Goal: Task Accomplishment & Management: Use online tool/utility

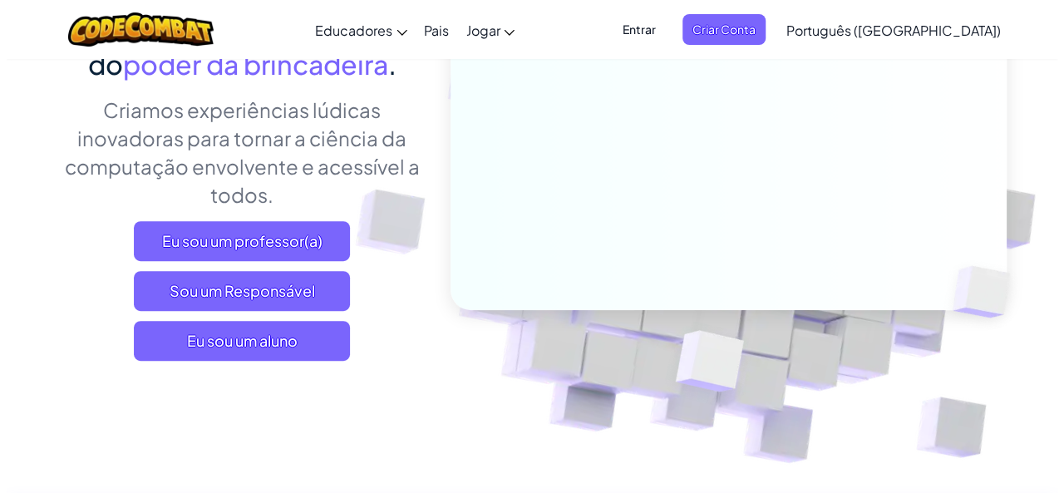
scroll to position [230, 0]
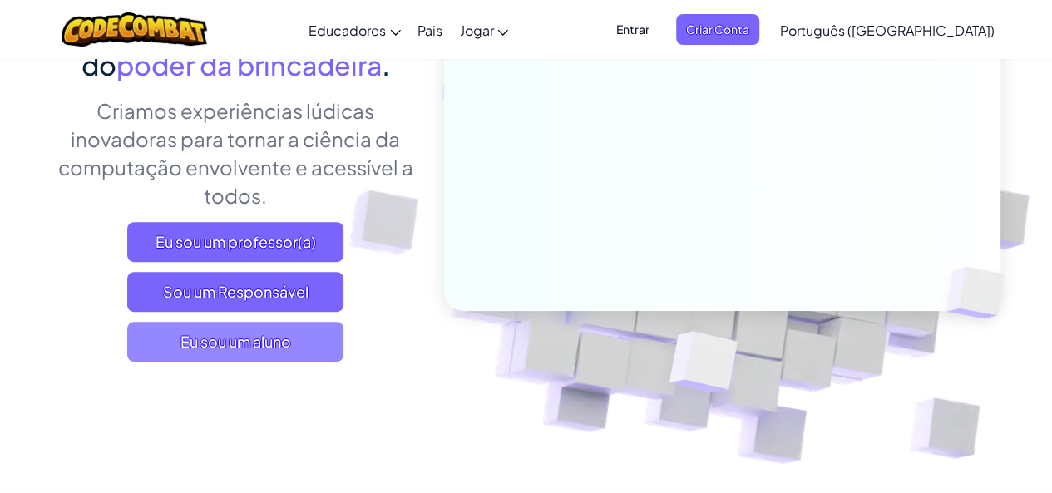
click at [143, 352] on span "Eu sou um aluno" at bounding box center [235, 342] width 216 height 40
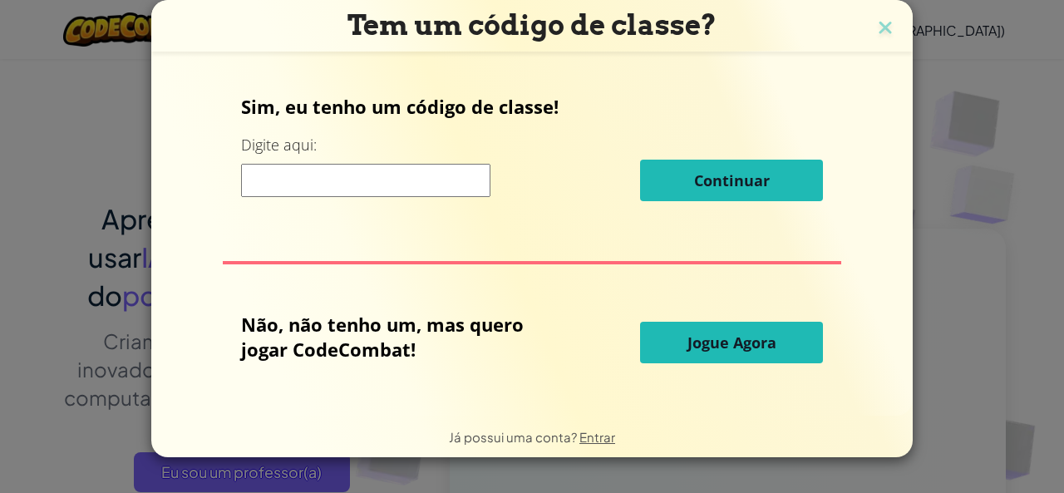
click at [683, 346] on button "Jogue Agora" at bounding box center [731, 343] width 183 height 42
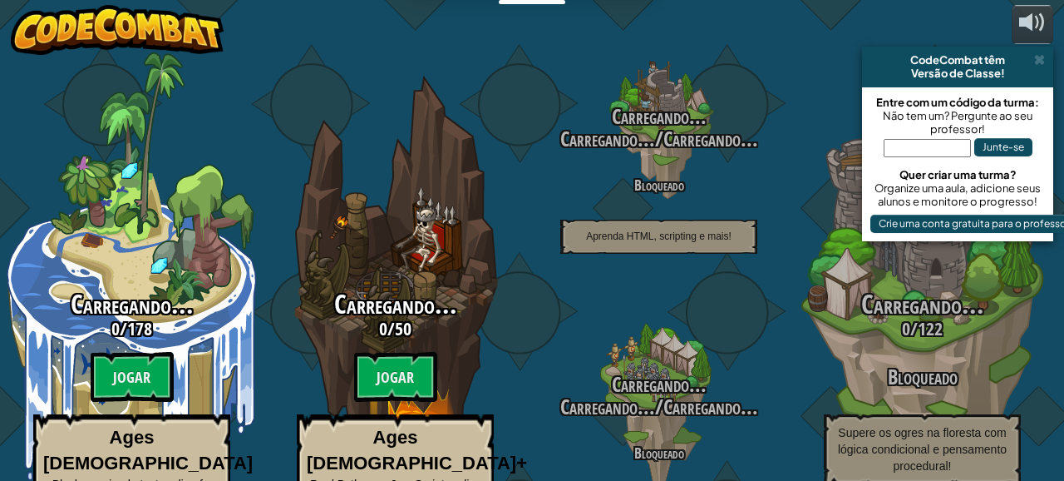
select select "pt-BR"
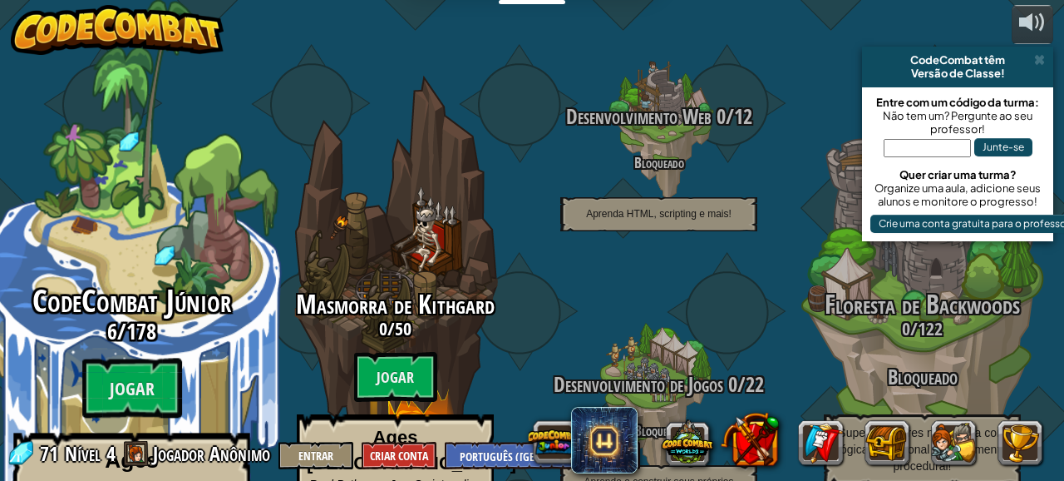
click at [113, 224] on div "CodeCombat Júnior 6 / 178 Jogar Ages [DEMOGRAPHIC_DATA] Blocks or simple text c…" at bounding box center [131, 316] width 316 height 633
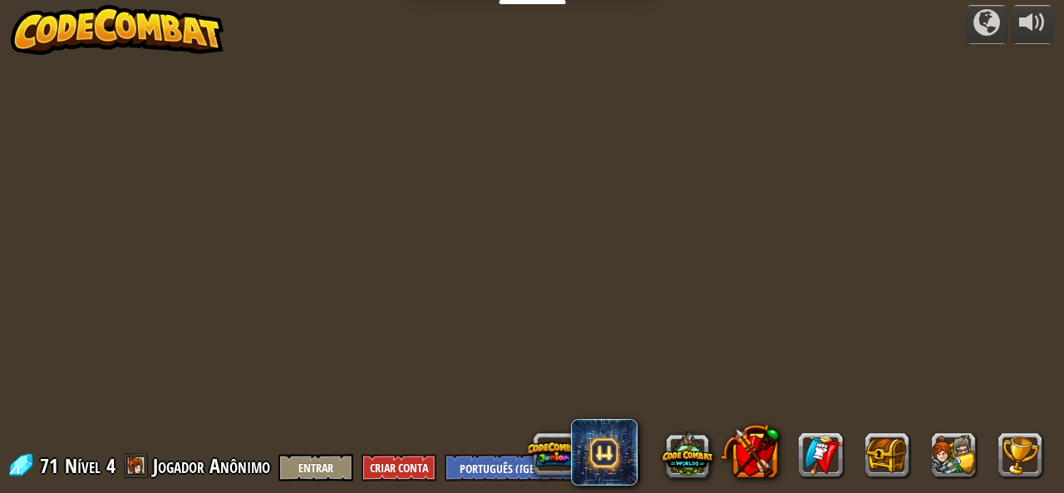
select select "pt-BR"
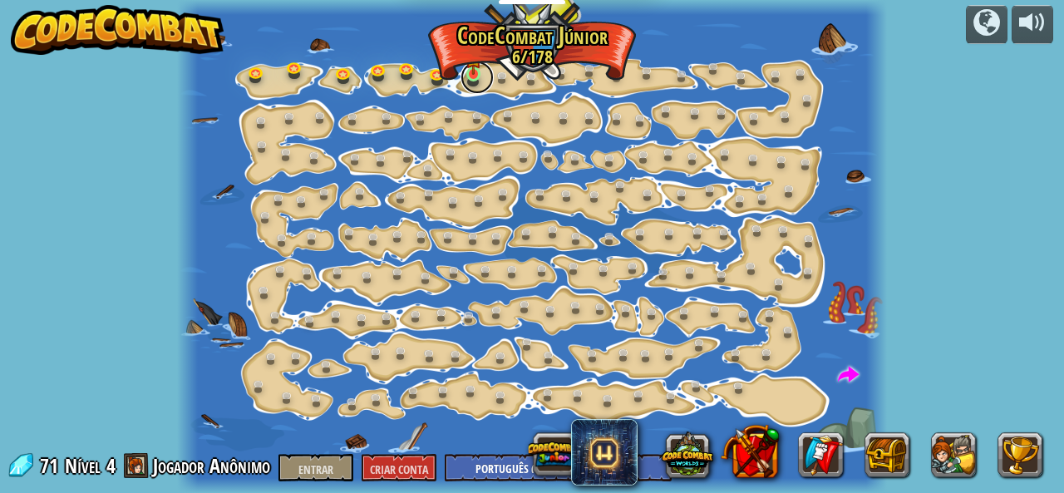
click at [461, 85] on link at bounding box center [477, 77] width 33 height 33
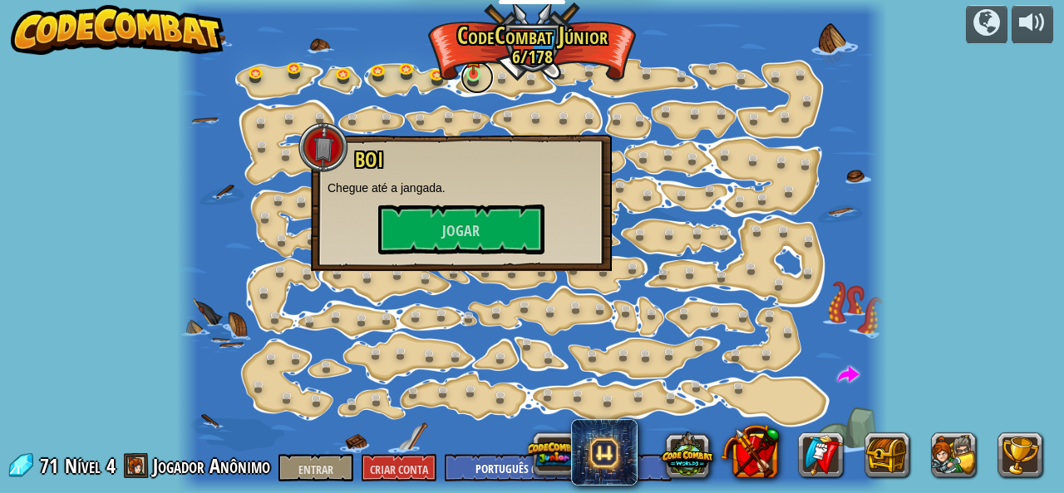
click at [464, 85] on link at bounding box center [477, 77] width 33 height 33
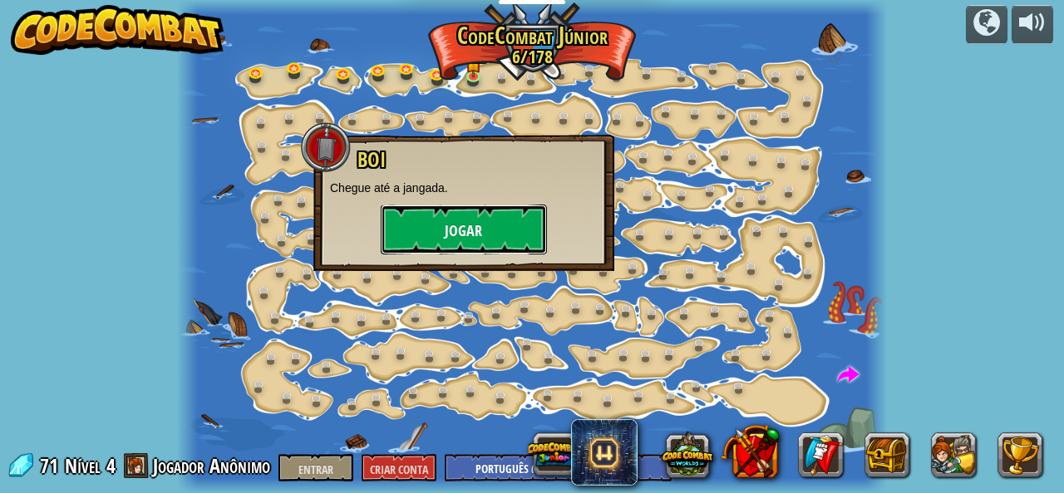
click at [474, 236] on font "Jogar" at bounding box center [463, 231] width 37 height 21
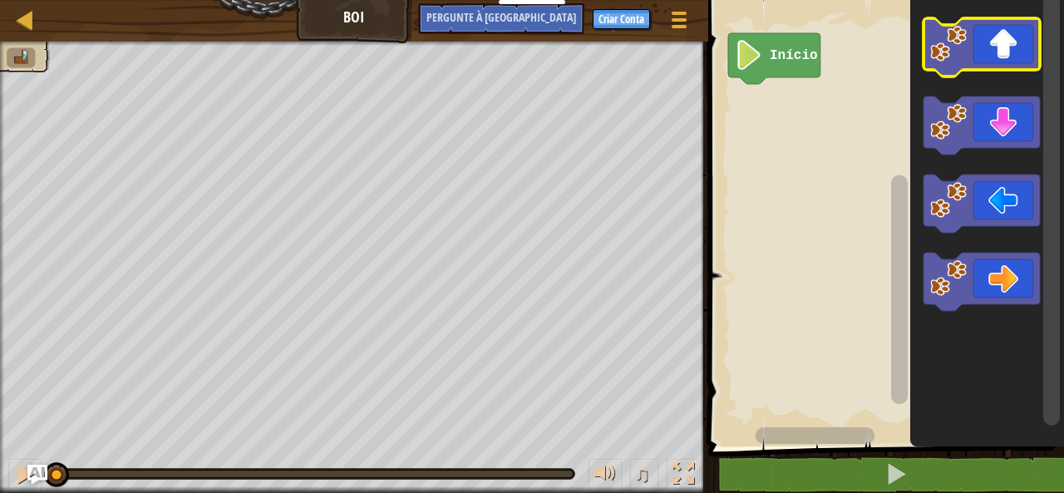
click at [1006, 42] on icon "Espaço de trabalho do Blockly" at bounding box center [982, 47] width 116 height 58
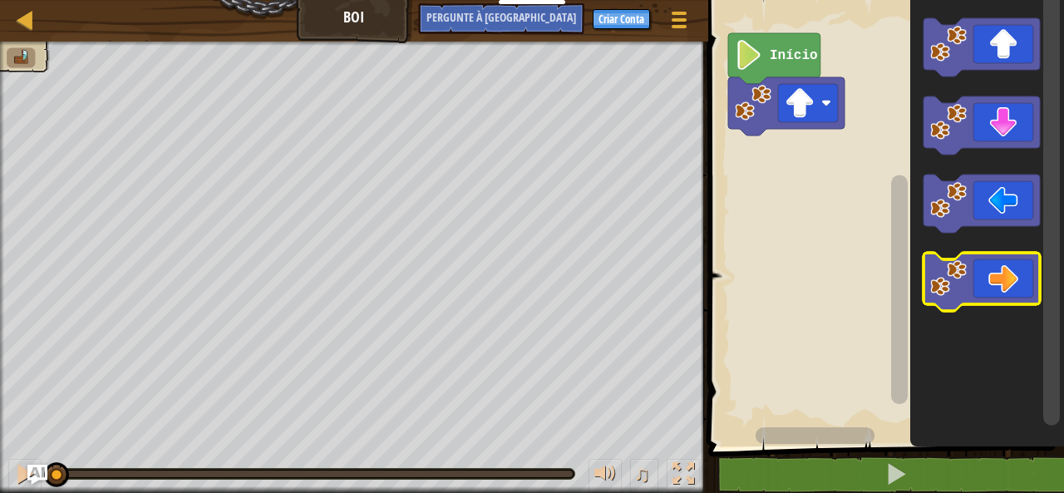
click at [1013, 288] on icon "Espaço de trabalho do Blockly" at bounding box center [982, 282] width 116 height 58
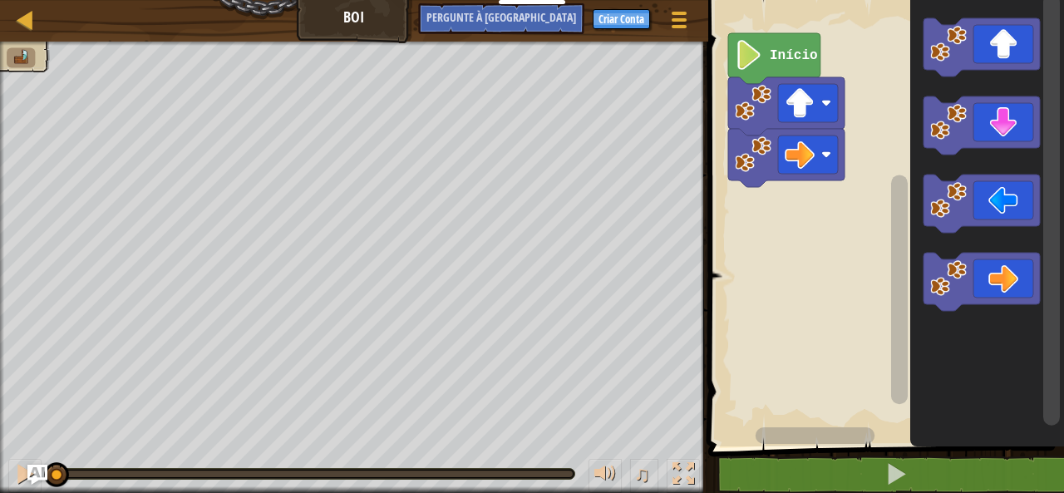
click at [784, 60] on text "Início" at bounding box center [794, 55] width 48 height 15
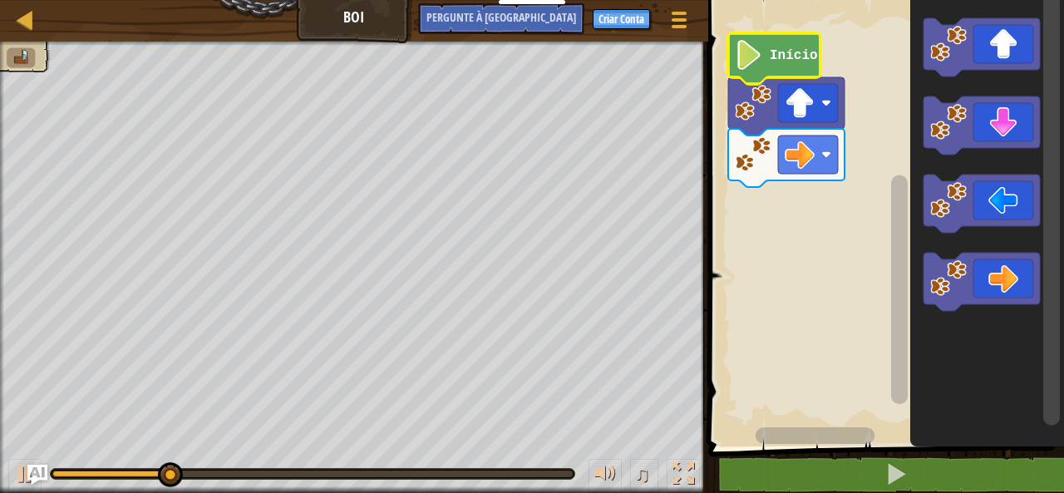
click at [1008, 284] on icon "Espaço de trabalho do Blockly" at bounding box center [982, 282] width 116 height 58
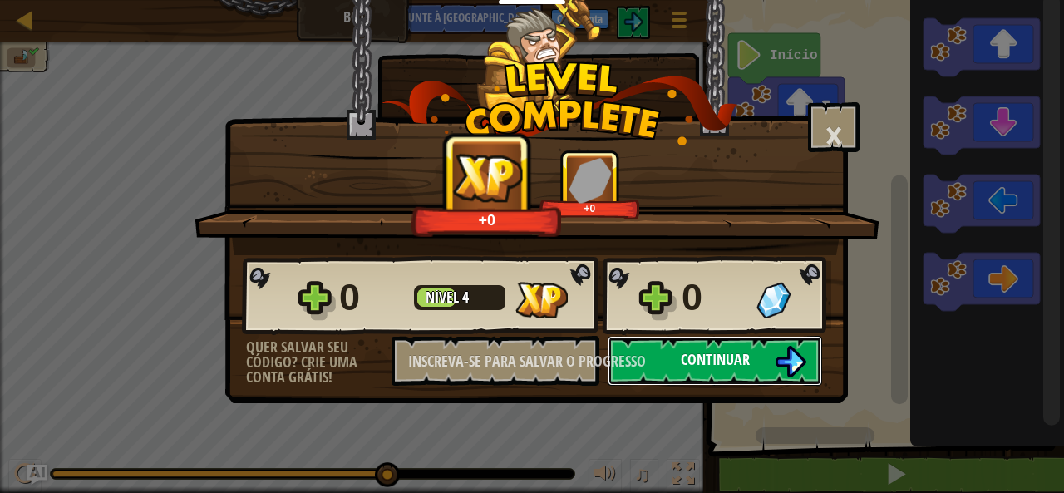
click at [782, 339] on button "Continuar" at bounding box center [715, 361] width 214 height 50
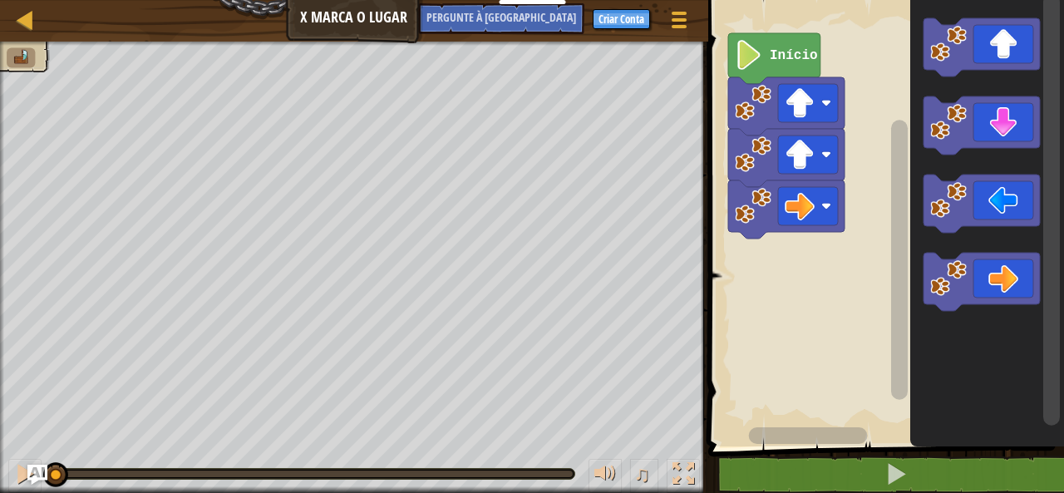
click at [1008, 274] on icon "Espaço de trabalho do Blockly" at bounding box center [982, 282] width 116 height 58
click at [1006, 269] on icon "Espaço de trabalho do Blockly" at bounding box center [982, 282] width 116 height 58
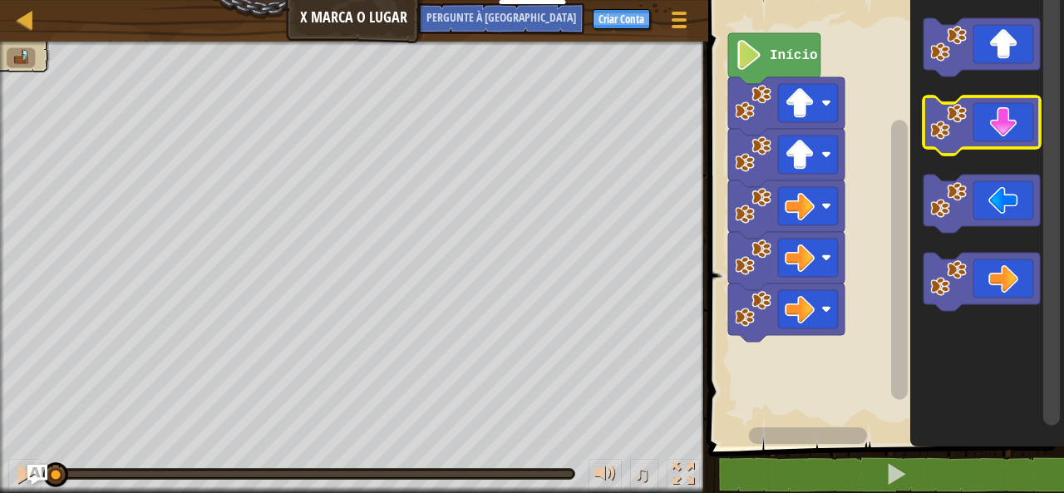
click at [1021, 127] on icon "Espaço de trabalho do Blockly" at bounding box center [982, 125] width 116 height 58
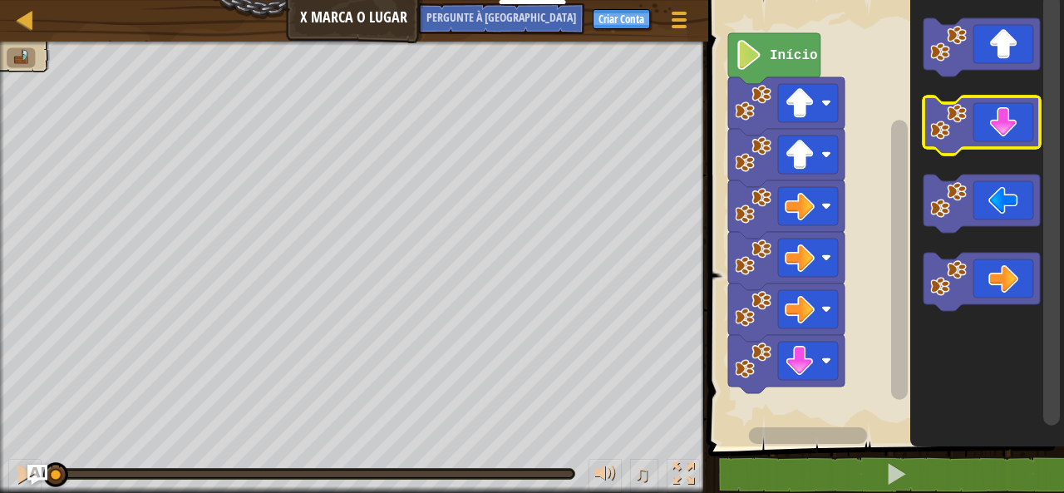
click at [1013, 134] on icon "Espaço de trabalho do Blockly" at bounding box center [982, 125] width 116 height 58
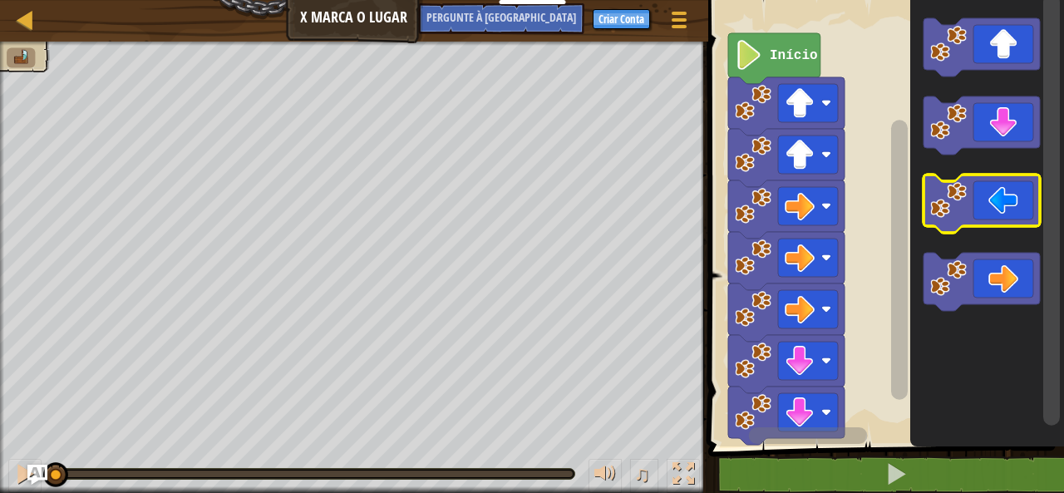
click at [996, 201] on icon "Espaço de trabalho do Blockly" at bounding box center [982, 204] width 116 height 58
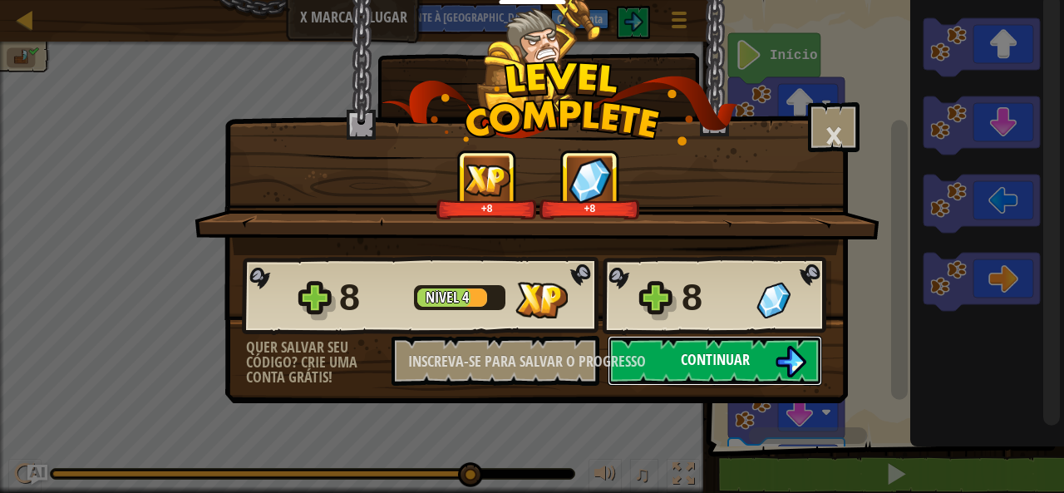
click at [778, 372] on img at bounding box center [791, 362] width 32 height 32
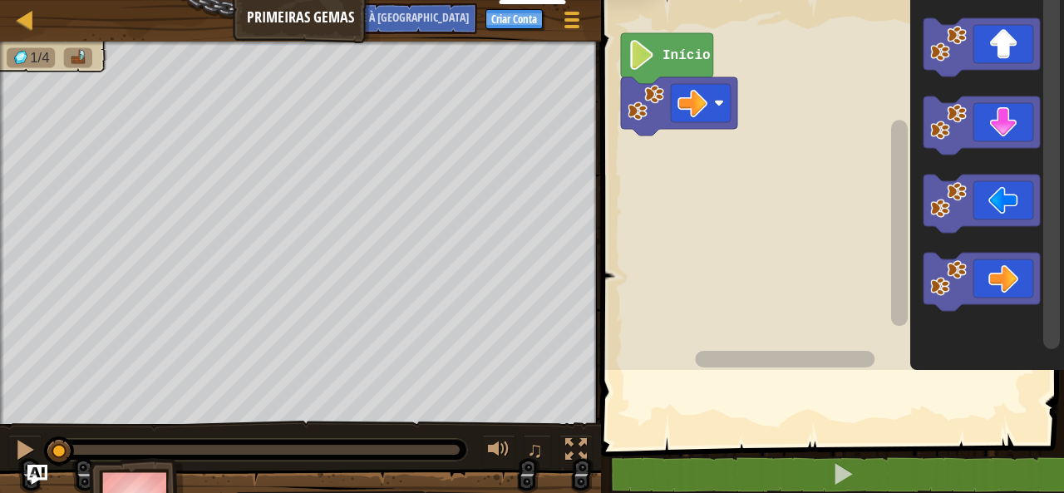
click at [728, 167] on rect "Espaço de trabalho do Blockly" at bounding box center [830, 181] width 468 height 378
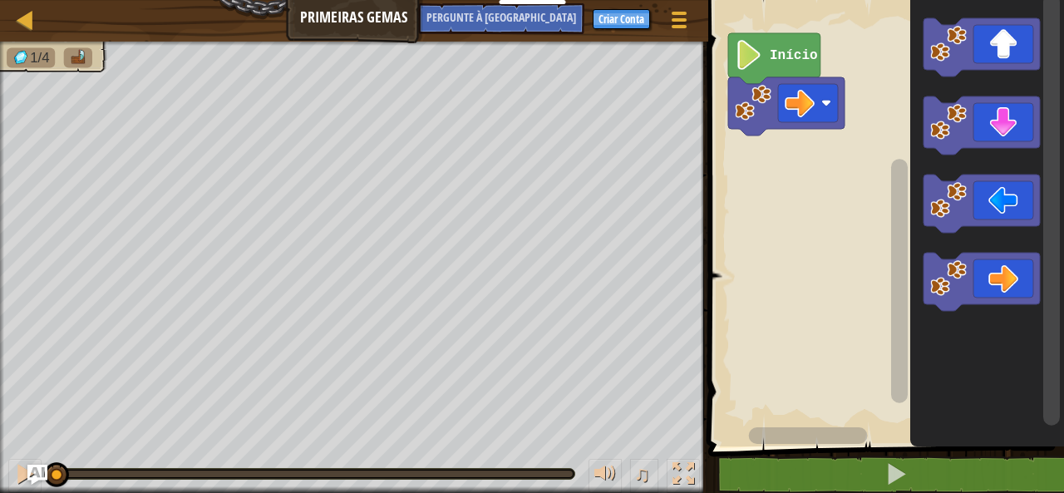
click at [996, 280] on icon "Espaço de trabalho do Blockly" at bounding box center [982, 282] width 116 height 58
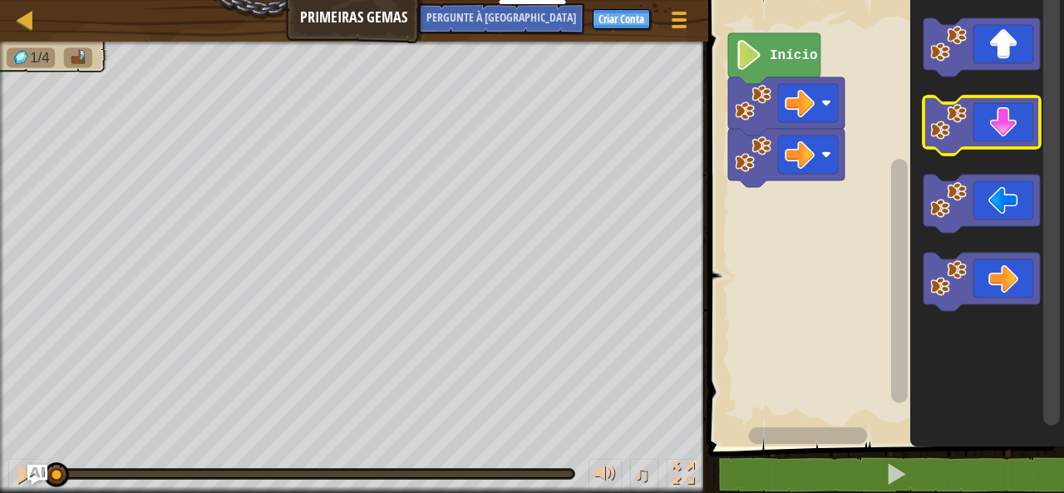
click at [1013, 126] on icon "Espaço de trabalho do Blockly" at bounding box center [982, 125] width 116 height 58
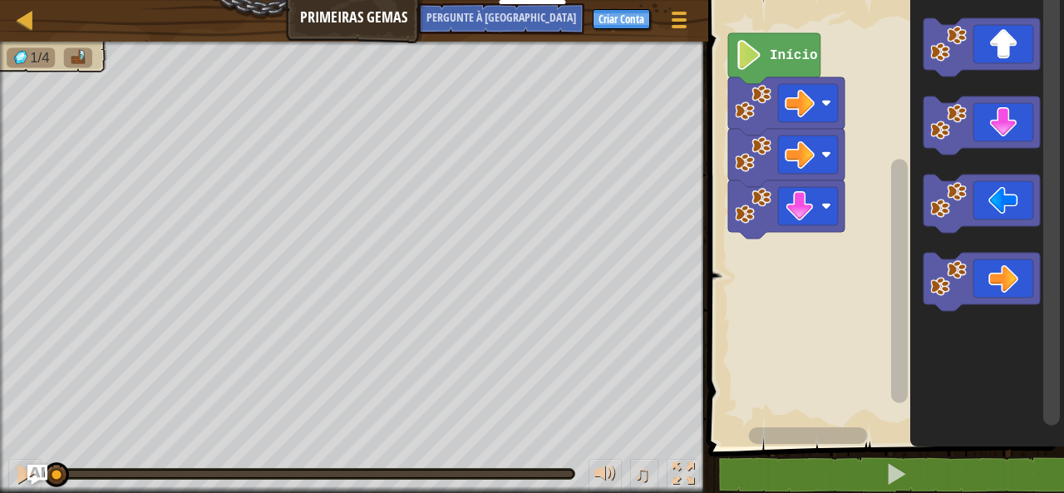
click at [993, 211] on icon "Espaço de trabalho do Blockly" at bounding box center [982, 204] width 116 height 58
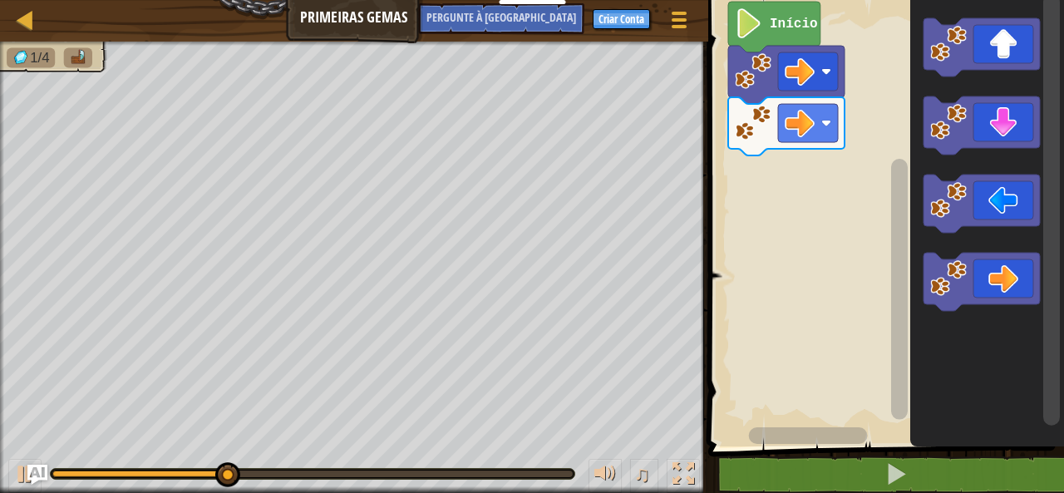
click at [1017, 53] on icon "Espaço de trabalho do Blockly" at bounding box center [982, 47] width 116 height 58
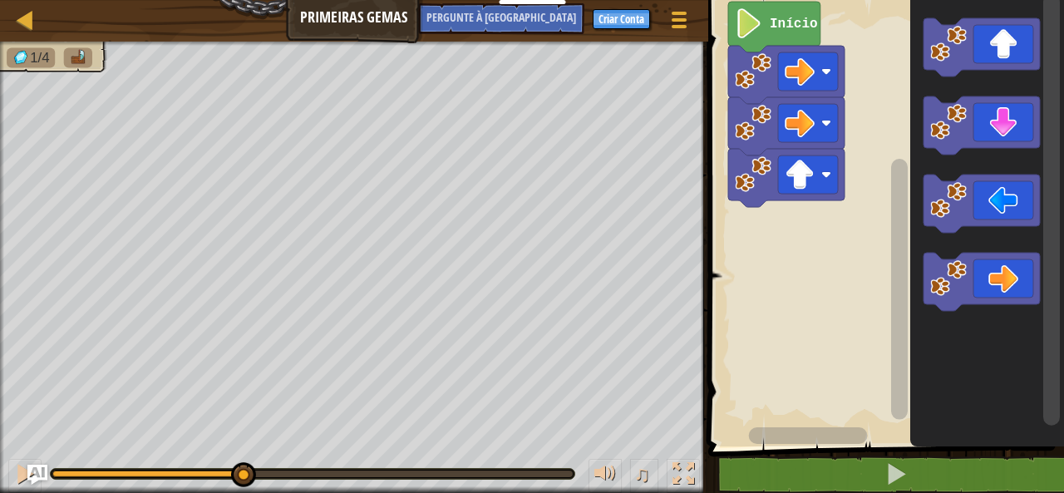
click at [1005, 126] on icon "Espaço de trabalho do Blockly" at bounding box center [982, 125] width 116 height 58
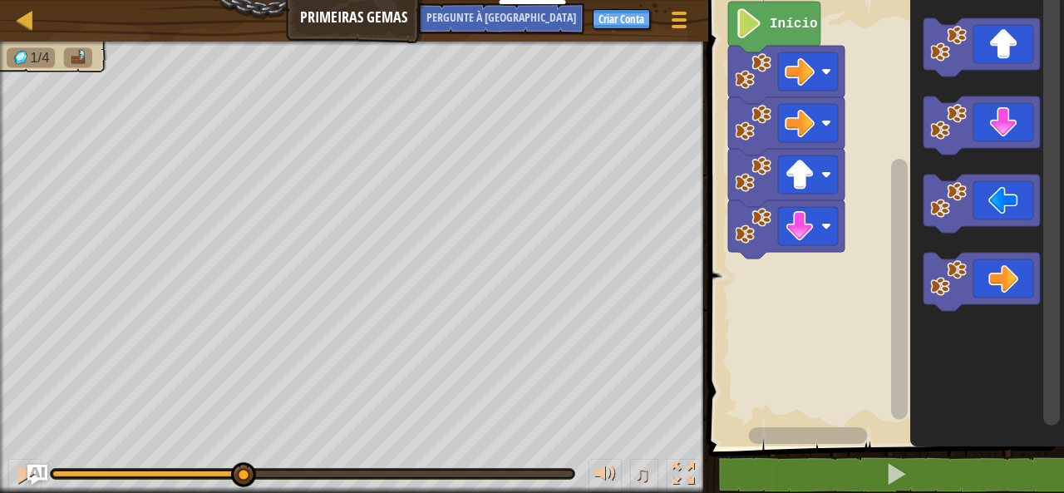
click at [1004, 284] on icon "Espaço de trabalho do Blockly" at bounding box center [982, 282] width 116 height 58
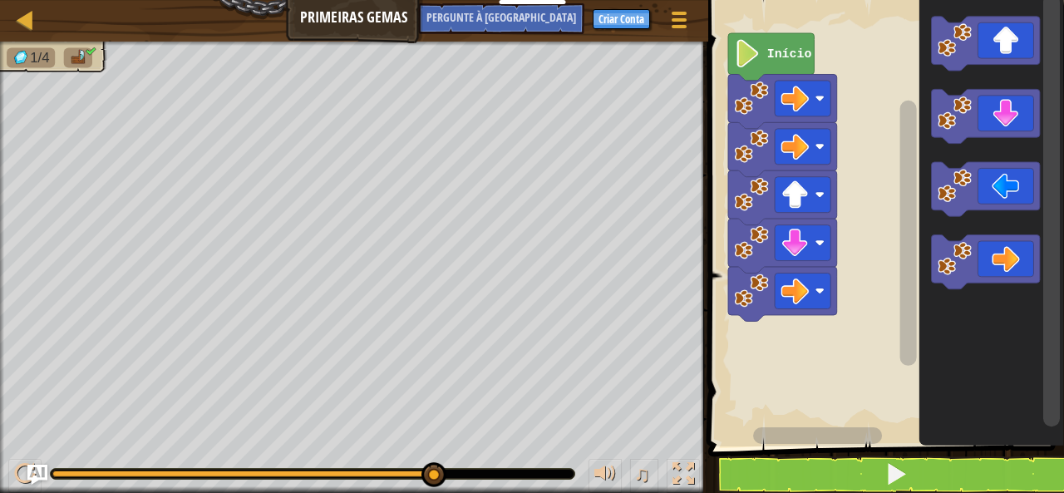
click at [966, 183] on image "Espaço de trabalho do Blockly" at bounding box center [955, 186] width 34 height 34
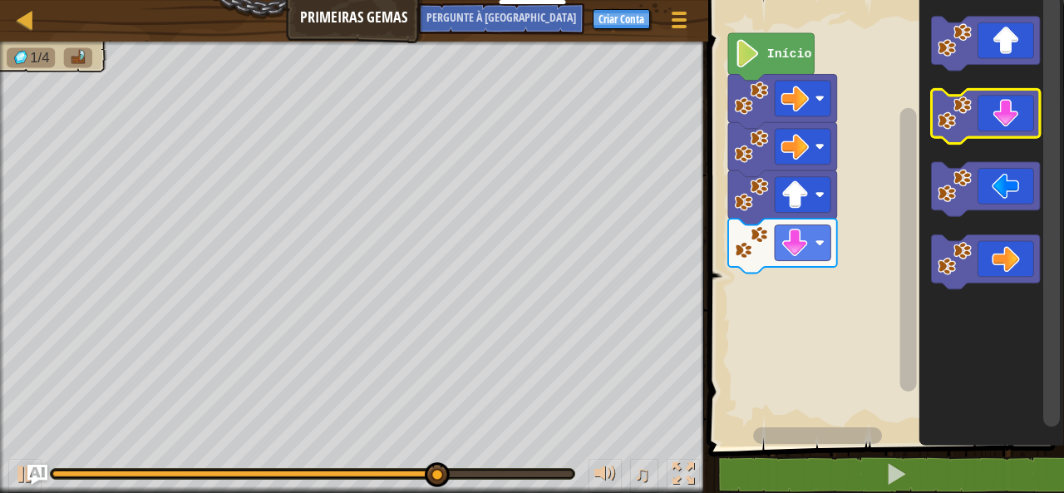
click at [1017, 114] on icon "Espaço de trabalho do Blockly" at bounding box center [985, 117] width 109 height 54
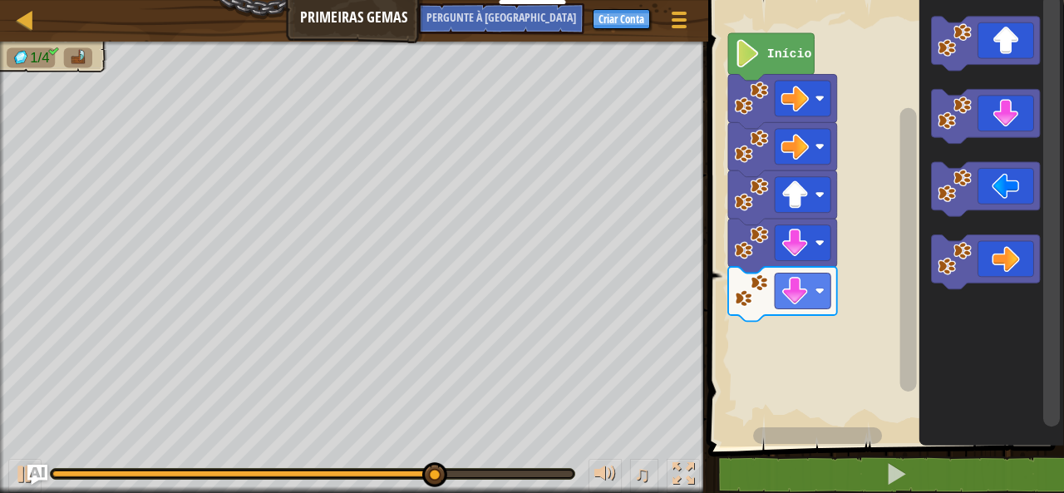
click at [1021, 58] on icon "Espaço de trabalho do Blockly" at bounding box center [985, 44] width 109 height 54
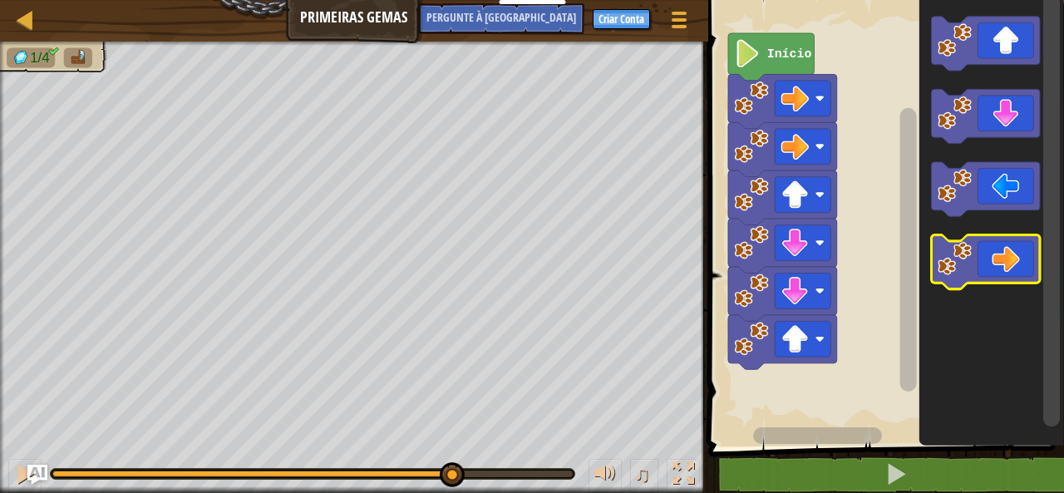
click at [1014, 263] on icon "Espaço de trabalho do Blockly" at bounding box center [985, 262] width 109 height 54
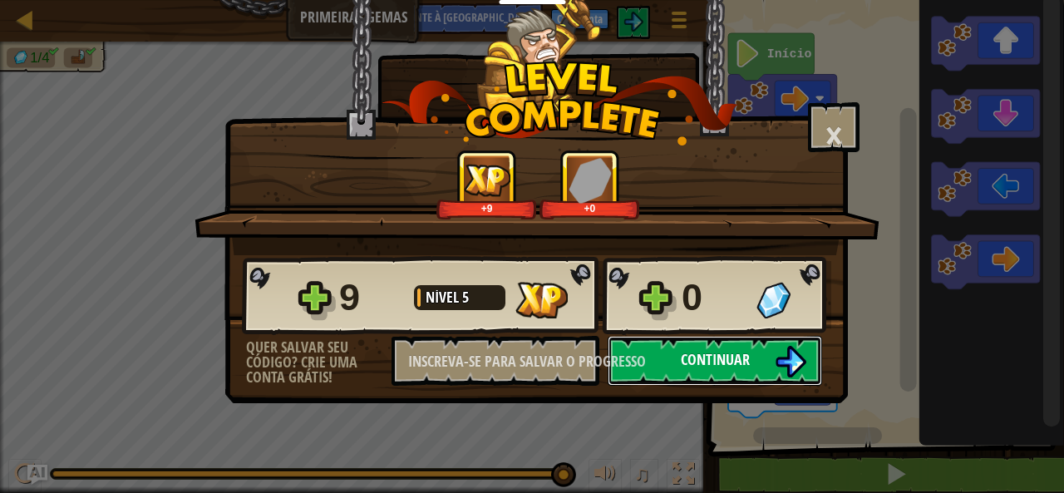
click at [773, 366] on button "Continuar" at bounding box center [715, 361] width 214 height 50
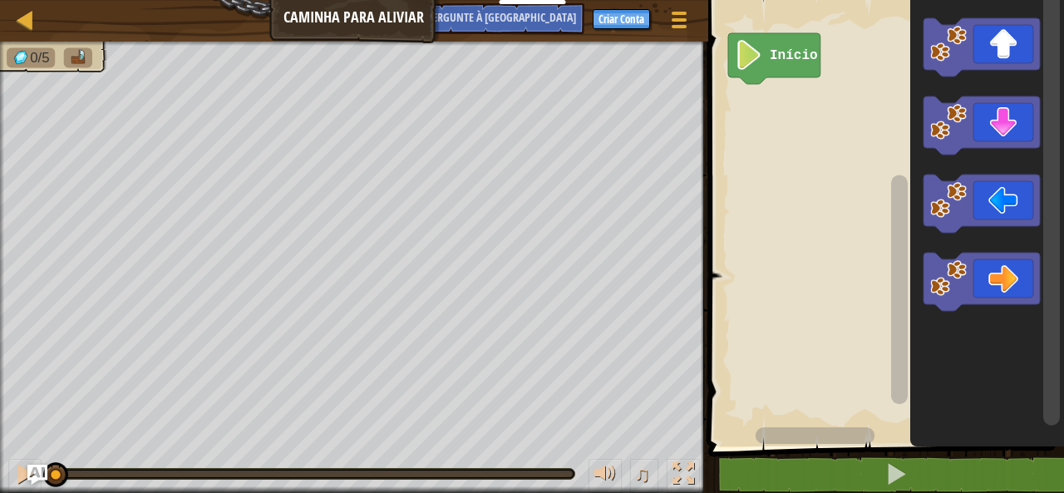
click at [1013, 42] on icon "Espaço de trabalho do Blockly" at bounding box center [982, 47] width 116 height 58
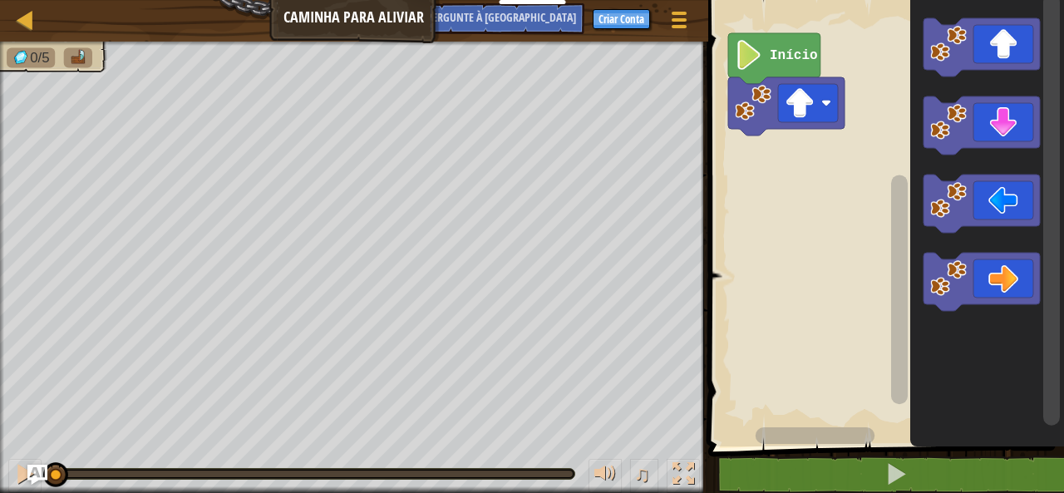
click at [1011, 42] on icon "Espaço de trabalho do Blockly" at bounding box center [982, 47] width 116 height 58
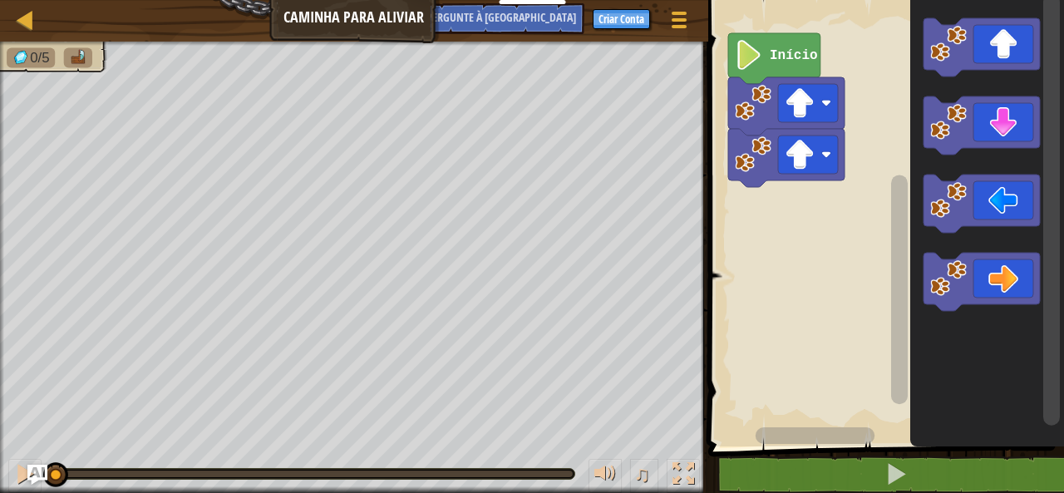
click at [1011, 50] on icon "Espaço de trabalho do Blockly" at bounding box center [982, 47] width 116 height 58
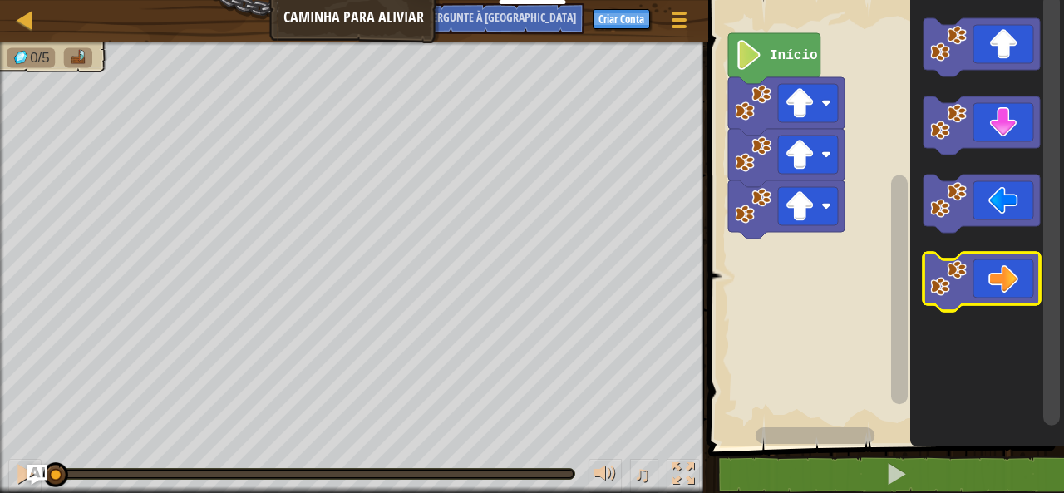
click at [1018, 272] on icon "Espaço de trabalho do Blockly" at bounding box center [982, 282] width 116 height 58
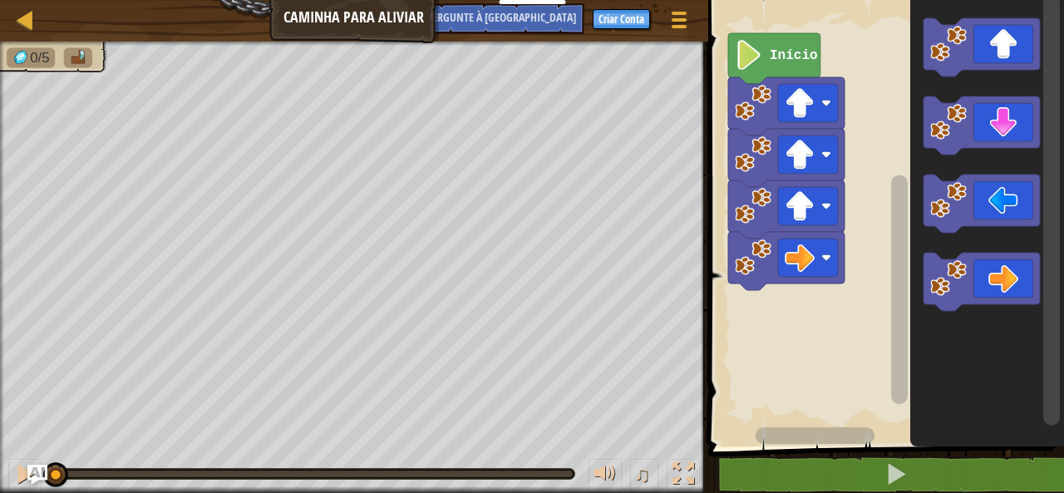
click at [1014, 274] on icon "Espaço de trabalho do Blockly" at bounding box center [982, 282] width 116 height 58
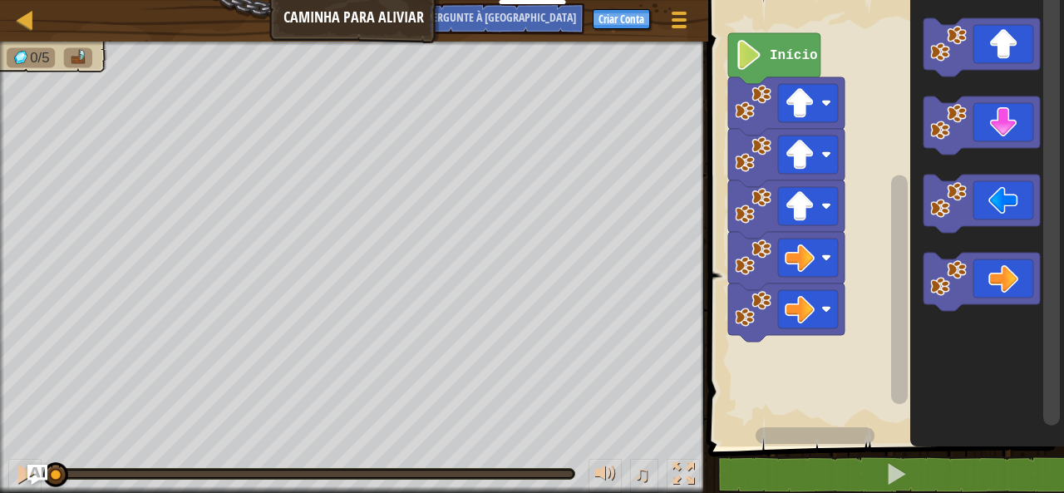
click at [1016, 272] on icon "Espaço de trabalho do Blockly" at bounding box center [982, 282] width 116 height 58
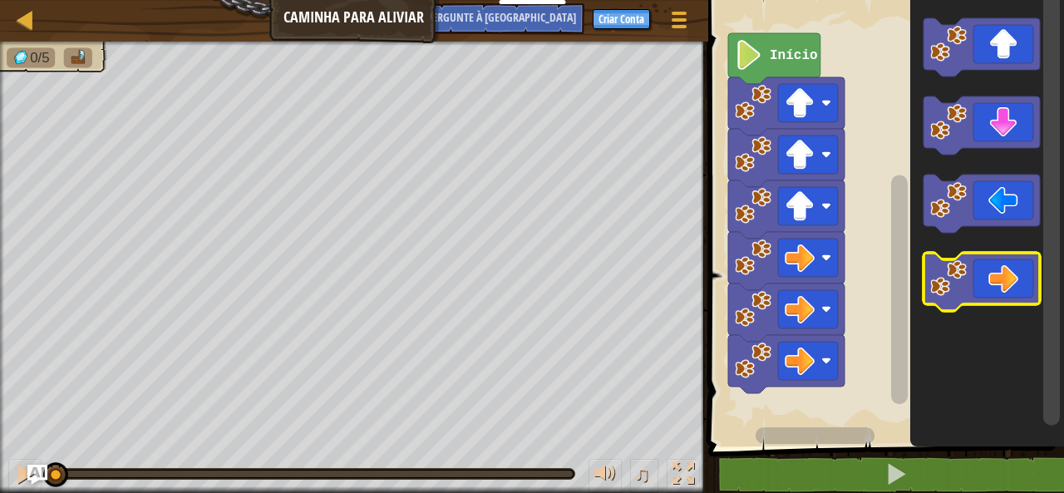
click at [1009, 276] on icon "Espaço de trabalho do Blockly" at bounding box center [982, 282] width 116 height 58
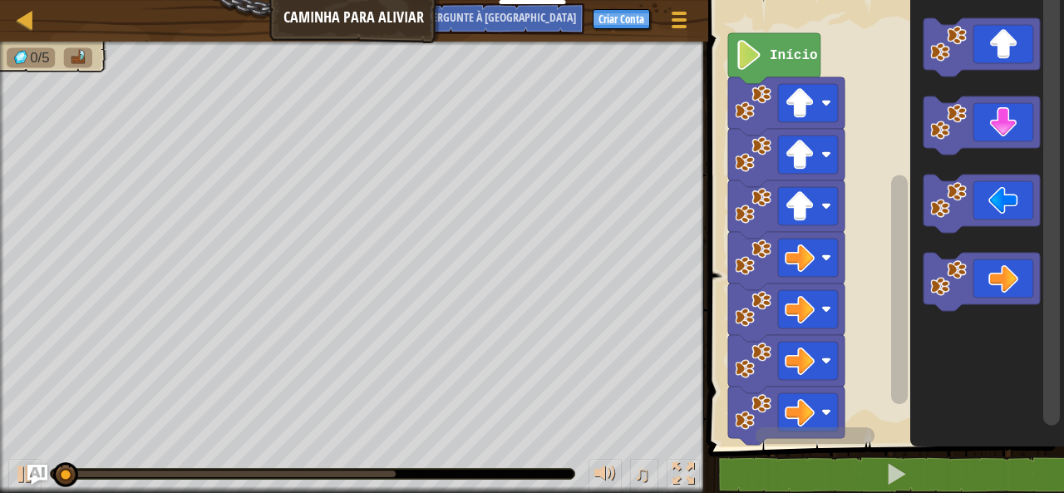
click at [1023, 130] on icon "Espaço de trabalho do Blockly" at bounding box center [982, 125] width 116 height 58
click at [1014, 150] on rect "Espaço de trabalho do Blockly" at bounding box center [982, 125] width 116 height 58
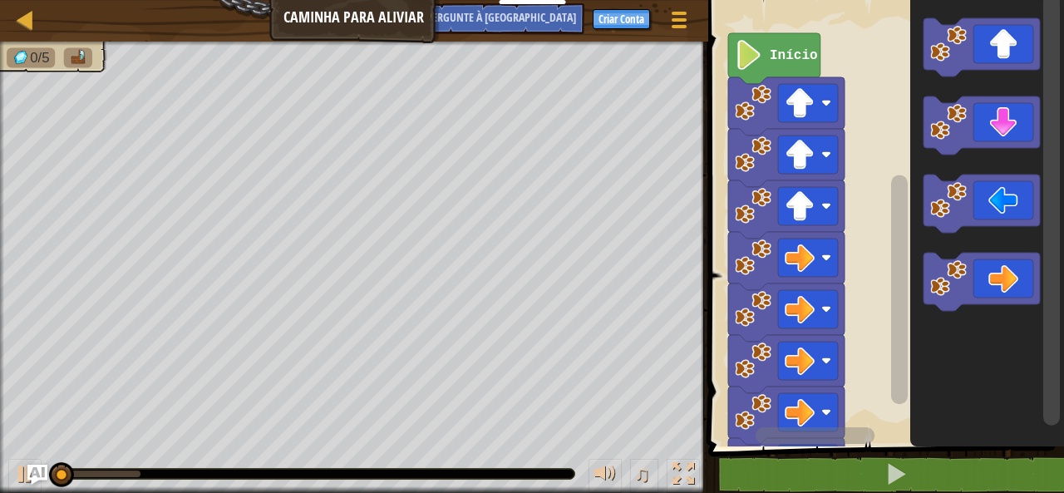
click at [1013, 155] on icon "Espaço de trabalho do Blockly" at bounding box center [987, 219] width 154 height 455
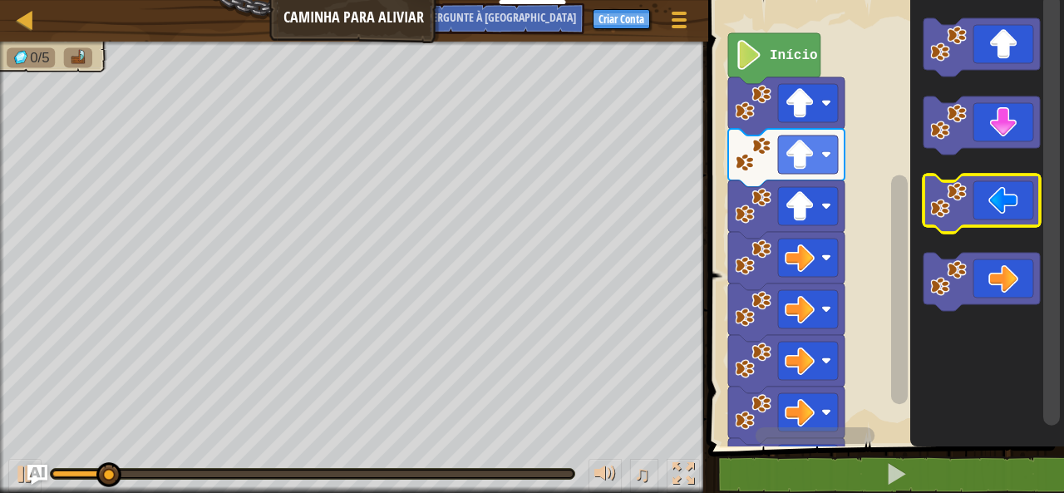
click at [993, 205] on icon "Espaço de trabalho do Blockly" at bounding box center [982, 204] width 116 height 58
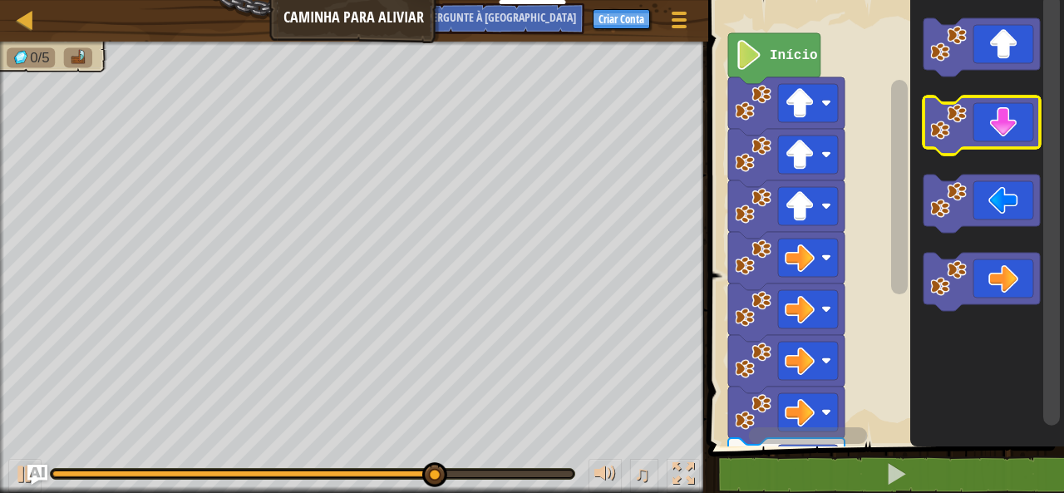
click at [1008, 135] on icon "Espaço de trabalho do Blockly" at bounding box center [982, 125] width 116 height 58
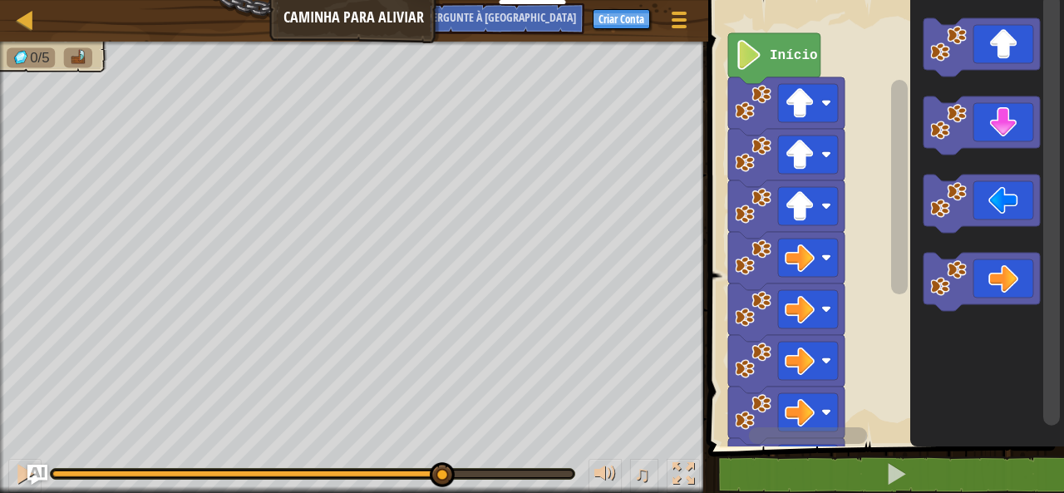
click at [1014, 134] on icon "Espaço de trabalho do Blockly" at bounding box center [982, 125] width 116 height 58
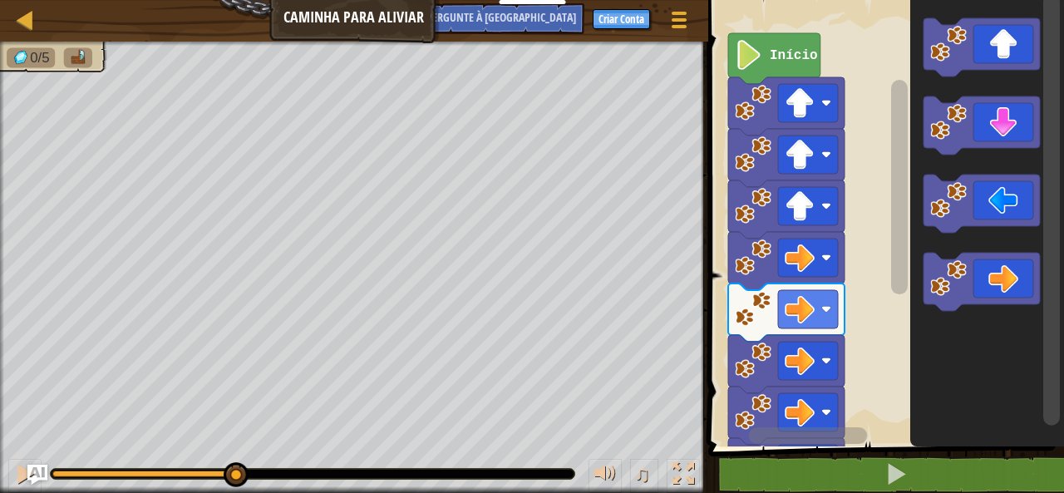
click at [974, 201] on icon "Espaço de trabalho do Blockly" at bounding box center [982, 204] width 116 height 58
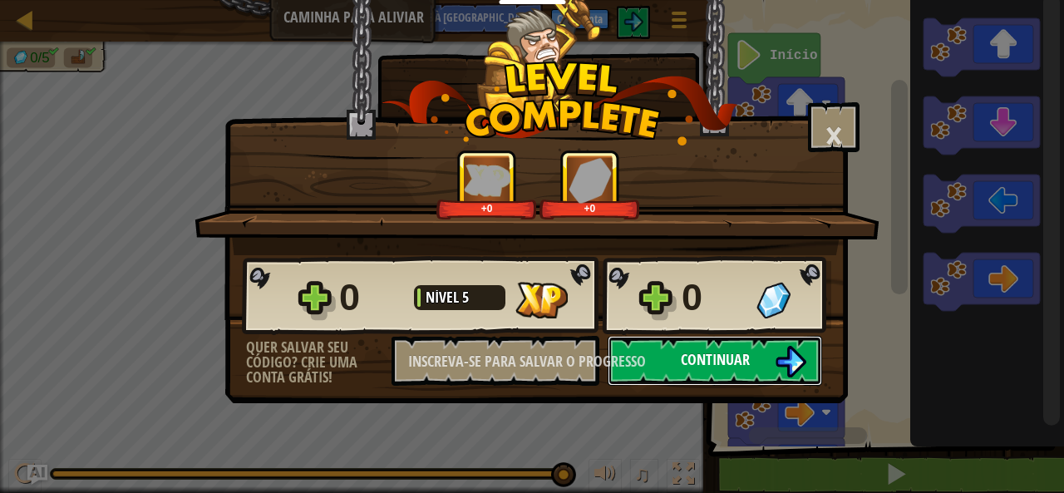
click at [737, 357] on font "Continuar" at bounding box center [715, 359] width 69 height 21
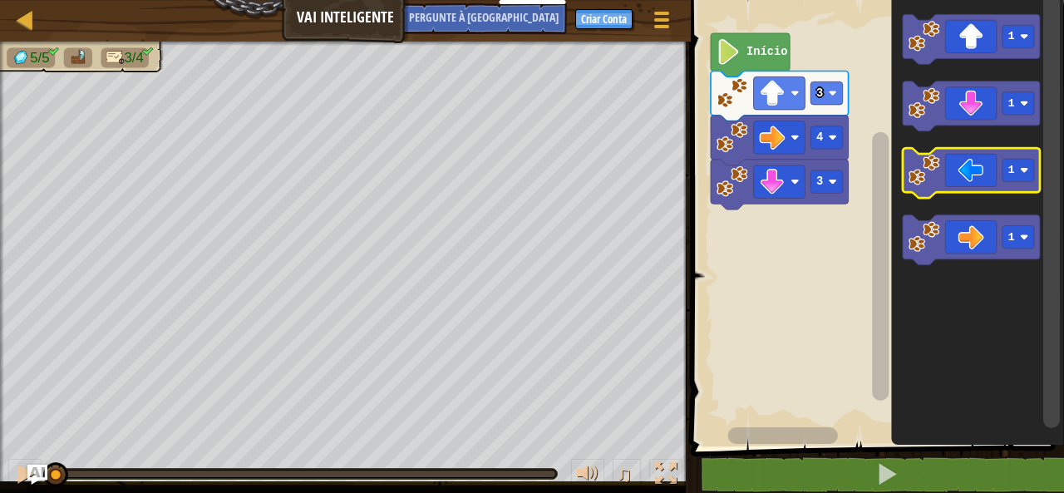
click at [961, 172] on icon "Espaço de trabalho do Blockly" at bounding box center [972, 174] width 138 height 50
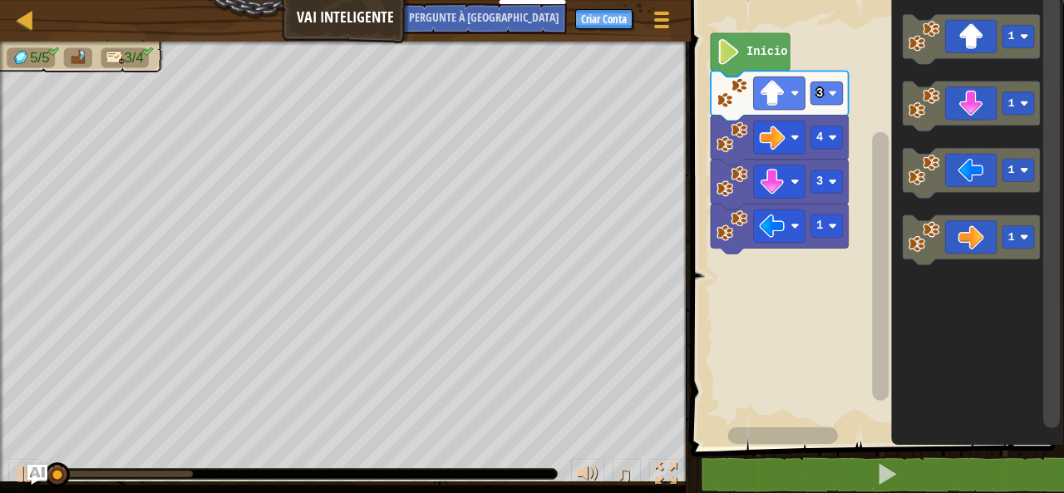
click at [766, 60] on icon "Espaço de trabalho do Blockly" at bounding box center [750, 54] width 79 height 43
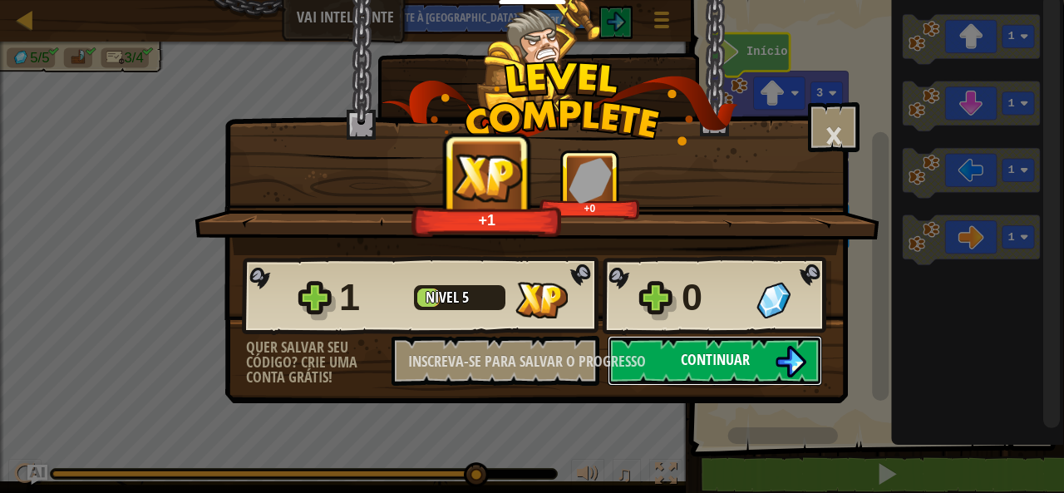
click at [714, 363] on font "Continuar" at bounding box center [715, 359] width 69 height 21
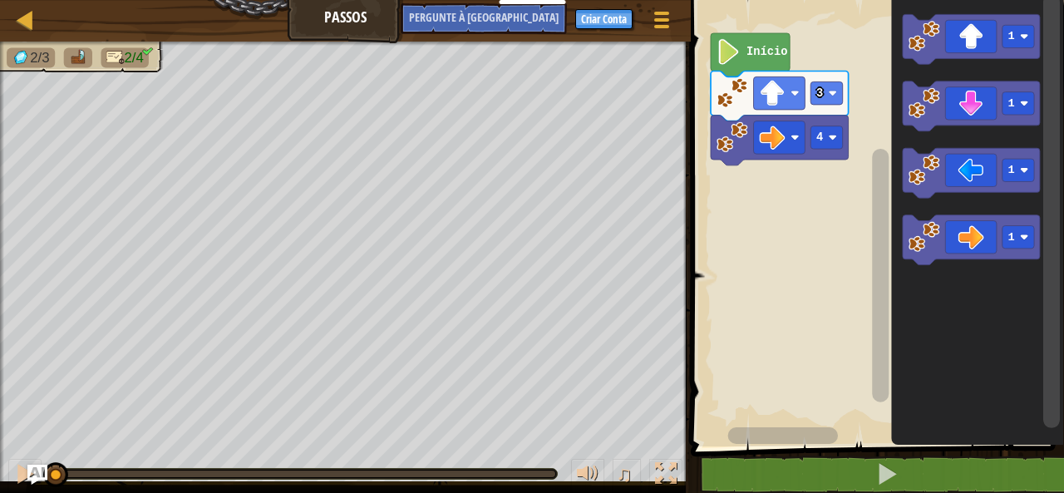
click at [971, 104] on icon "Espaço de trabalho do Blockly" at bounding box center [972, 106] width 138 height 50
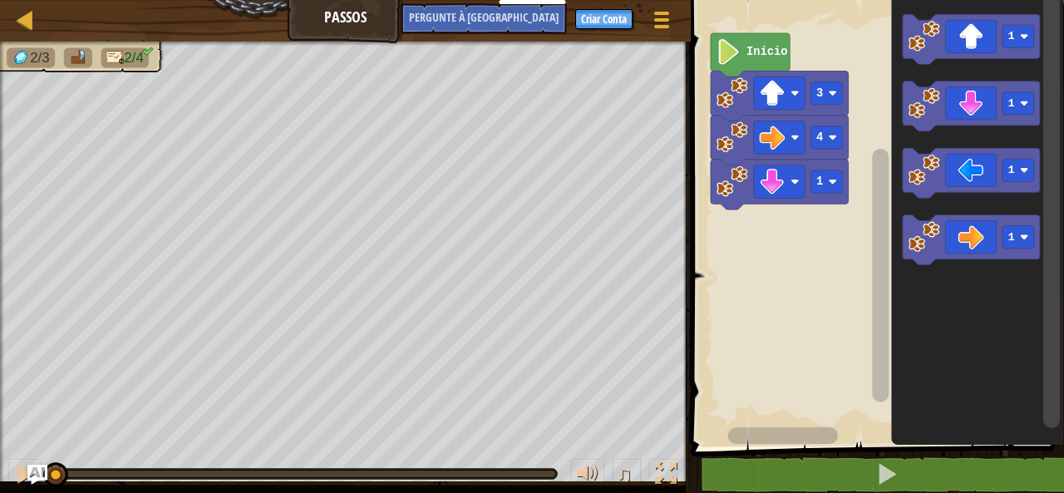
click at [974, 101] on icon "Espaço de trabalho do Blockly" at bounding box center [972, 106] width 138 height 50
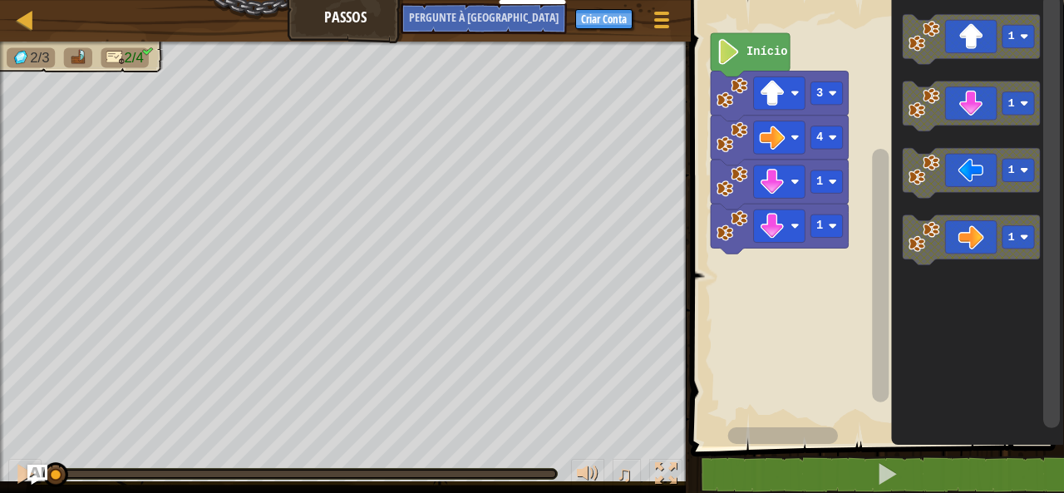
click at [983, 110] on icon "Espaço de trabalho do Blockly" at bounding box center [972, 106] width 138 height 50
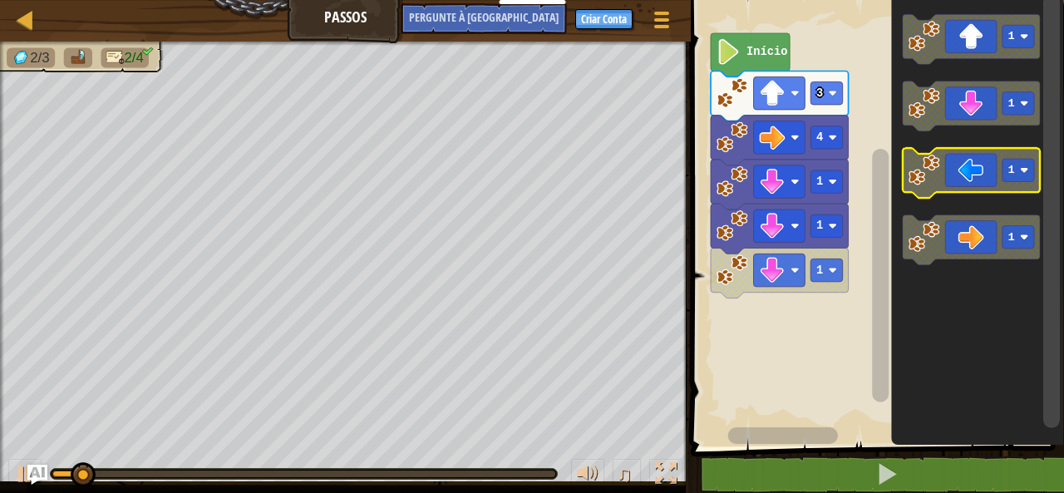
click at [966, 171] on icon "Espaço de trabalho do Blockly" at bounding box center [972, 174] width 138 height 50
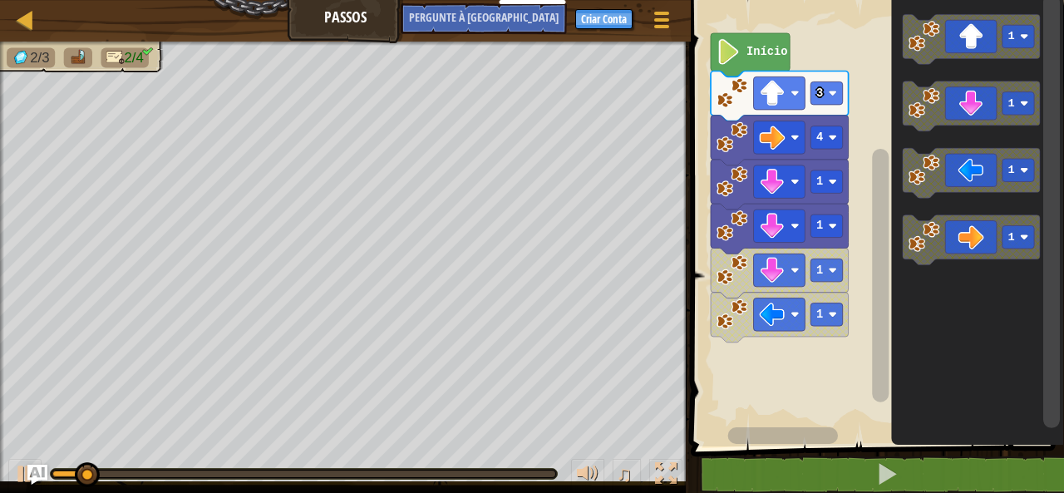
click at [962, 168] on icon "Espaço de trabalho do Blockly" at bounding box center [972, 174] width 138 height 50
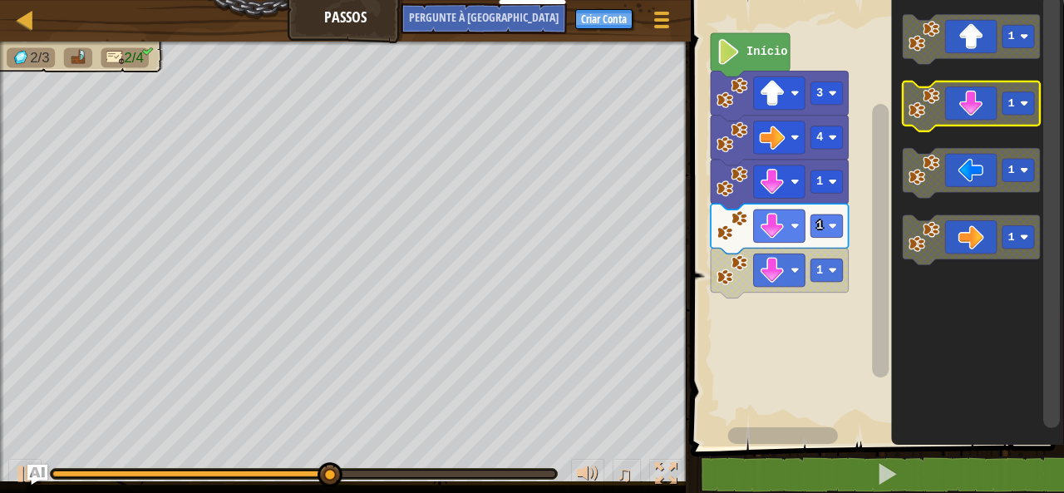
click at [988, 120] on icon "Espaço de trabalho do Blockly" at bounding box center [972, 106] width 138 height 50
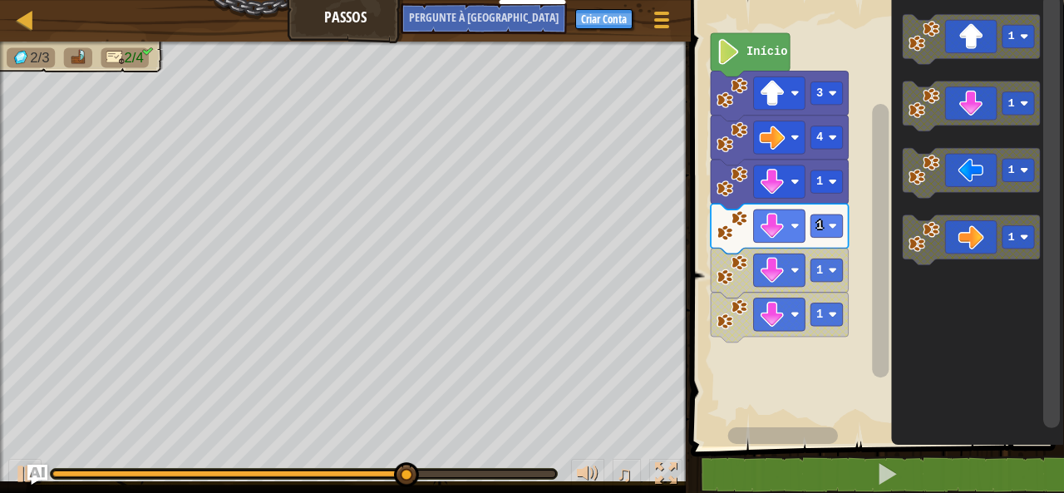
click at [993, 106] on icon "Espaço de trabalho do Blockly" at bounding box center [972, 106] width 138 height 50
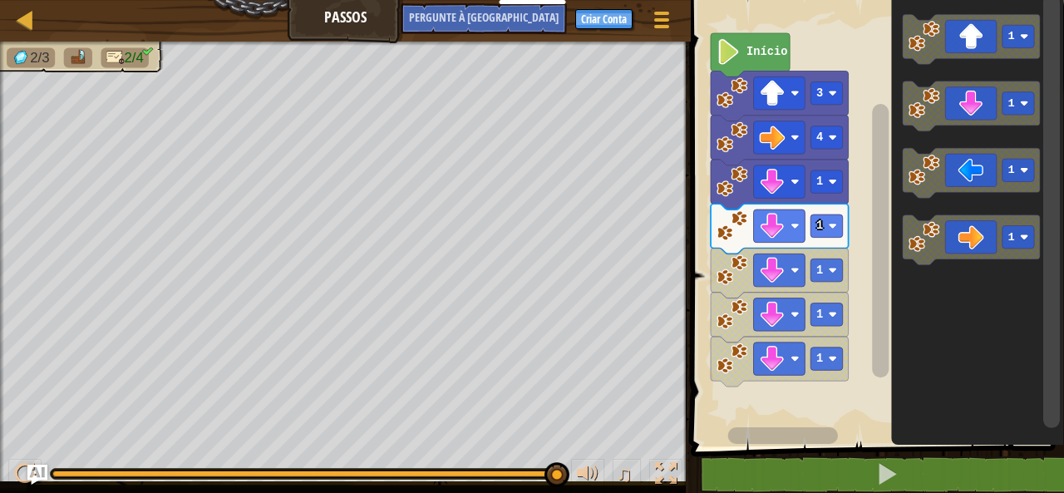
click at [535, 456] on div "♫" at bounding box center [345, 470] width 691 height 50
click at [89, 457] on div "♫" at bounding box center [345, 470] width 691 height 50
click at [67, 472] on div at bounding box center [303, 474] width 503 height 7
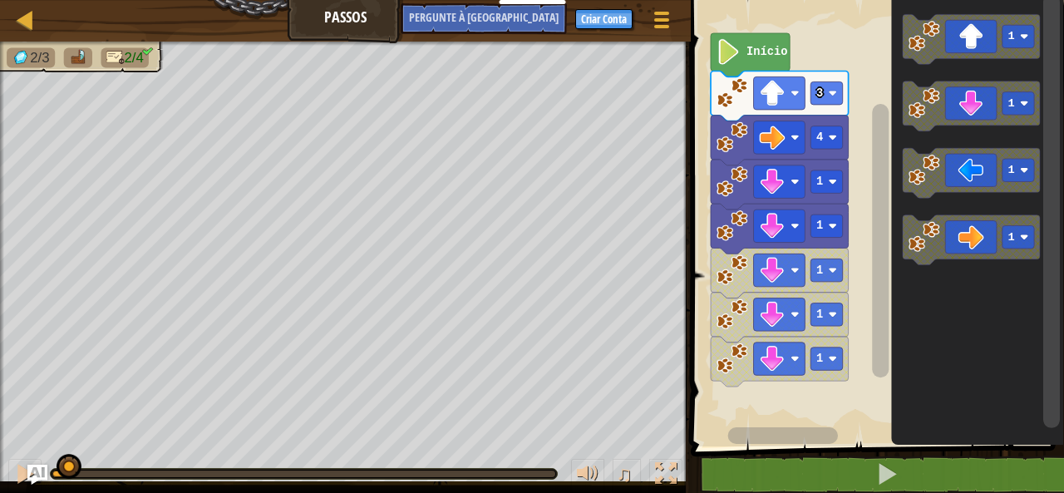
click at [89, 473] on div "0:00.5 Agora: 0:16.0 Máximo: 0:16.0" at bounding box center [303, 474] width 503 height 7
click at [91, 473] on div "0:00.5 Agora: 0:16.0 Máximo: 0:16.0" at bounding box center [303, 474] width 503 height 7
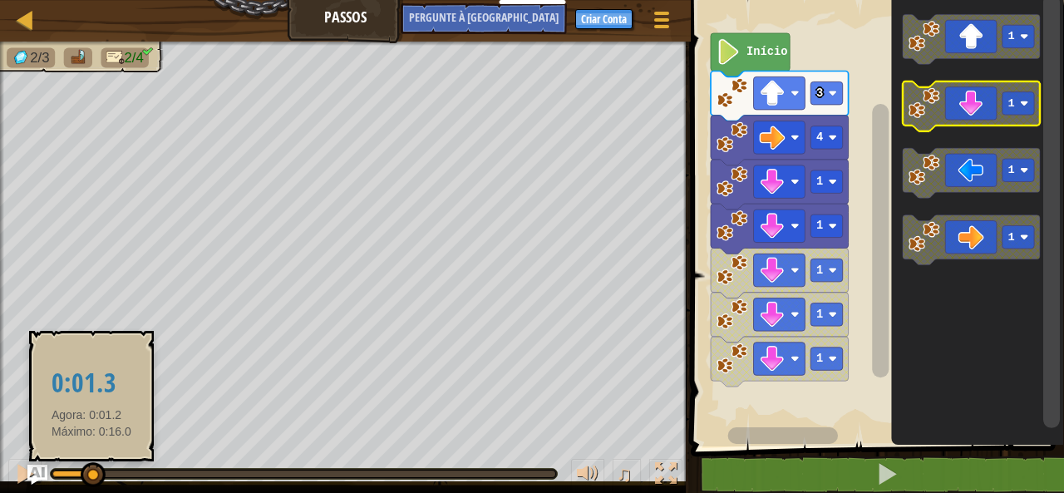
click at [0, 0] on div at bounding box center [0, 0] width 0 height 0
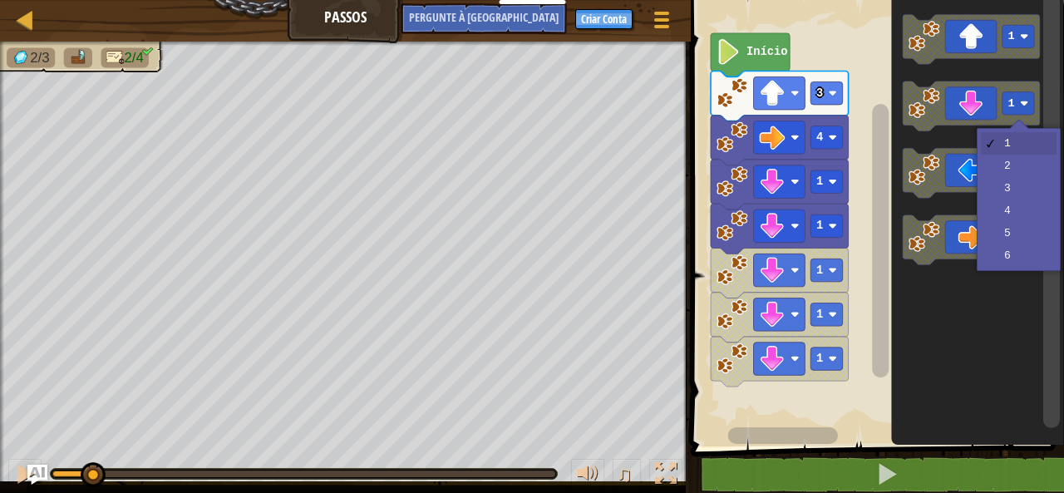
click at [996, 100] on icon "Espaço de trabalho do Blockly" at bounding box center [972, 106] width 138 height 50
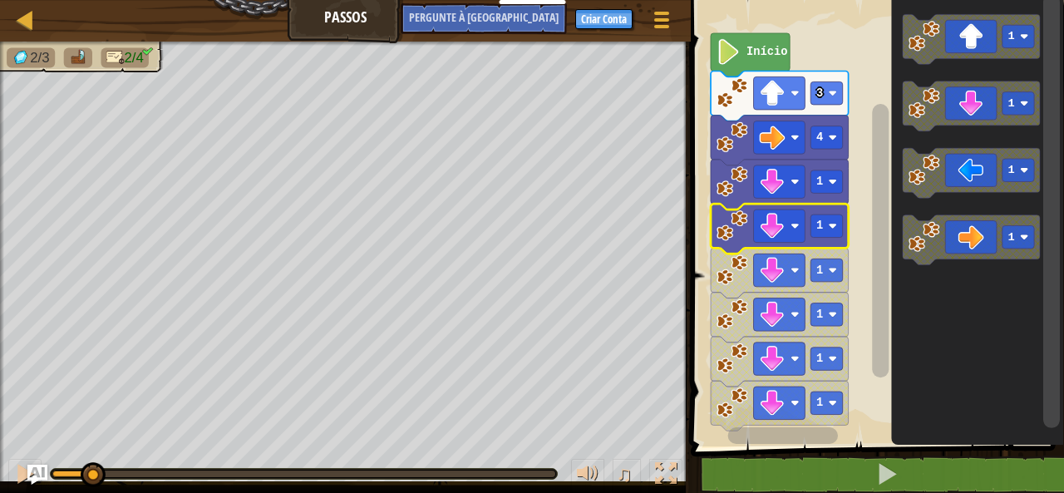
click at [832, 226] on image "Espaço de trabalho do Blockly" at bounding box center [832, 226] width 8 height 8
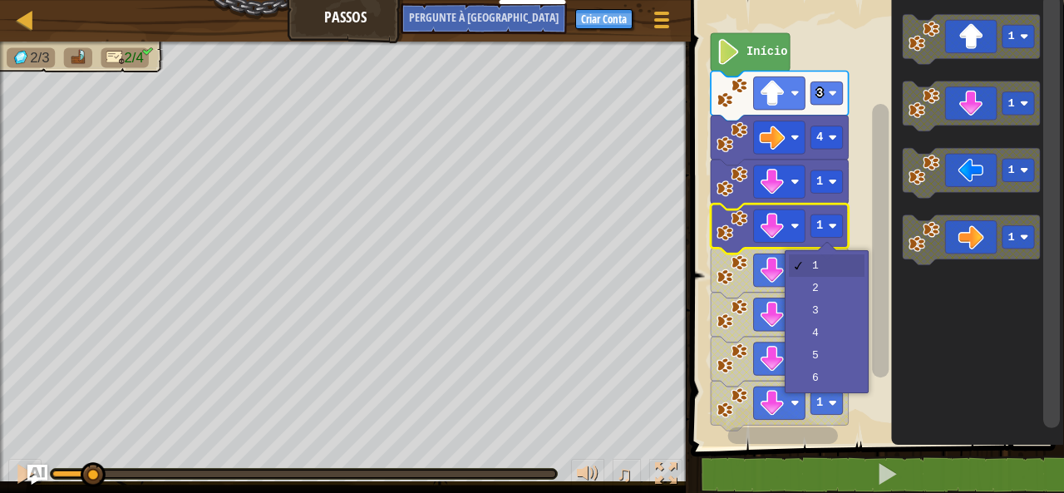
click at [863, 284] on rect "Espaço de trabalho do Blockly" at bounding box center [875, 219] width 378 height 455
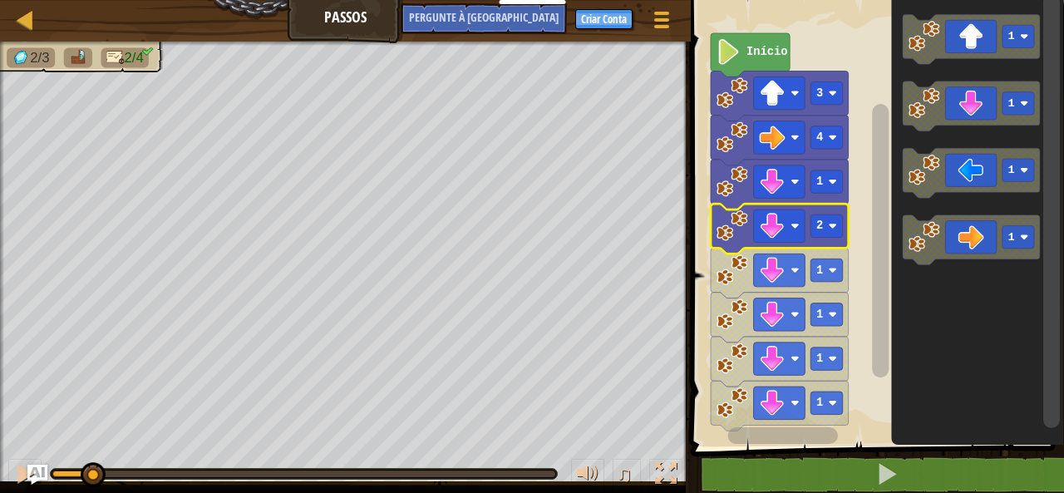
click at [832, 226] on image "Espaço de trabalho do Blockly" at bounding box center [832, 226] width 8 height 8
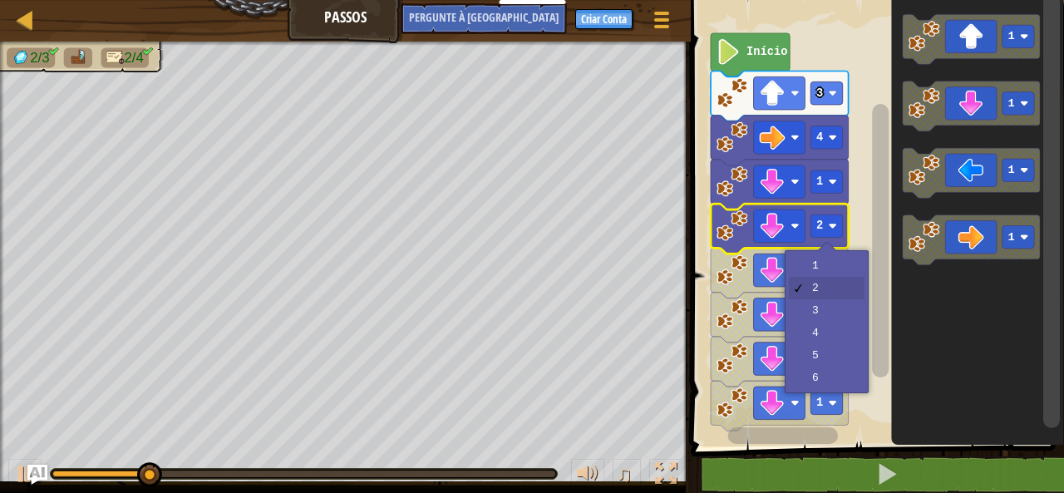
click at [947, 357] on icon "Espaço de trabalho do Blockly" at bounding box center [977, 219] width 173 height 455
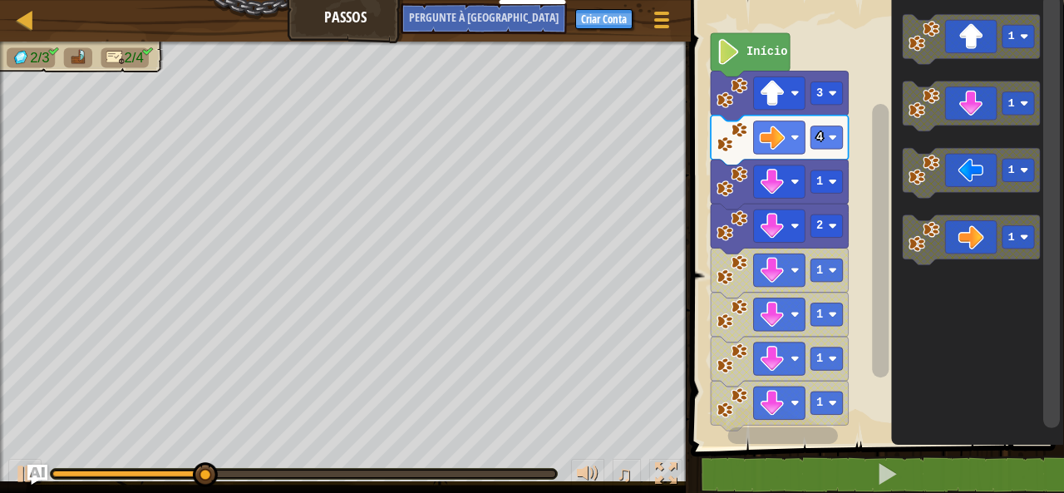
click at [975, 180] on icon "Espaço de trabalho do Blockly" at bounding box center [972, 174] width 138 height 50
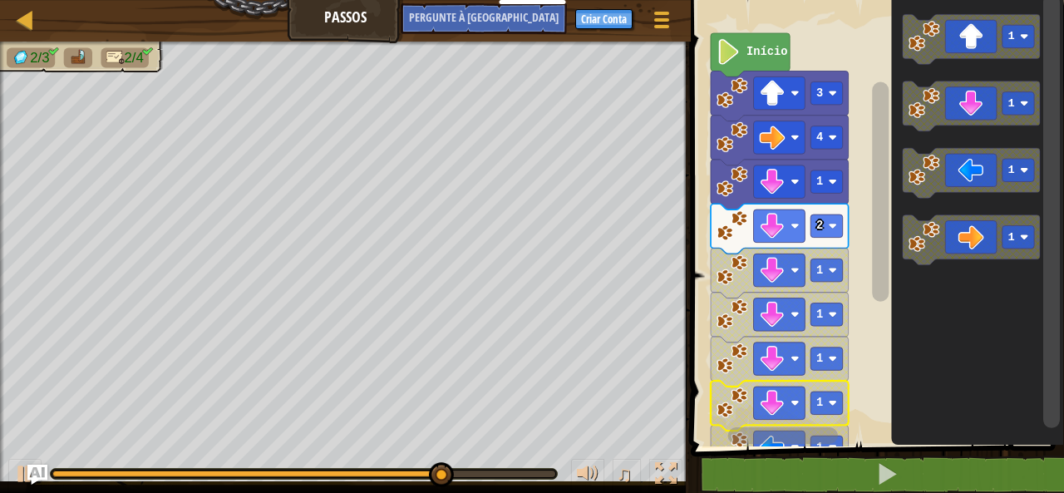
click at [969, 182] on icon "Espaço de trabalho do Blockly" at bounding box center [972, 174] width 138 height 50
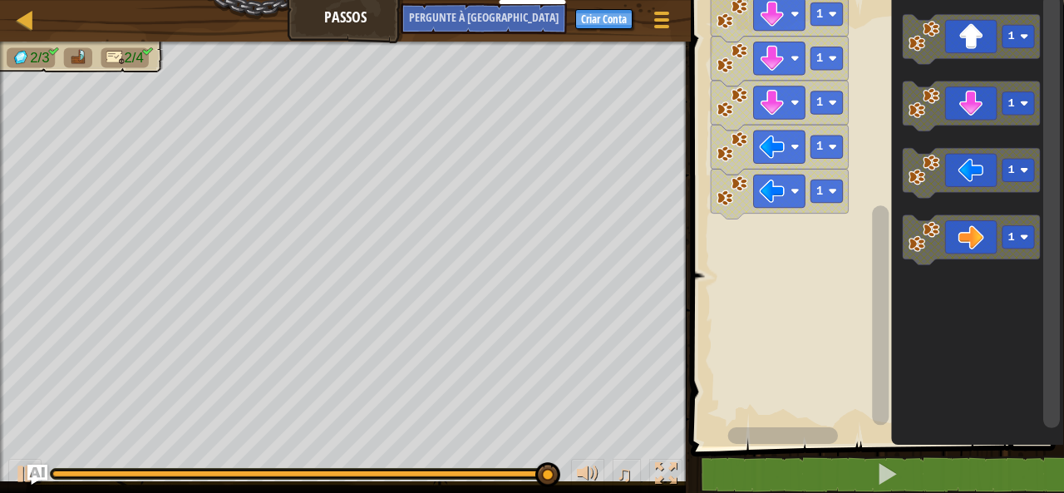
click at [836, 195] on image "Espaço de trabalho do Blockly" at bounding box center [832, 191] width 8 height 8
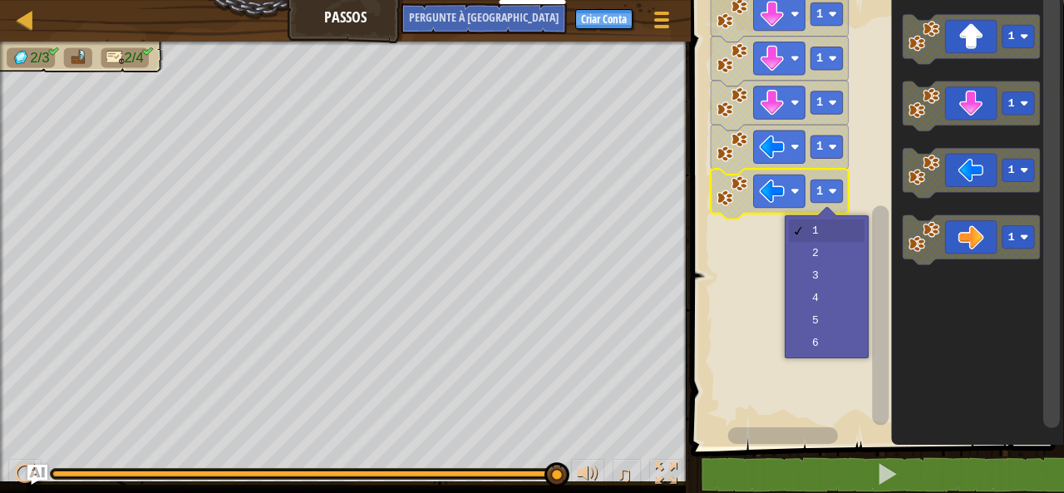
click at [861, 250] on rect "Espaço de trabalho do Blockly" at bounding box center [875, 219] width 378 height 455
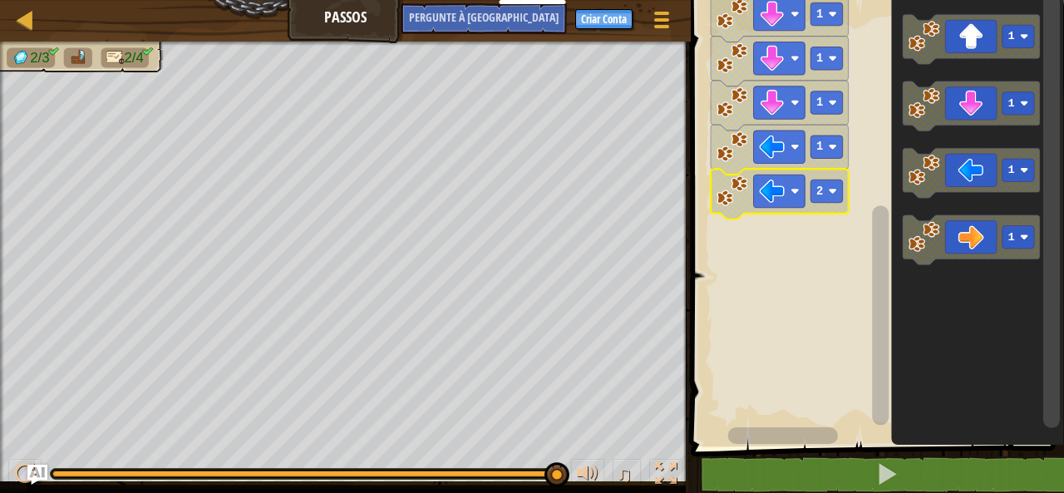
click at [0, 0] on div at bounding box center [0, 0] width 0 height 0
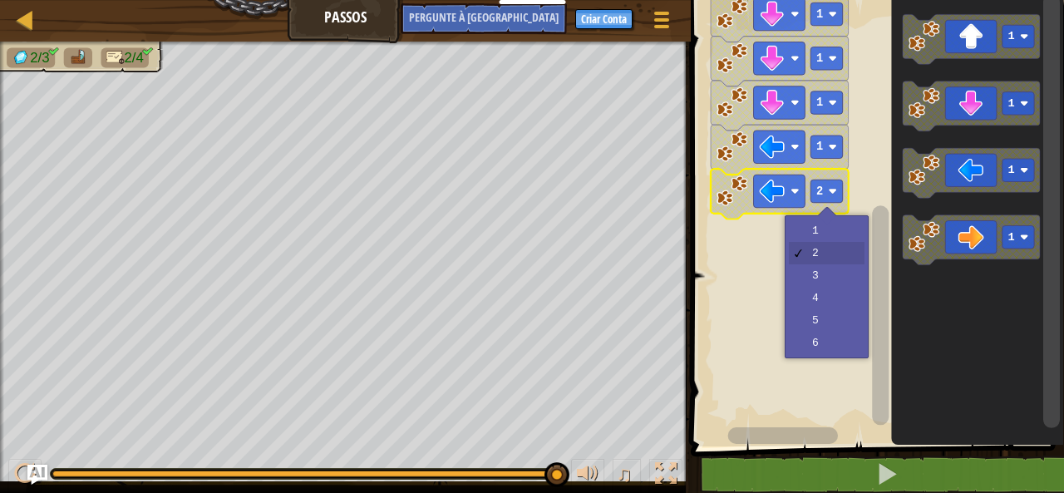
click at [864, 266] on rect "Espaço de trabalho do Blockly" at bounding box center [875, 219] width 378 height 455
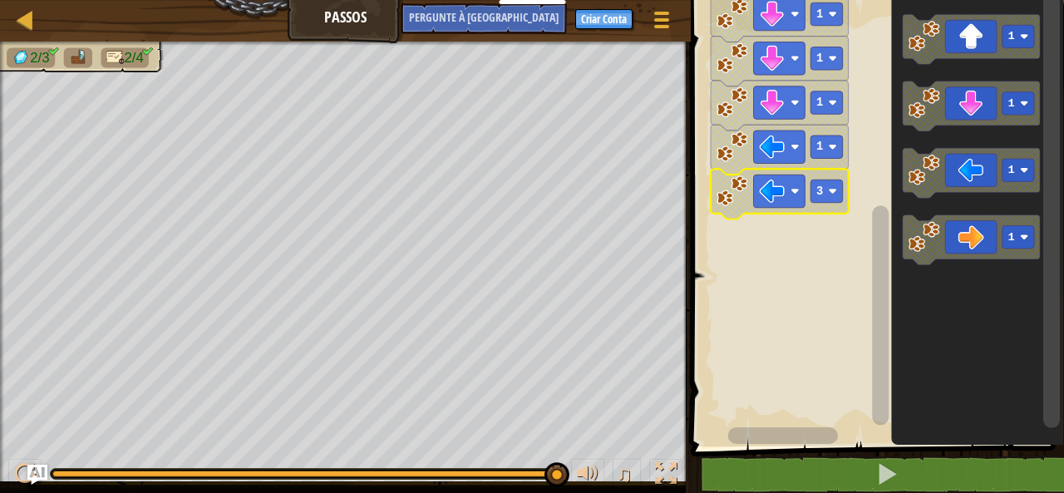
click at [74, 475] on div at bounding box center [303, 474] width 503 height 7
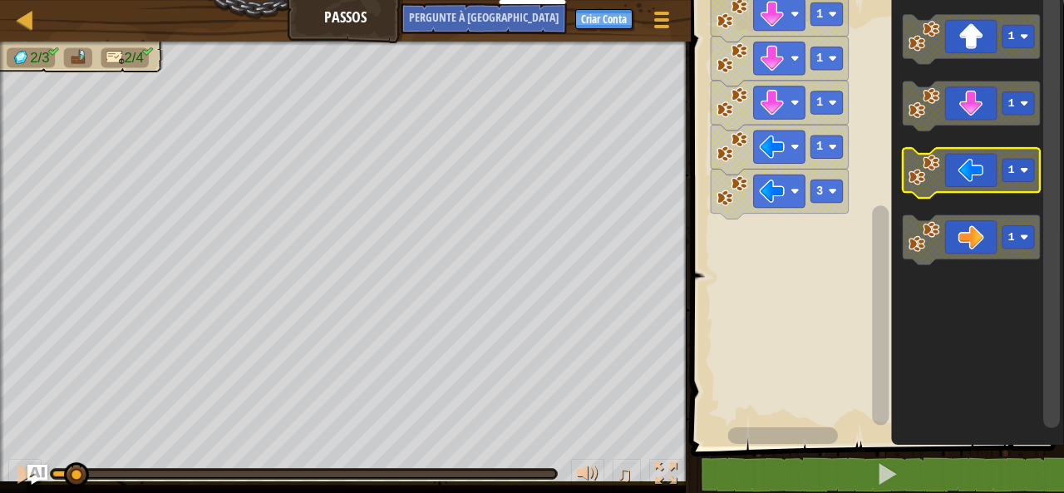
click at [954, 167] on icon "Espaço de trabalho do Blockly" at bounding box center [972, 174] width 138 height 50
click at [949, 185] on icon "Espaço de trabalho do Blockly" at bounding box center [972, 174] width 138 height 50
click at [944, 178] on icon "Espaço de trabalho do Blockly" at bounding box center [972, 174] width 138 height 50
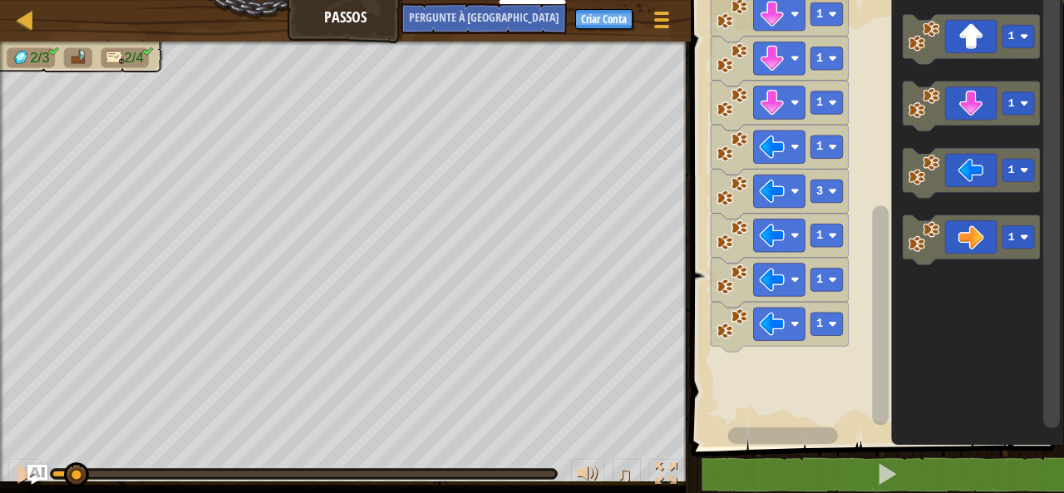
click at [966, 150] on icon "Espaço de trabalho do Blockly" at bounding box center [972, 174] width 138 height 50
click at [974, 197] on rect "Espaço de trabalho do Blockly" at bounding box center [972, 174] width 138 height 50
click at [988, 170] on icon "Espaço de trabalho do Blockly" at bounding box center [972, 174] width 138 height 50
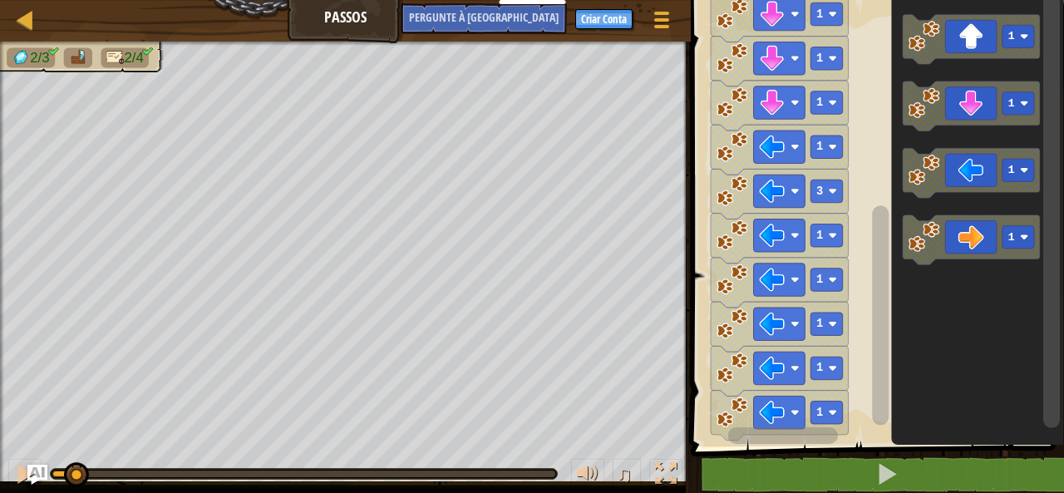
click at [983, 178] on icon "Espaço de trabalho do Blockly" at bounding box center [972, 174] width 138 height 50
click at [977, 182] on icon "Espaço de trabalho do Blockly" at bounding box center [972, 174] width 138 height 50
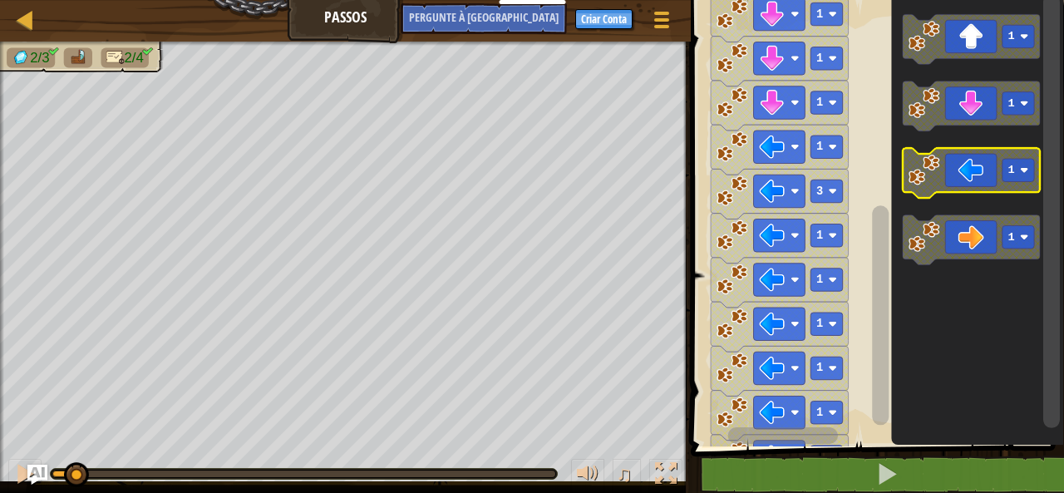
click at [981, 176] on icon "Espaço de trabalho do Blockly" at bounding box center [972, 174] width 138 height 50
click at [986, 171] on icon "Espaço de trabalho do Blockly" at bounding box center [972, 174] width 138 height 50
click at [985, 164] on icon "Espaço de trabalho do Blockly" at bounding box center [972, 174] width 138 height 50
click at [981, 174] on icon "Espaço de trabalho do Blockly" at bounding box center [972, 174] width 138 height 50
click at [988, 178] on icon "Espaço de trabalho do Blockly" at bounding box center [972, 174] width 138 height 50
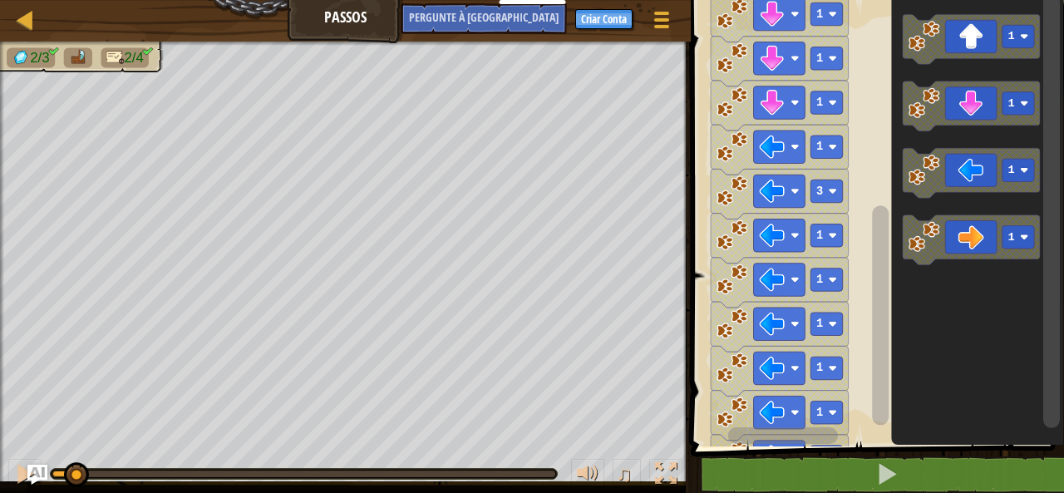
click at [988, 185] on icon "Espaço de trabalho do Blockly" at bounding box center [972, 174] width 138 height 50
click at [1002, 166] on icon "Espaço de trabalho do Blockly" at bounding box center [972, 174] width 138 height 50
click at [998, 193] on rect "Espaço de trabalho do Blockly" at bounding box center [972, 174] width 138 height 50
click at [993, 180] on icon "Espaço de trabalho do Blockly" at bounding box center [972, 174] width 138 height 50
click at [996, 163] on icon "Espaço de trabalho do Blockly" at bounding box center [972, 174] width 138 height 50
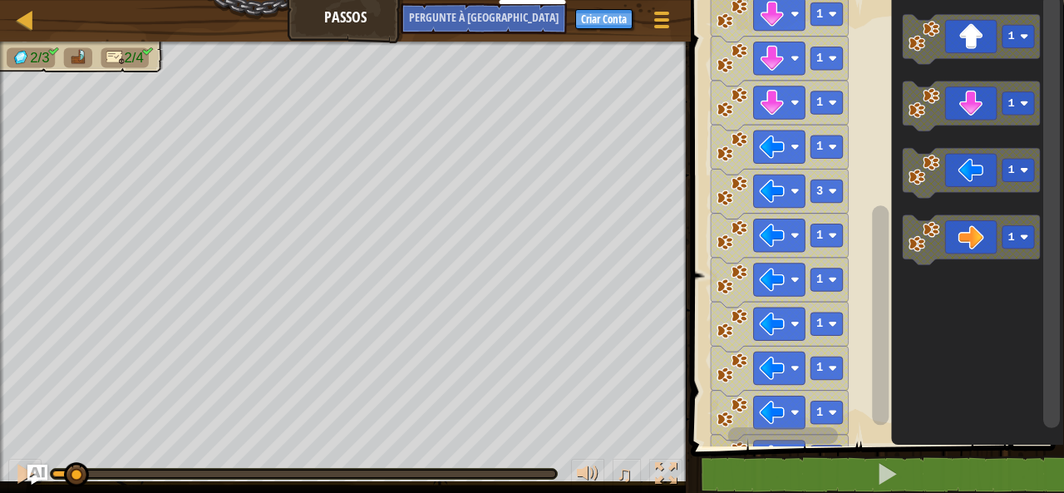
click at [983, 190] on icon "Espaço de trabalho do Blockly" at bounding box center [972, 174] width 138 height 50
click at [960, 191] on icon "Espaço de trabalho do Blockly" at bounding box center [972, 174] width 138 height 50
click at [968, 164] on icon "Espaço de trabalho do Blockly" at bounding box center [972, 174] width 138 height 50
click at [994, 148] on icon "Espaço de trabalho do Blockly" at bounding box center [977, 219] width 173 height 455
click at [0, 0] on div at bounding box center [0, 0] width 0 height 0
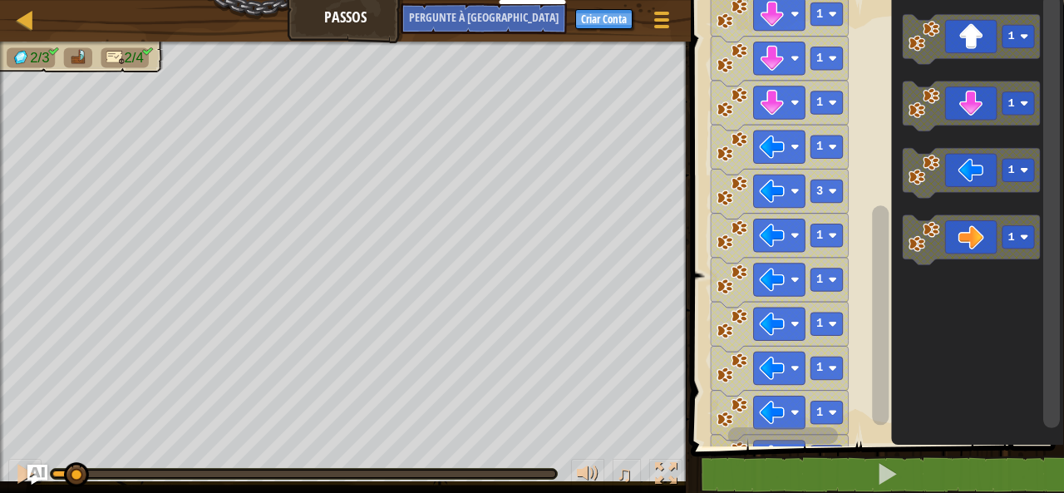
click at [1003, 150] on icon "Espaço de trabalho do Blockly" at bounding box center [972, 174] width 138 height 50
click at [990, 160] on icon "Espaço de trabalho do Blockly" at bounding box center [972, 174] width 138 height 50
click at [962, 161] on icon "Espaço de trabalho do Blockly" at bounding box center [972, 174] width 138 height 50
click at [979, 151] on icon "Espaço de trabalho do Blockly" at bounding box center [972, 174] width 138 height 50
click at [981, 172] on icon "Espaço de trabalho do Blockly" at bounding box center [972, 174] width 138 height 50
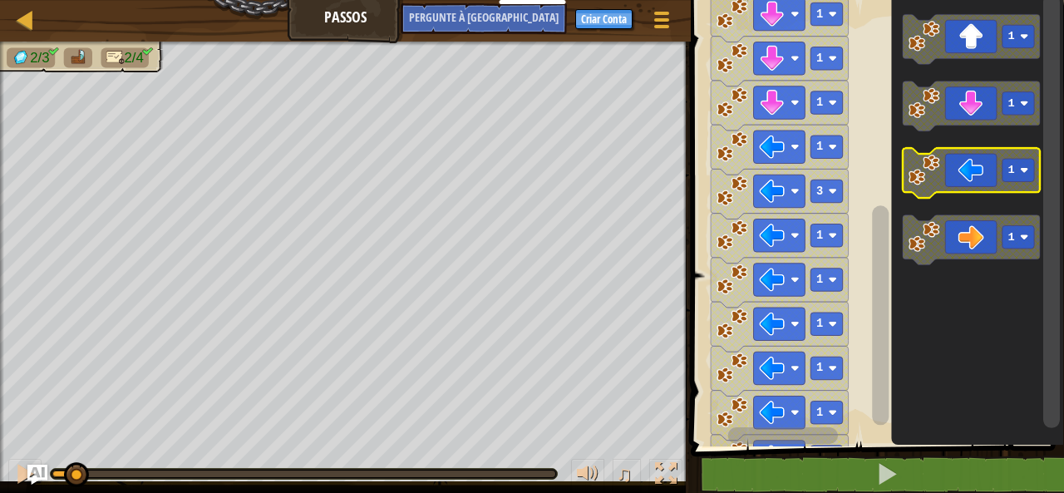
click at [975, 166] on icon "Espaço de trabalho do Blockly" at bounding box center [972, 174] width 138 height 50
click at [975, 170] on icon "Espaço de trabalho do Blockly" at bounding box center [972, 174] width 138 height 50
click at [988, 178] on icon "Espaço de trabalho do Blockly" at bounding box center [972, 174] width 138 height 50
click at [972, 166] on icon "Espaço de trabalho do Blockly" at bounding box center [972, 174] width 138 height 50
click at [969, 166] on icon "Espaço de trabalho do Blockly" at bounding box center [972, 174] width 138 height 50
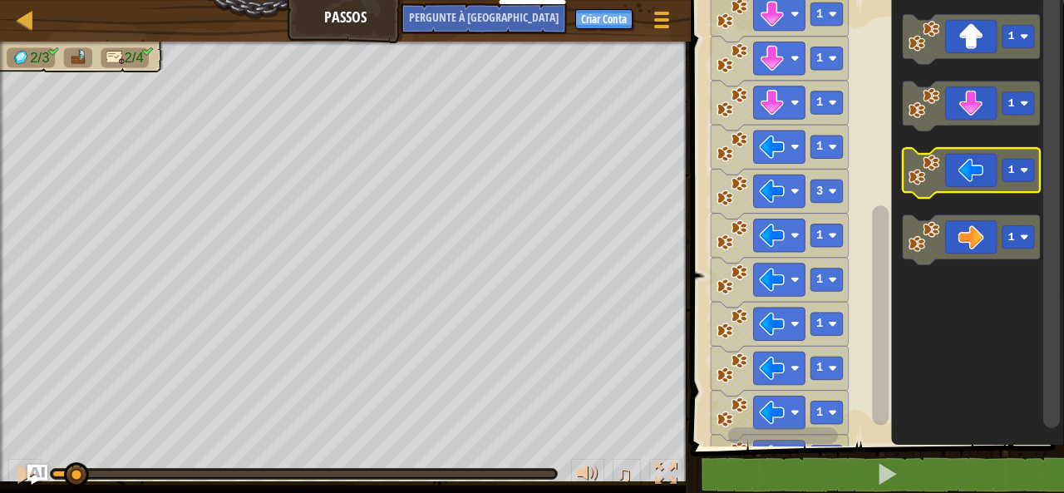
click at [969, 162] on icon "Espaço de trabalho do Blockly" at bounding box center [972, 174] width 138 height 50
click at [971, 167] on icon "Espaço de trabalho do Blockly" at bounding box center [972, 174] width 138 height 50
click at [966, 163] on icon "Espaço de trabalho do Blockly" at bounding box center [972, 174] width 138 height 50
click at [966, 183] on icon "Espaço de trabalho do Blockly" at bounding box center [972, 174] width 138 height 50
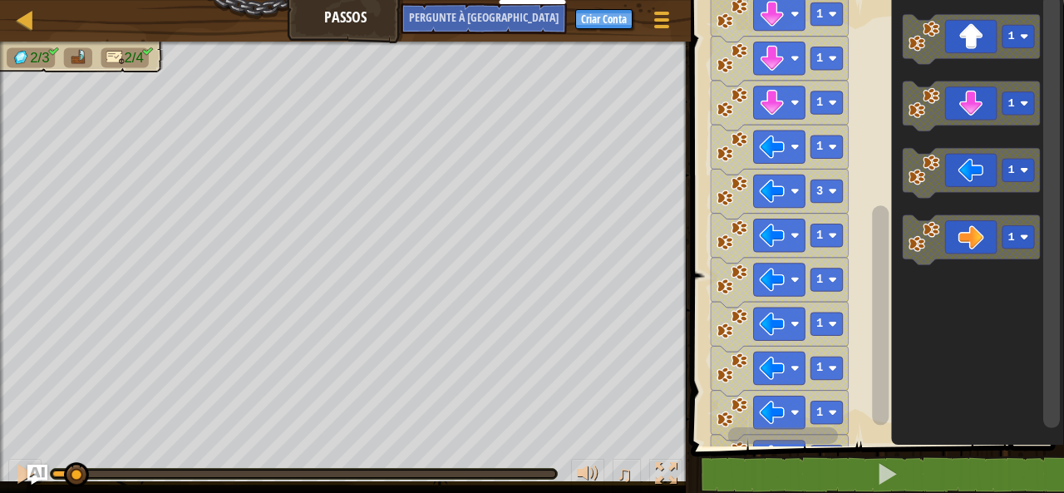
click at [975, 167] on icon "Espaço de trabalho do Blockly" at bounding box center [972, 174] width 138 height 50
click at [966, 149] on icon "Espaço de trabalho do Blockly" at bounding box center [972, 174] width 138 height 50
click at [968, 117] on icon "Espaço de trabalho do Blockly" at bounding box center [972, 106] width 138 height 50
click at [983, 129] on rect "Espaço de trabalho do Blockly" at bounding box center [972, 106] width 138 height 50
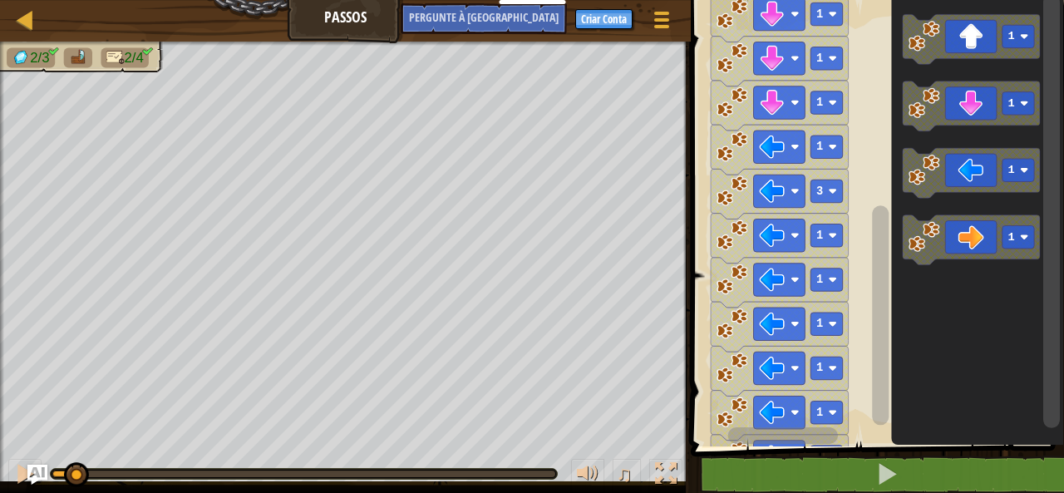
click at [975, 84] on icon "Espaço de trabalho do Blockly" at bounding box center [972, 106] width 138 height 50
click at [981, 65] on icon "Espaço de trabalho do Blockly" at bounding box center [977, 219] width 173 height 455
click at [978, 39] on icon "Espaço de trabalho do Blockly" at bounding box center [972, 39] width 138 height 50
click at [1003, 126] on rect "Espaço de trabalho do Blockly" at bounding box center [972, 106] width 138 height 50
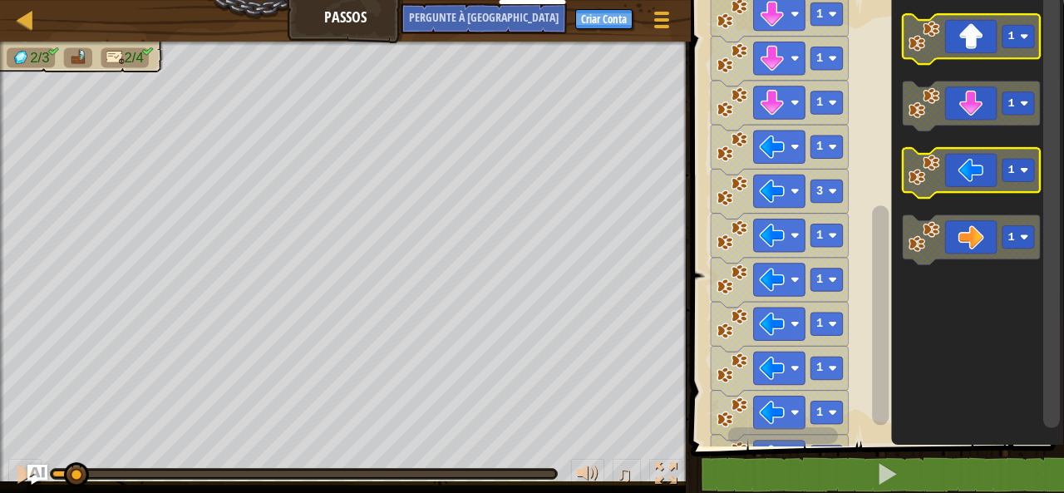
click at [1045, 77] on rect "Espaço de trabalho do Blockly" at bounding box center [1051, 211] width 17 height 434
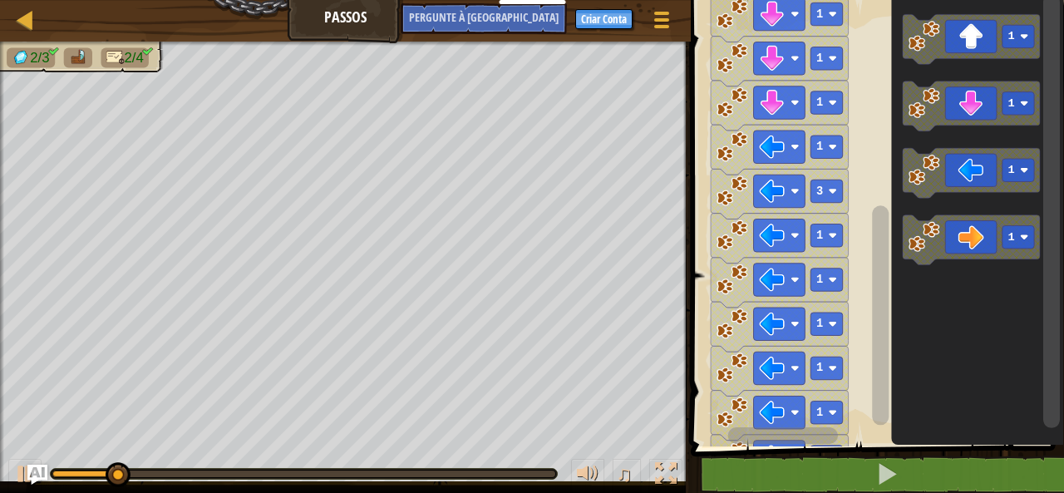
click at [953, 194] on rect "Espaço de trabalho do Blockly" at bounding box center [972, 174] width 138 height 50
click at [958, 188] on icon "Espaço de trabalho do Blockly" at bounding box center [972, 174] width 138 height 50
click at [983, 175] on icon "Espaço de trabalho do Blockly" at bounding box center [972, 174] width 138 height 50
click at [969, 191] on icon "Espaço de trabalho do Blockly" at bounding box center [972, 174] width 138 height 50
click at [971, 183] on icon "Espaço de trabalho do Blockly" at bounding box center [972, 174] width 138 height 50
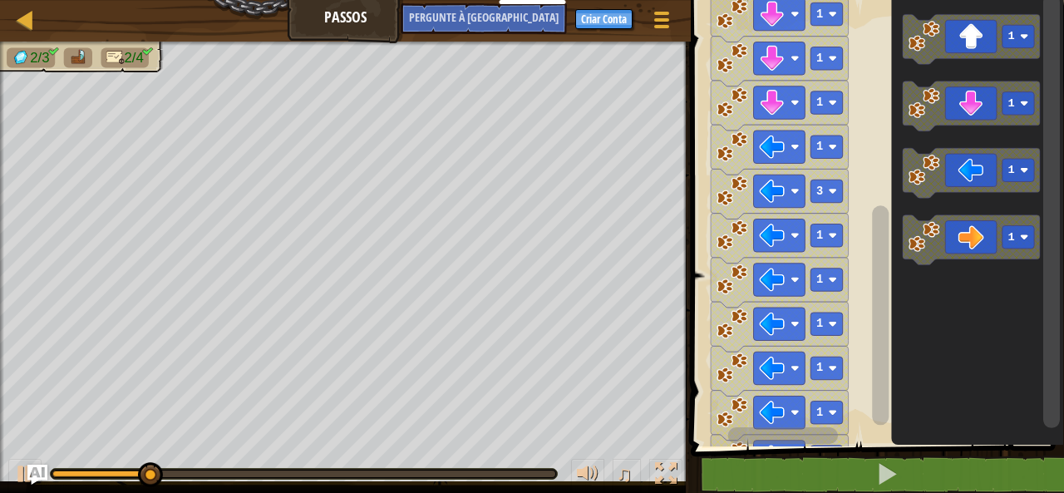
click at [983, 185] on icon "Espaço de trabalho do Blockly" at bounding box center [972, 174] width 138 height 50
click at [966, 196] on rect "Espaço de trabalho do Blockly" at bounding box center [972, 174] width 138 height 50
click at [968, 191] on icon "Espaço de trabalho do Blockly" at bounding box center [972, 174] width 138 height 50
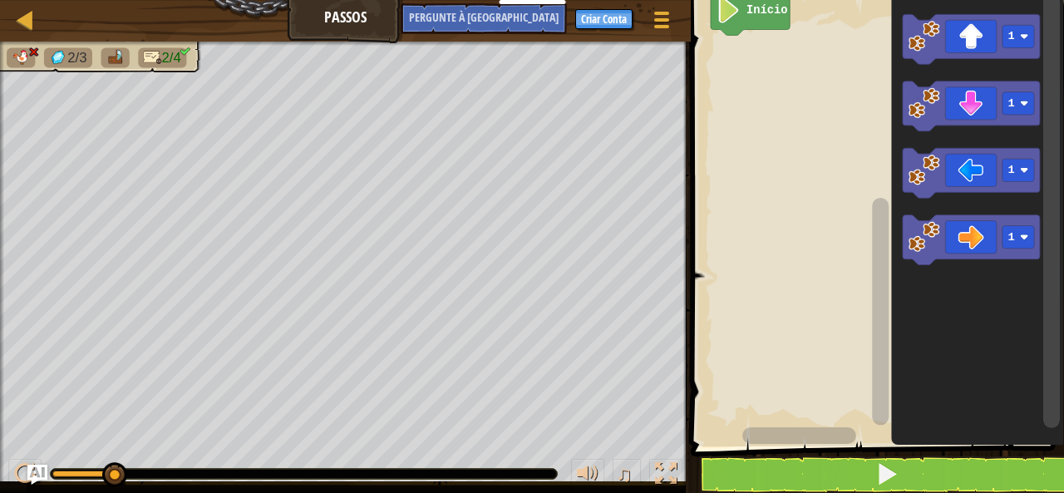
click at [80, 473] on div at bounding box center [82, 474] width 61 height 7
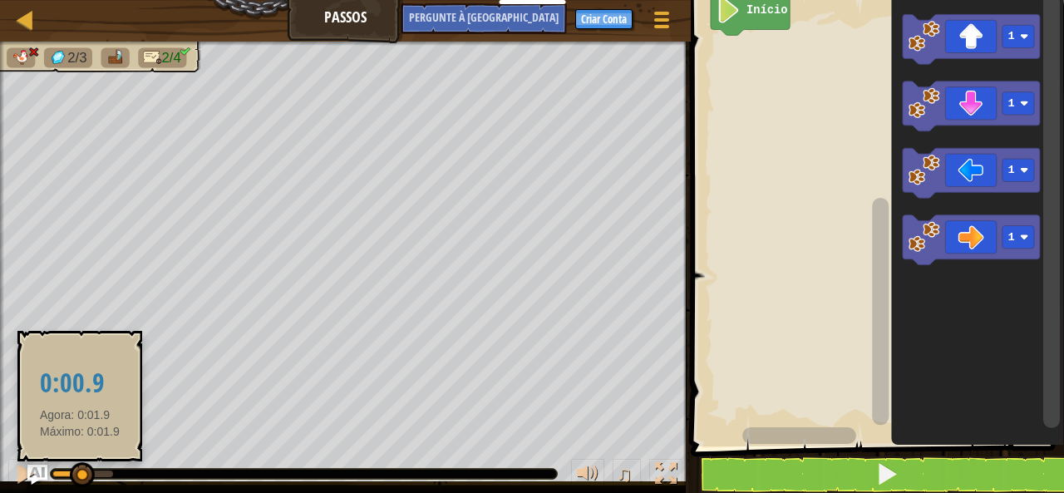
click at [62, 473] on div at bounding box center [66, 474] width 28 height 7
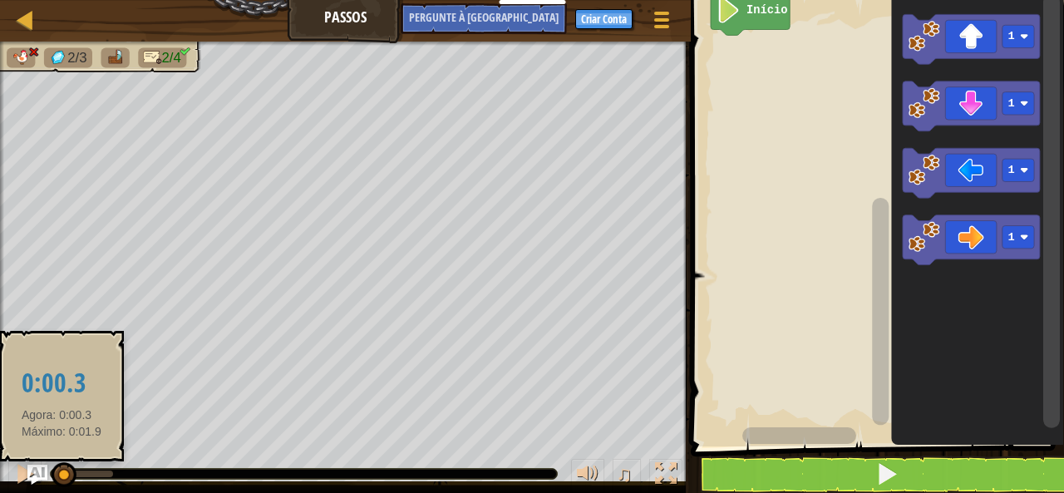
click at [57, 473] on div at bounding box center [64, 474] width 25 height 25
click at [67, 473] on div at bounding box center [59, 474] width 25 height 25
click at [58, 473] on div at bounding box center [69, 466] width 25 height 25
click at [55, 473] on div at bounding box center [55, 474] width 7 height 7
click at [63, 473] on div at bounding box center [57, 474] width 25 height 25
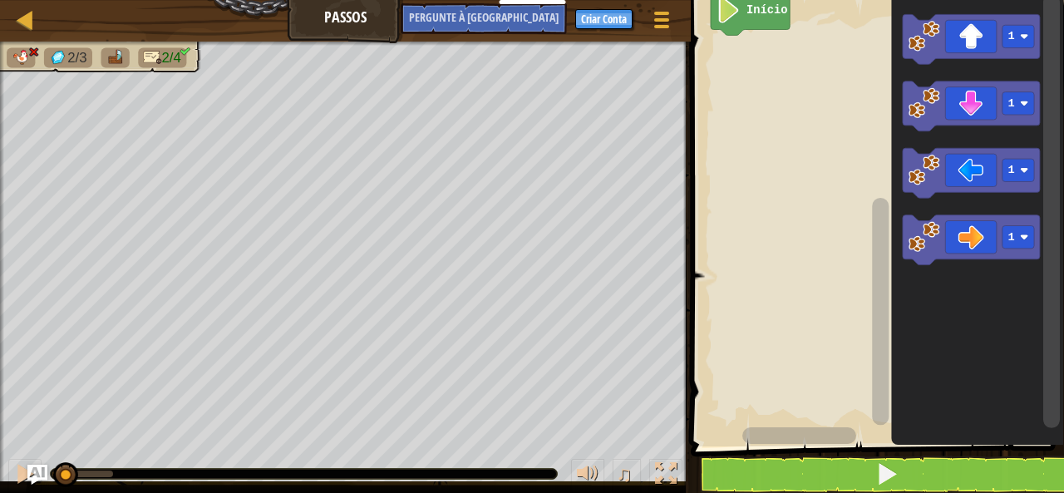
click at [268, 0] on div "Mapa Passos Menu do Jogo Criar Conta Pergunte à [GEOGRAPHIC_DATA]" at bounding box center [345, 21] width 691 height 42
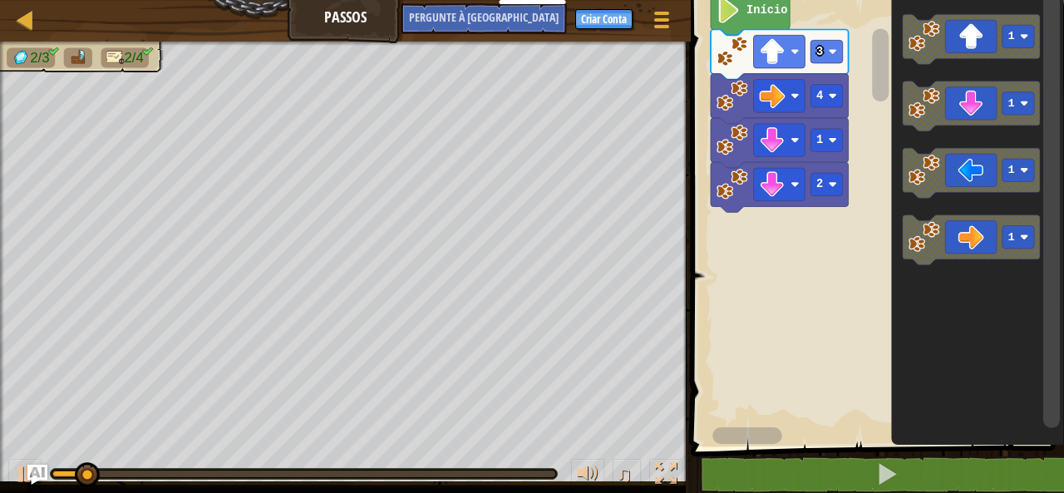
click at [268, 0] on div "Mapa Passos Menu do Jogo Criar Conta Pergunte à [GEOGRAPHIC_DATA]" at bounding box center [345, 21] width 691 height 42
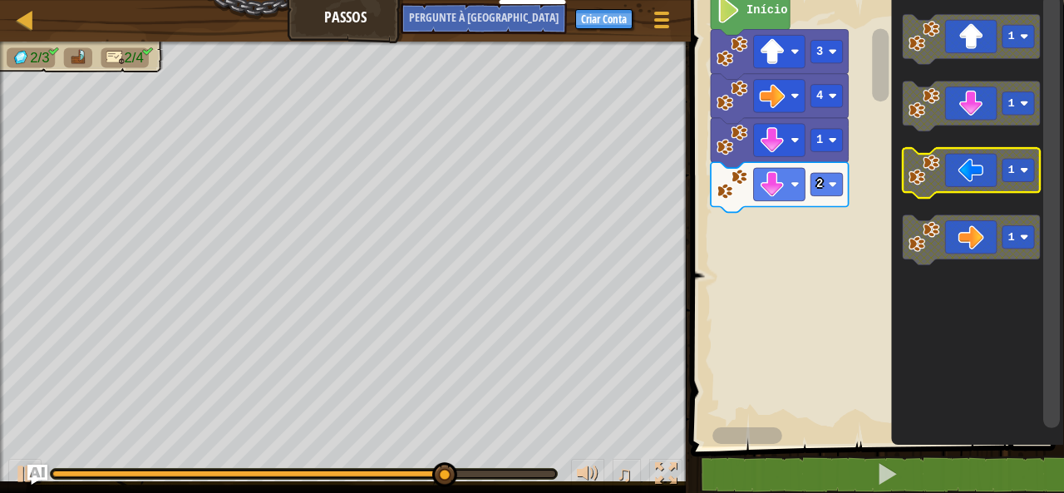
click at [1028, 173] on image "Espaço de trabalho do Blockly" at bounding box center [1024, 170] width 8 height 8
click at [953, 196] on rect "Espaço de trabalho do Blockly" at bounding box center [972, 174] width 138 height 50
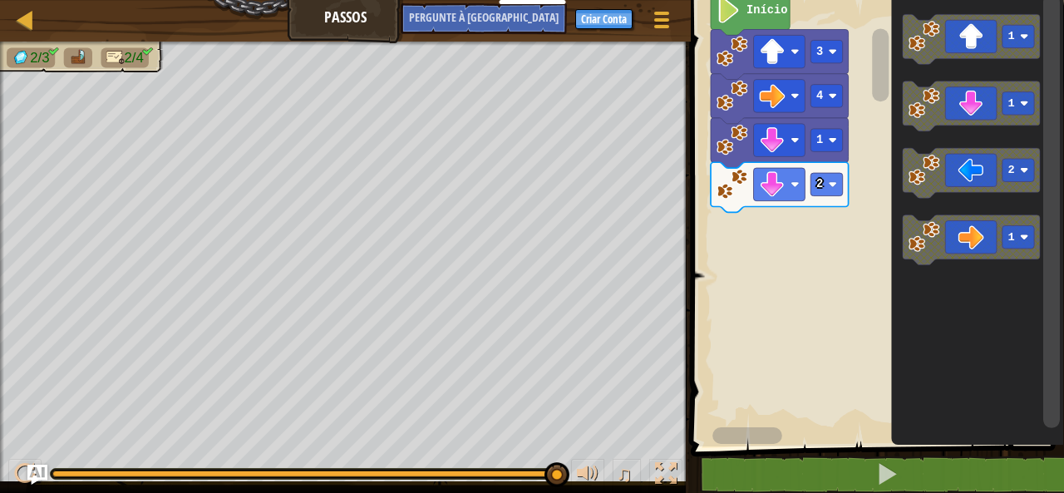
click at [939, 174] on image "Espaço de trabalho do Blockly" at bounding box center [924, 171] width 32 height 32
click at [976, 178] on icon "Espaço de trabalho do Blockly" at bounding box center [972, 174] width 138 height 50
click at [979, 152] on icon "Espaço de trabalho do Blockly" at bounding box center [972, 174] width 138 height 50
click at [957, 155] on icon "Espaço de trabalho do Blockly" at bounding box center [972, 174] width 138 height 50
click at [978, 168] on icon "Espaço de trabalho do Blockly" at bounding box center [972, 174] width 138 height 50
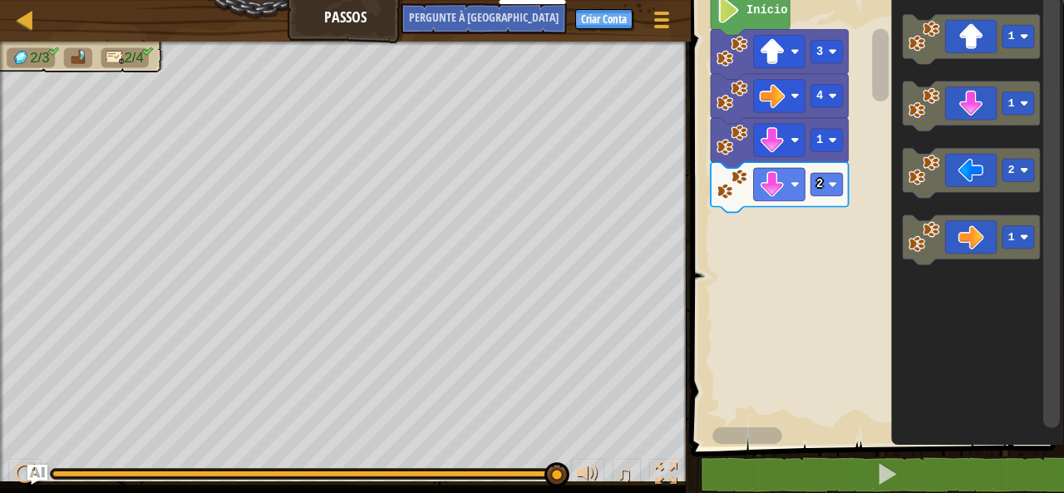
click at [979, 333] on icon "Espaço de trabalho do Blockly" at bounding box center [977, 219] width 173 height 455
click at [984, 387] on icon "Espaço de trabalho do Blockly" at bounding box center [977, 219] width 173 height 455
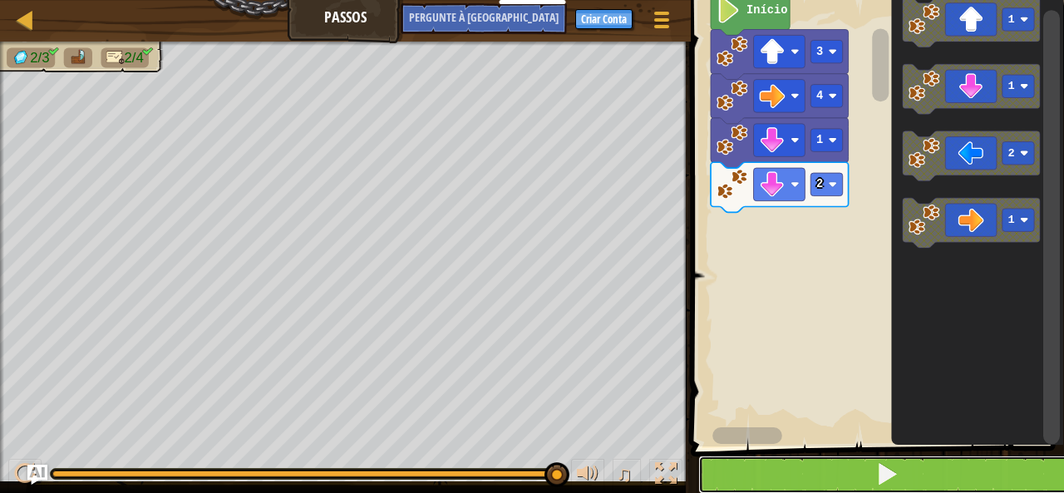
click at [917, 464] on button at bounding box center [887, 475] width 378 height 38
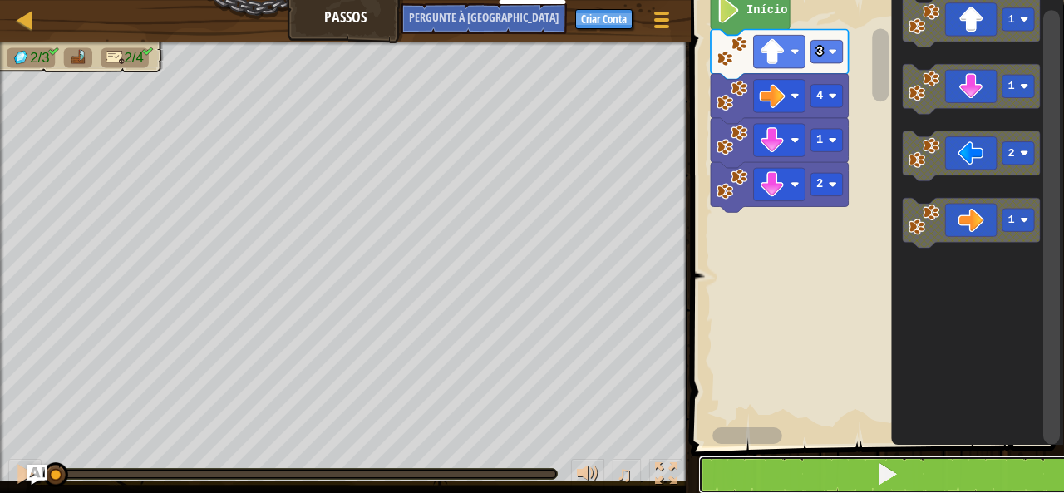
click at [930, 475] on button at bounding box center [887, 475] width 378 height 38
click at [698, 456] on button at bounding box center [887, 475] width 378 height 38
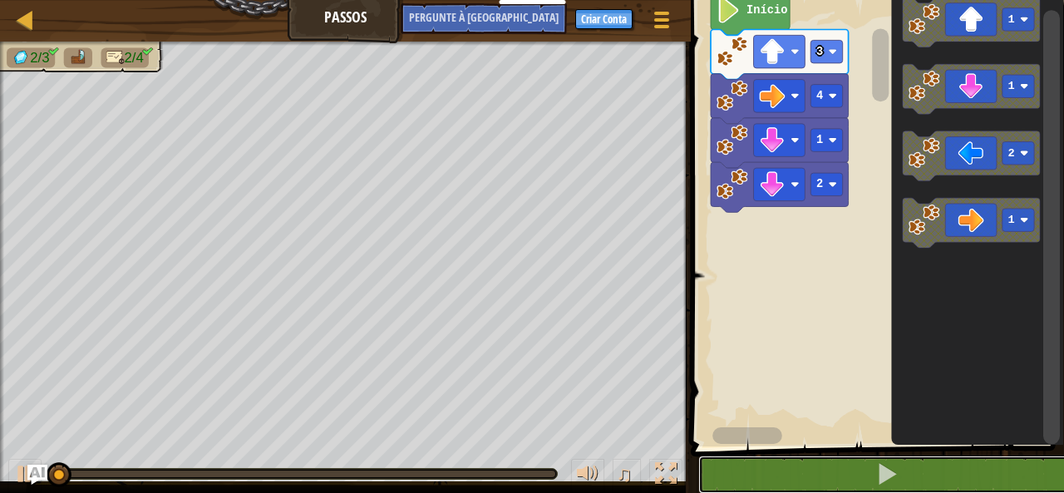
click at [698, 456] on button at bounding box center [887, 475] width 378 height 38
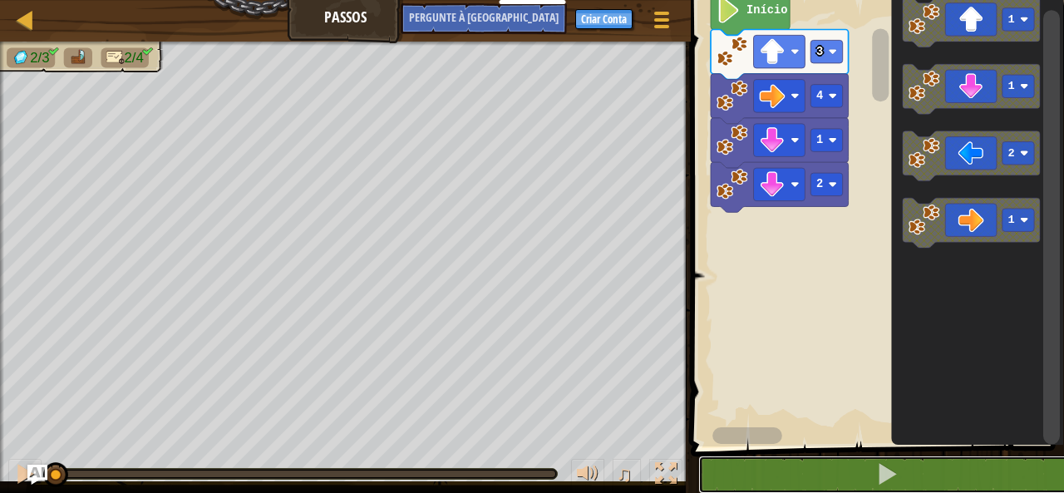
click at [698, 456] on button at bounding box center [887, 475] width 378 height 38
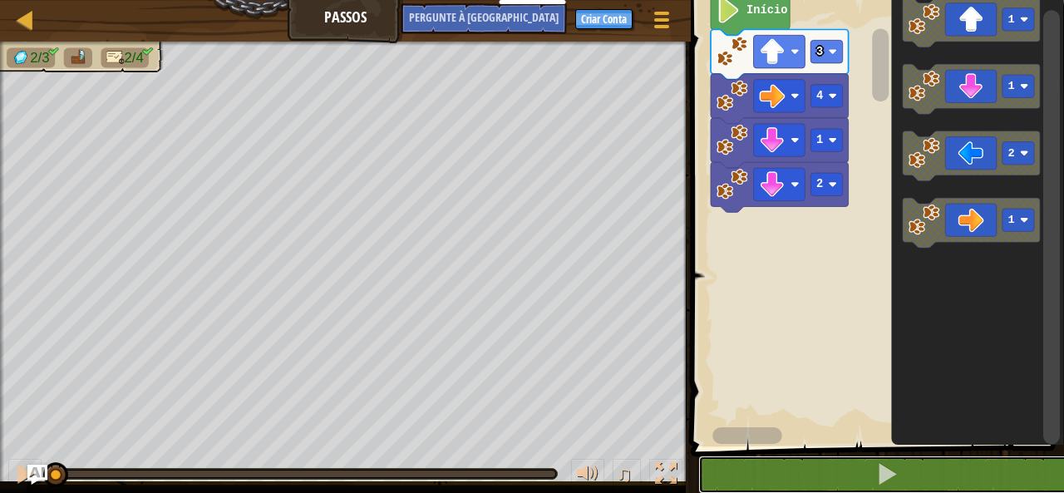
click at [698, 456] on button at bounding box center [887, 475] width 378 height 38
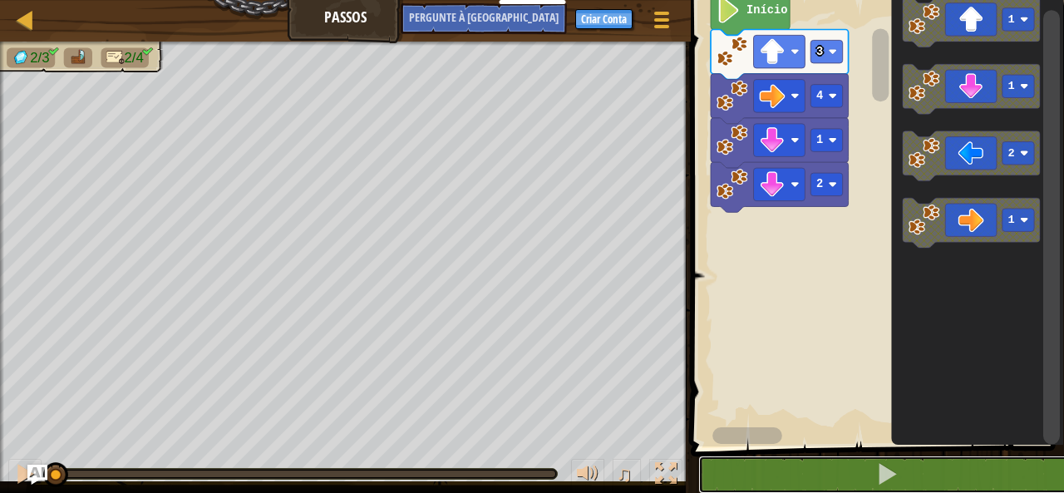
click at [698, 456] on button at bounding box center [887, 475] width 378 height 38
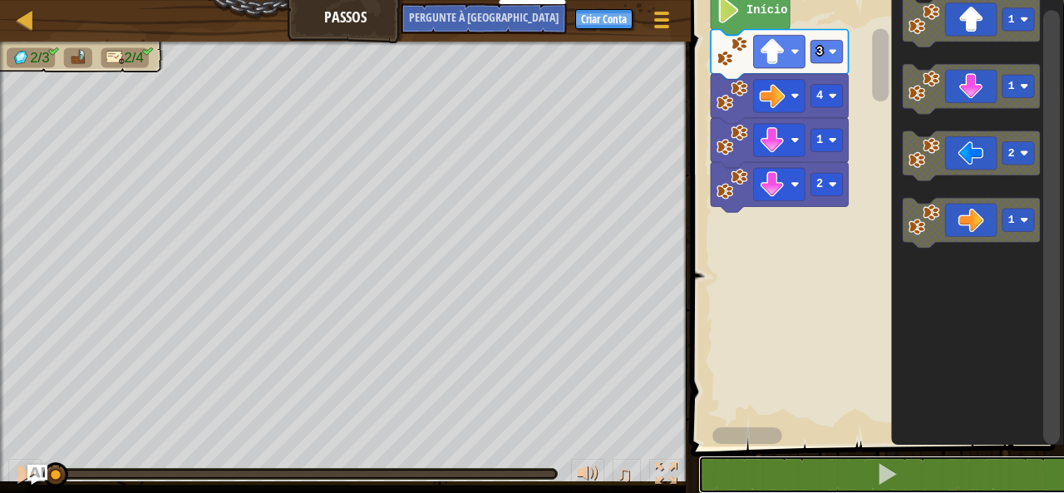
click at [698, 456] on button at bounding box center [887, 475] width 378 height 38
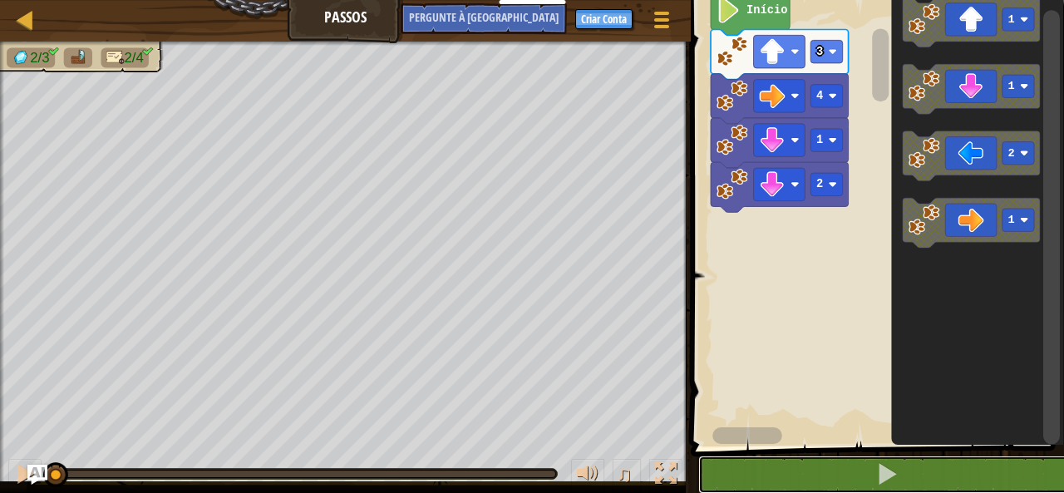
click at [698, 456] on button at bounding box center [887, 475] width 378 height 38
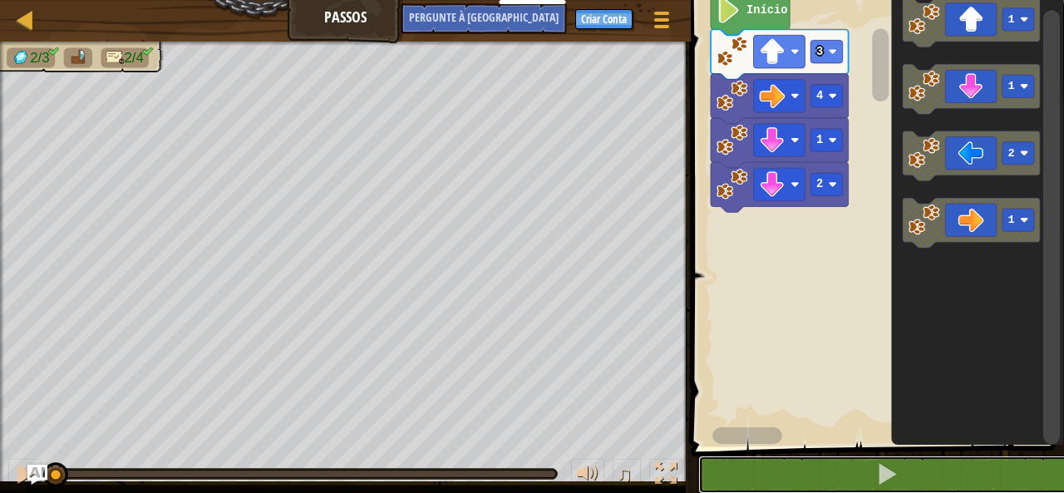
click at [698, 456] on button at bounding box center [887, 475] width 378 height 38
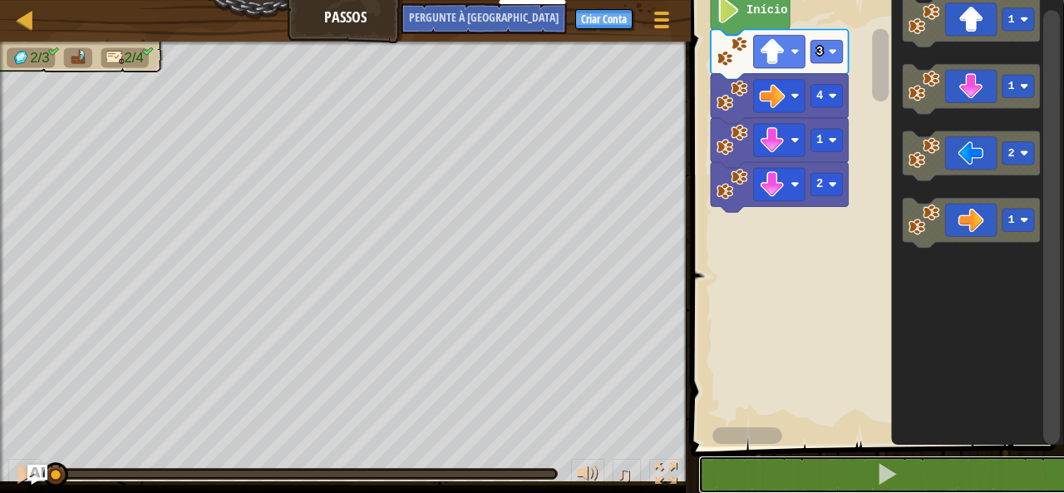
click at [698, 456] on button at bounding box center [887, 475] width 378 height 38
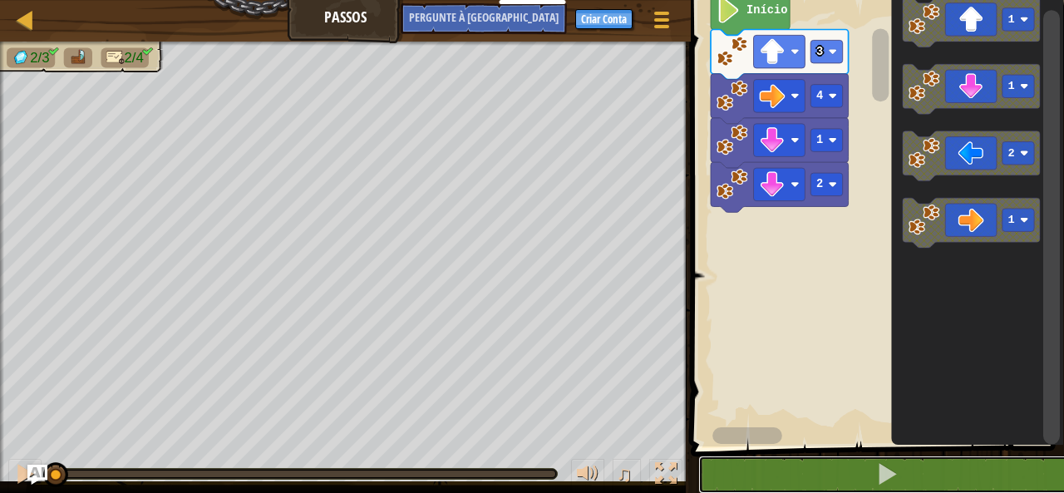
click at [698, 456] on button at bounding box center [887, 475] width 378 height 38
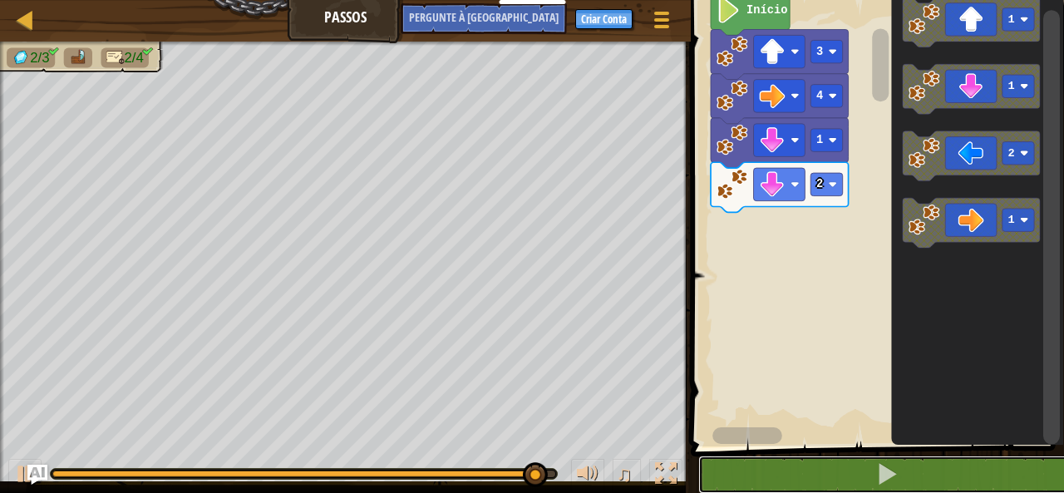
click at [698, 456] on button at bounding box center [887, 475] width 378 height 38
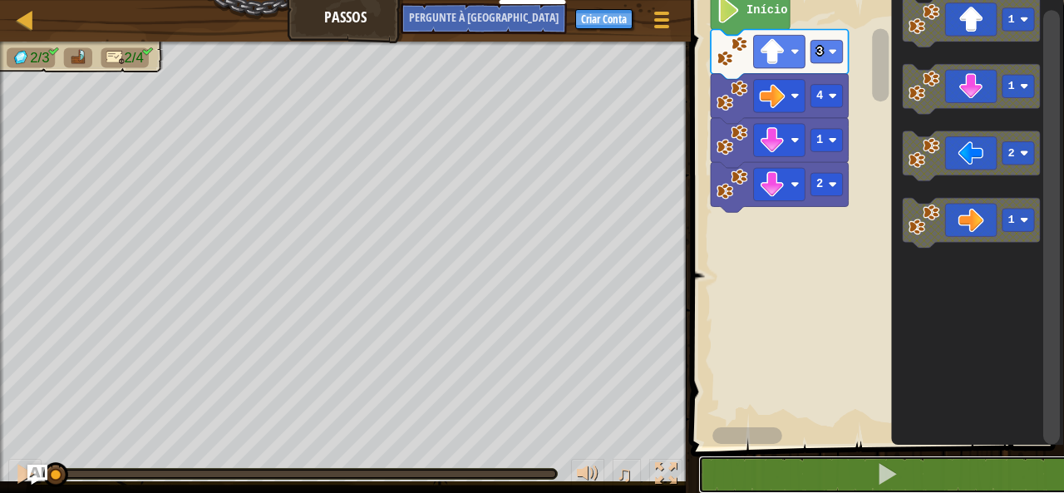
click at [698, 456] on button at bounding box center [887, 475] width 378 height 38
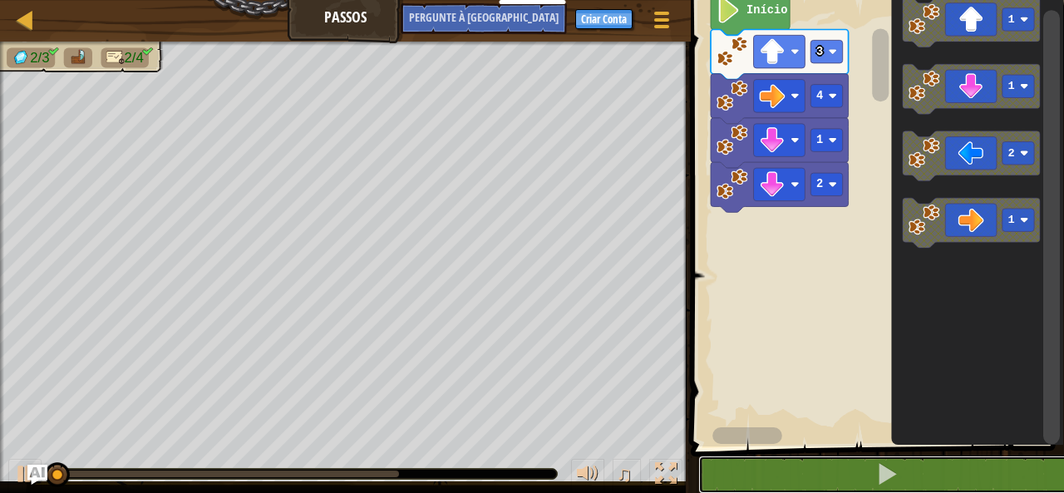
click at [698, 456] on button at bounding box center [887, 475] width 378 height 38
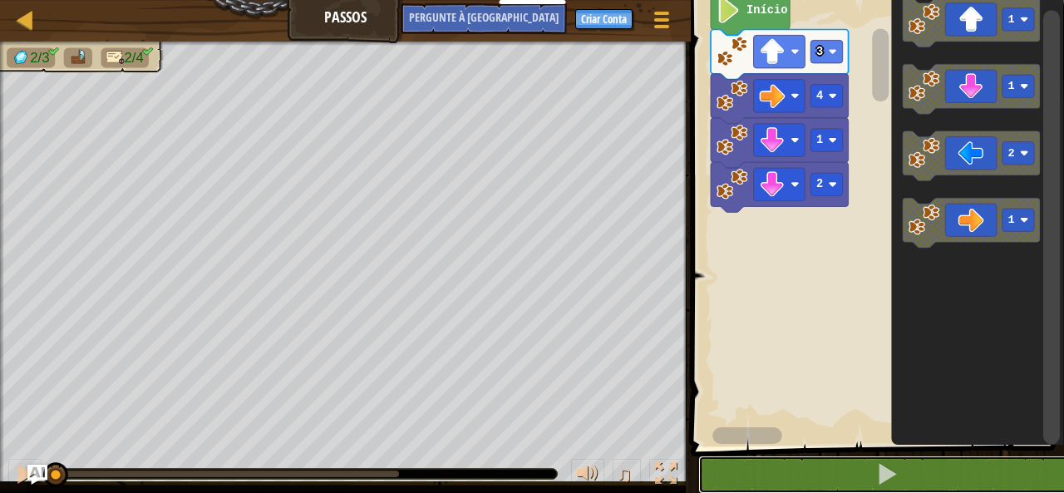
click at [698, 456] on button at bounding box center [887, 475] width 378 height 38
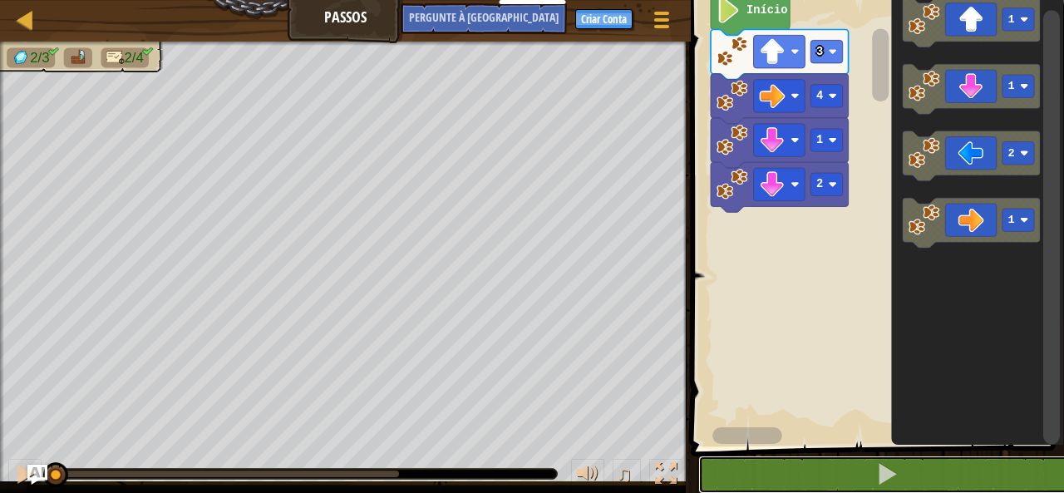
click at [698, 456] on button at bounding box center [887, 475] width 378 height 38
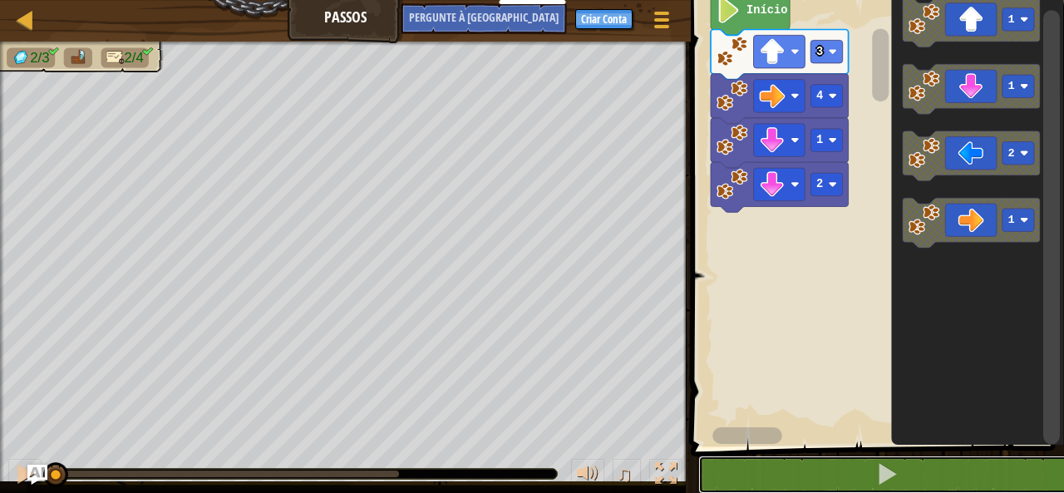
click at [698, 456] on button at bounding box center [887, 475] width 378 height 38
click at [1018, 456] on button at bounding box center [887, 475] width 378 height 38
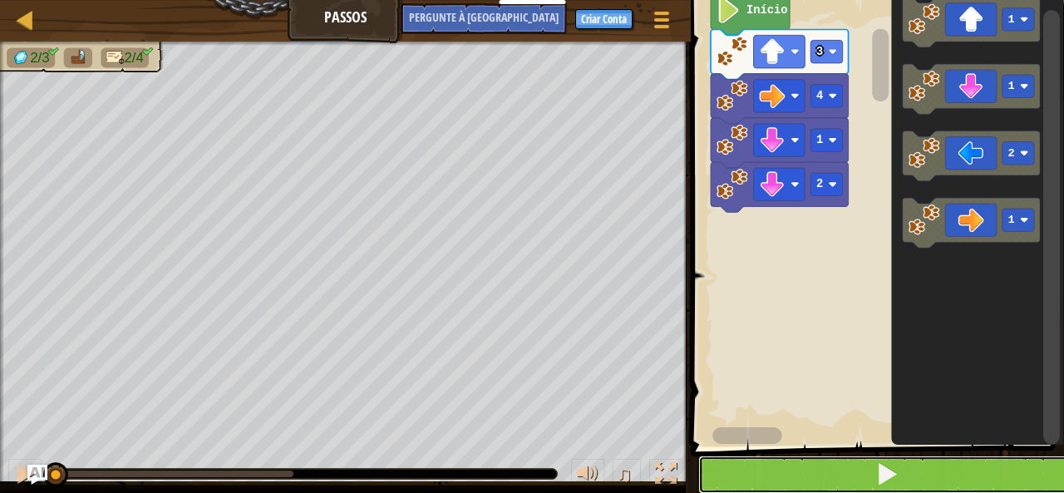
click at [1018, 456] on button at bounding box center [887, 475] width 378 height 38
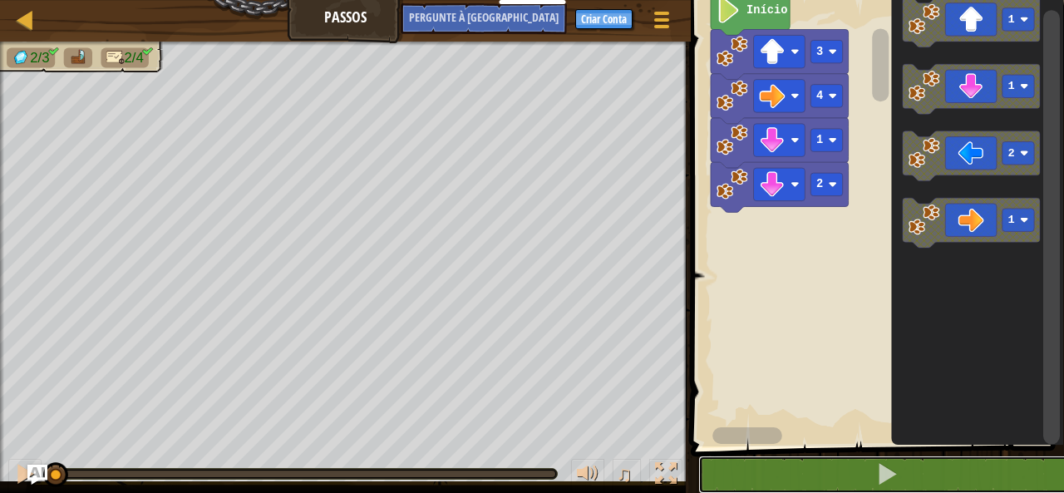
click at [698, 456] on button at bounding box center [887, 475] width 378 height 38
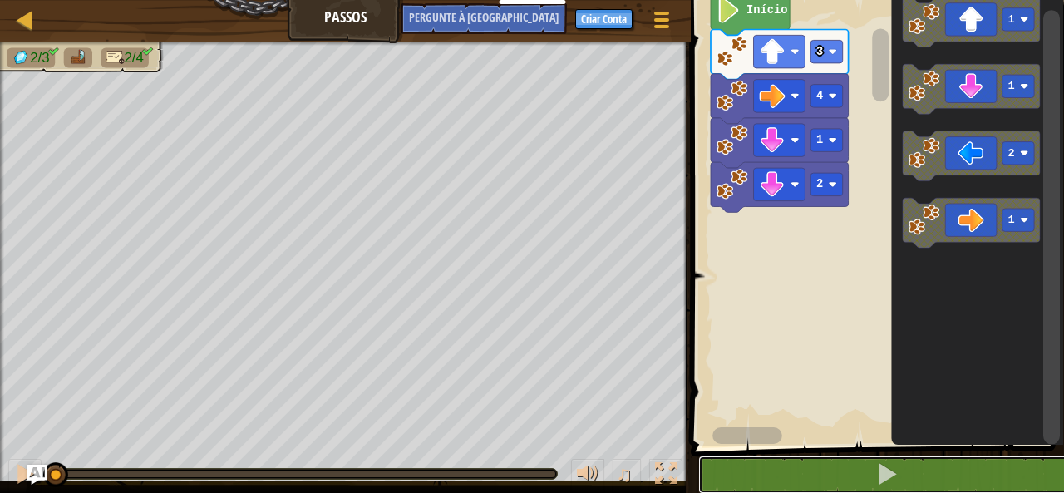
click at [698, 456] on button at bounding box center [887, 475] width 378 height 38
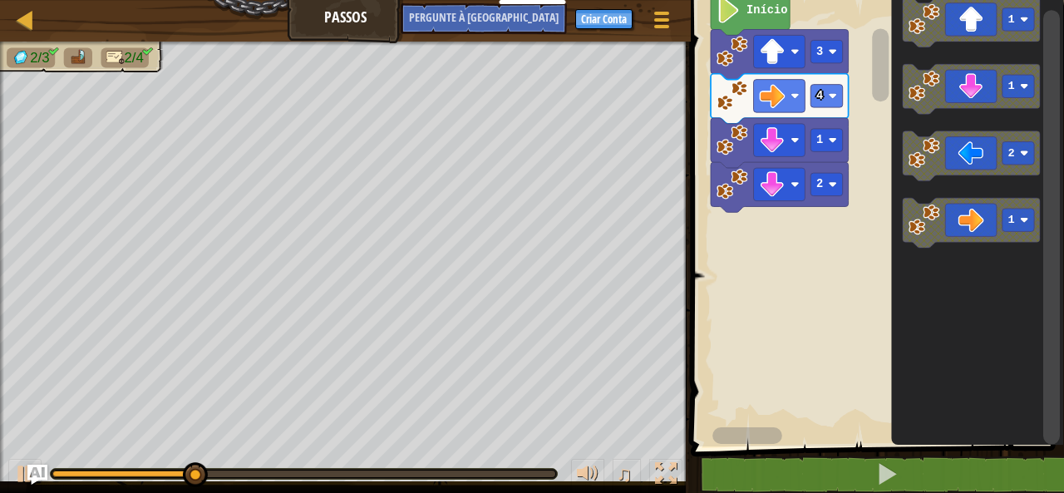
click at [483, 445] on div "♫" at bounding box center [345, 470] width 691 height 50
drag, startPoint x: 483, startPoint y: 445, endPoint x: 730, endPoint y: 101, distance: 423.6
click at [730, 101] on div "Mapa Passos Menu do Jogo Criar Conta Pergunte à [GEOGRAPHIC_DATA] 1 ???????????…" at bounding box center [532, 246] width 1064 height 493
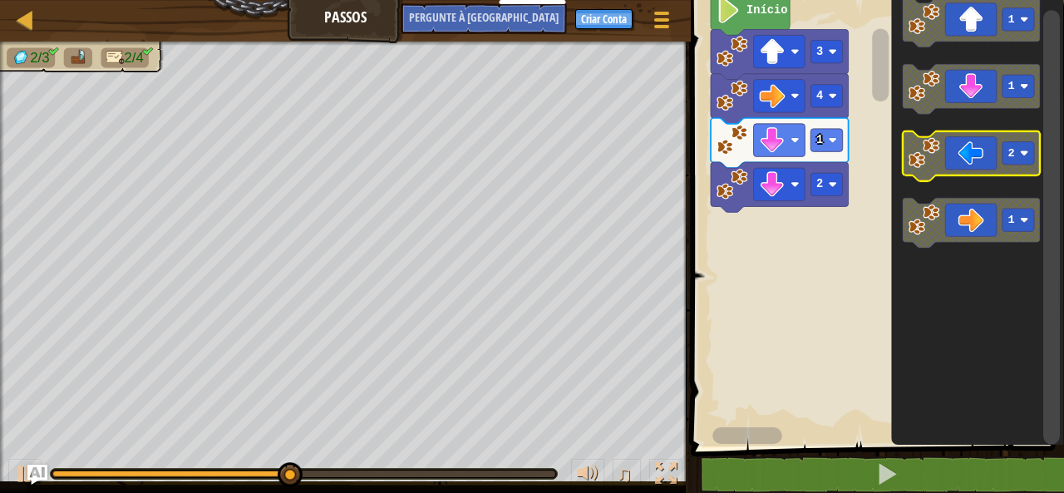
click at [977, 144] on icon "Espaço de trabalho do Blockly" at bounding box center [972, 156] width 138 height 50
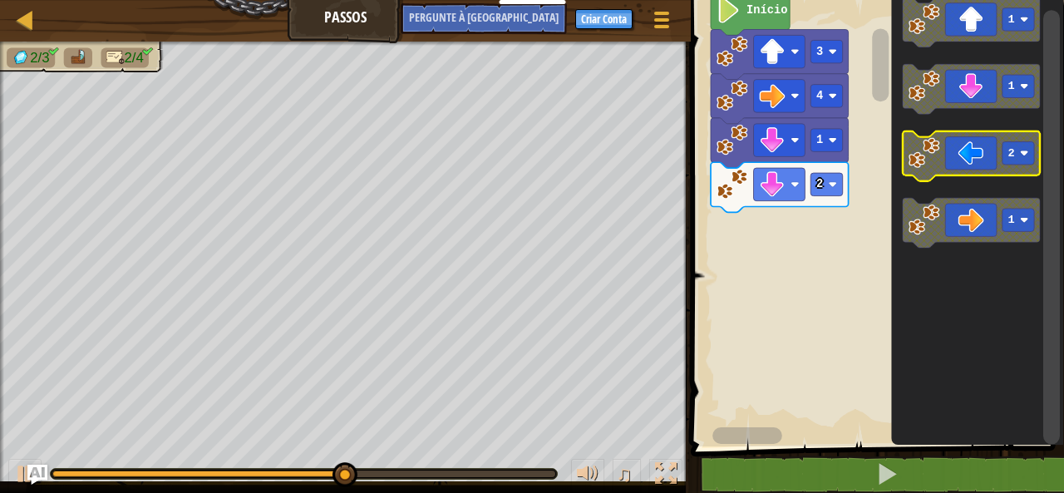
click at [956, 165] on icon "Espaço de trabalho do Blockly" at bounding box center [972, 156] width 138 height 50
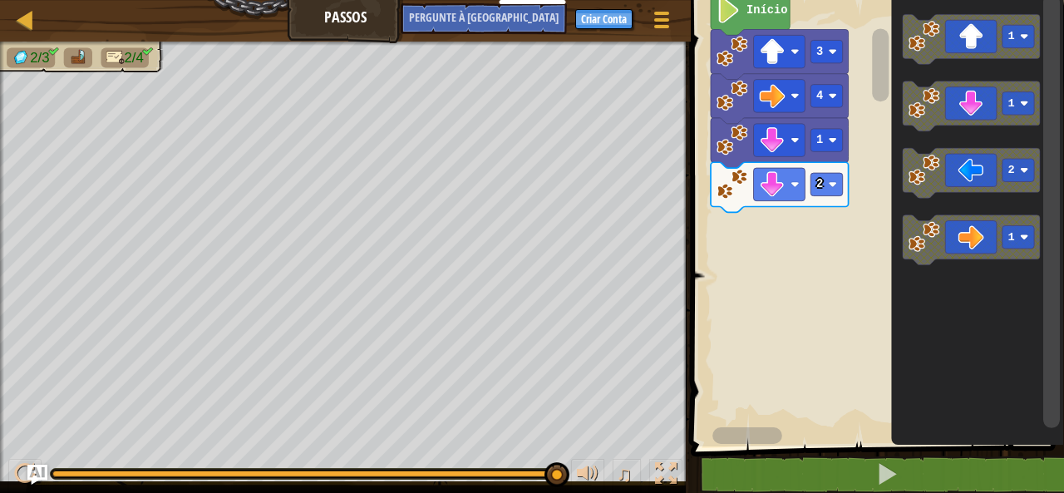
click at [959, 180] on icon "Espaço de trabalho do Blockly" at bounding box center [972, 174] width 138 height 50
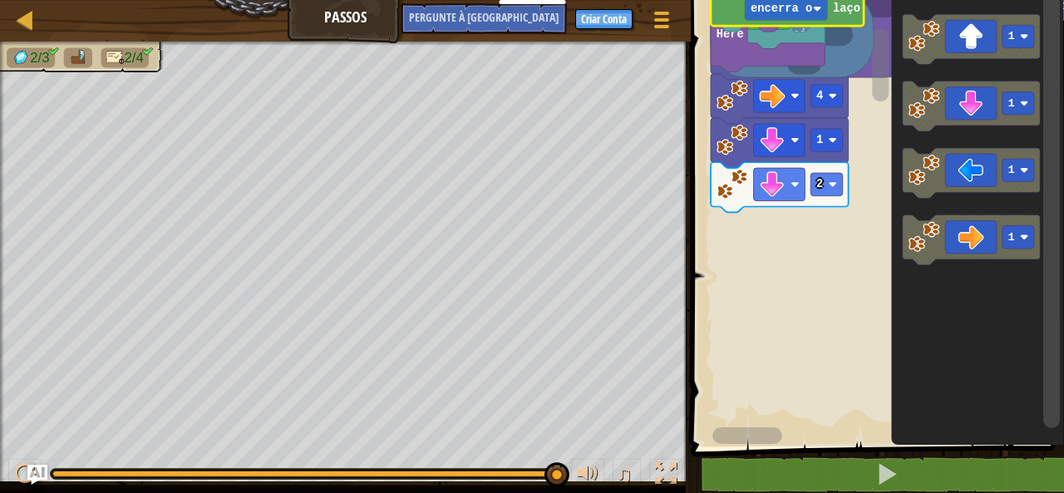
click at [737, 24] on icon "Espaço de trabalho do Blockly" at bounding box center [787, 9] width 153 height 34
click at [812, 325] on rect "Espaço de trabalho do Blockly" at bounding box center [875, 219] width 378 height 455
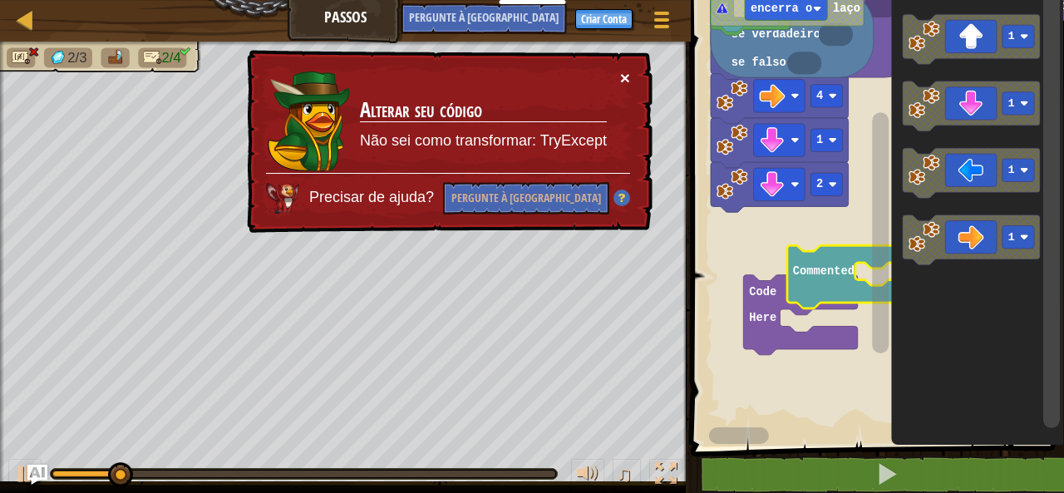
click at [624, 75] on font "×" at bounding box center [625, 77] width 10 height 19
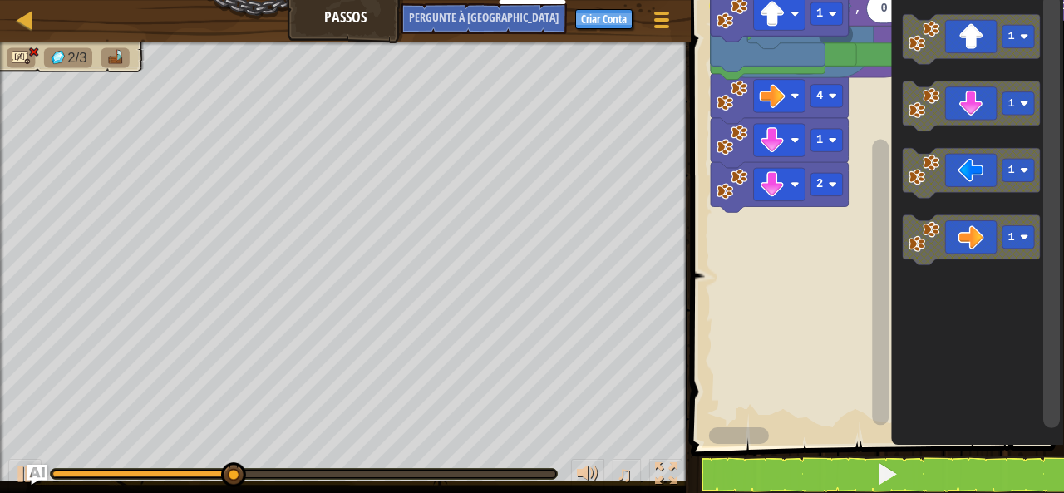
click at [750, 287] on rect "Espaço de trabalho do Blockly" at bounding box center [875, 219] width 378 height 455
click at [806, 26] on icon "Espaço de trabalho do Blockly" at bounding box center [780, 17] width 138 height 50
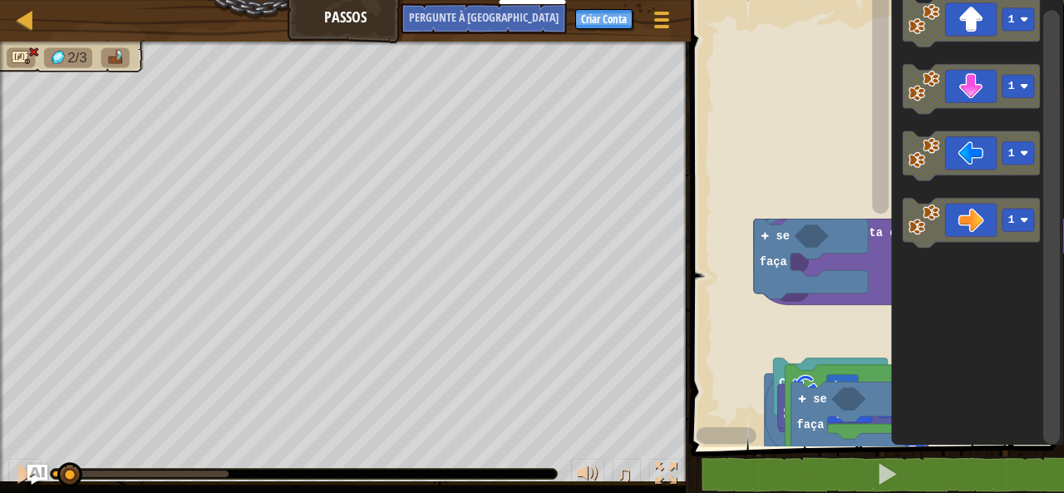
click at [1047, 432] on g "Espaço de trabalho do Blockly" at bounding box center [1051, 219] width 21 height 451
click at [1047, 432] on rect "Espaço de trabalho do Blockly" at bounding box center [1051, 227] width 17 height 434
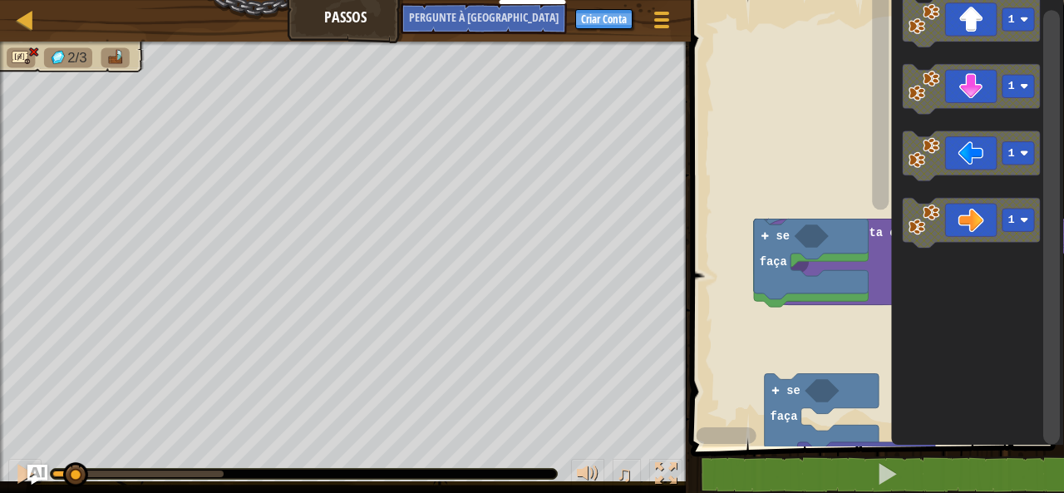
click at [1047, 432] on rect "Espaço de trabalho do Blockly" at bounding box center [1051, 227] width 17 height 434
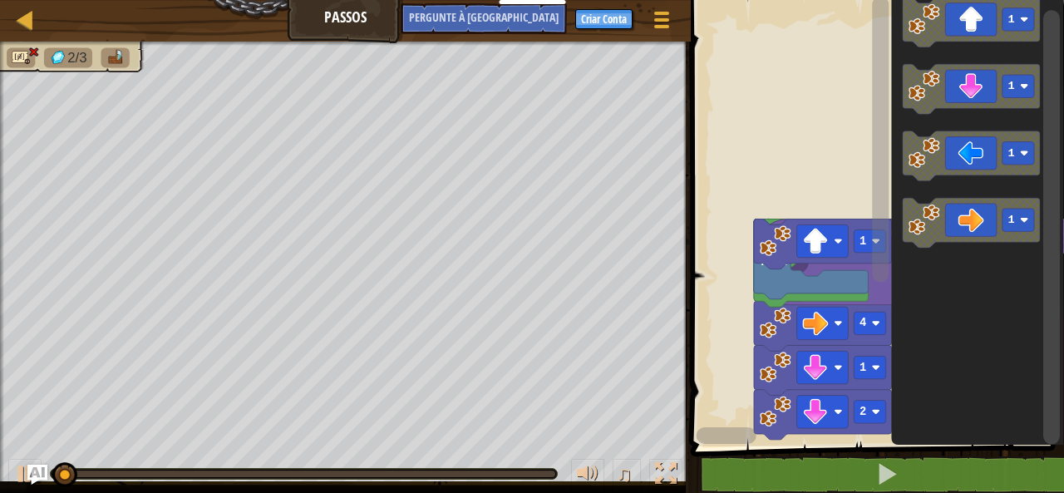
click at [1047, 432] on rect "Espaço de trabalho do Blockly" at bounding box center [1051, 227] width 17 height 434
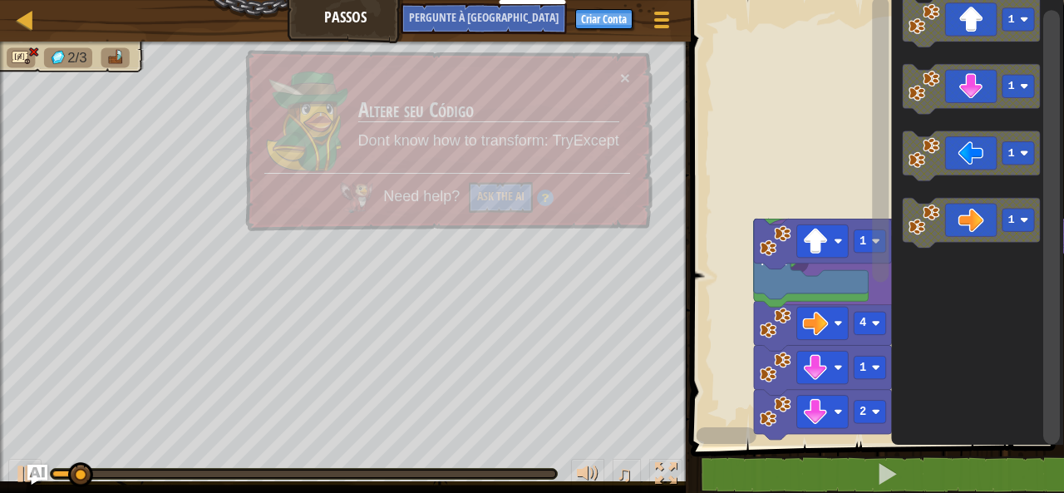
click at [1047, 432] on rect "Espaço de trabalho do Blockly" at bounding box center [1051, 227] width 17 height 434
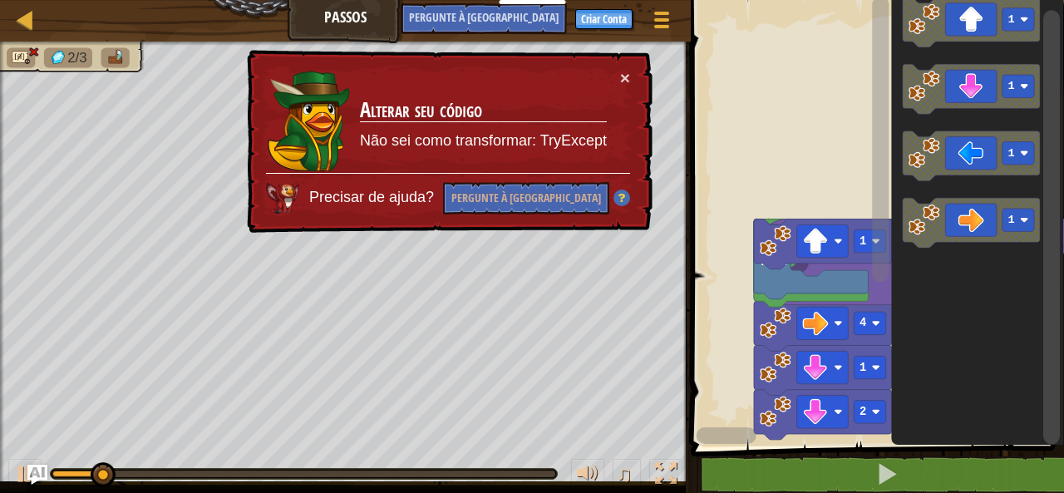
click at [1047, 432] on rect "Espaço de trabalho do Blockly" at bounding box center [1051, 227] width 17 height 434
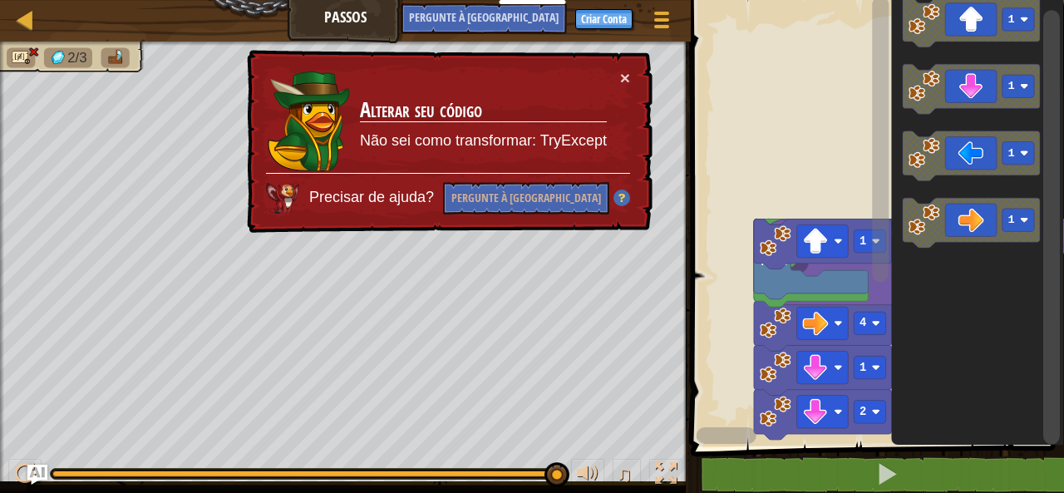
click at [1051, 229] on rect "Espaço de trabalho do Blockly" at bounding box center [1051, 219] width 21 height 451
click at [625, 85] on font "×" at bounding box center [626, 80] width 11 height 19
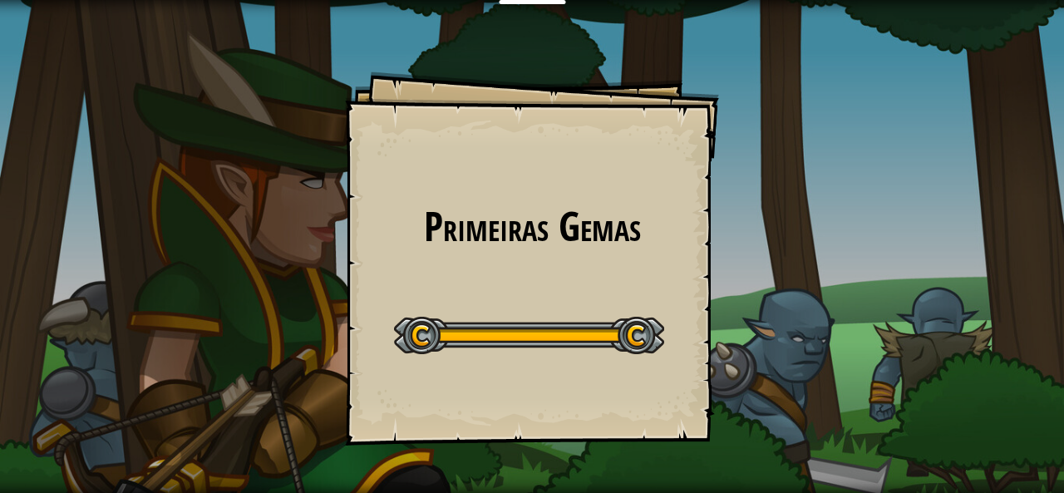
click at [200, 126] on div "Primeiras Gemas Goals Start Level Erro ao carregar o servidor Você precisa de u…" at bounding box center [532, 246] width 1064 height 493
